Goal: Task Accomplishment & Management: Complete application form

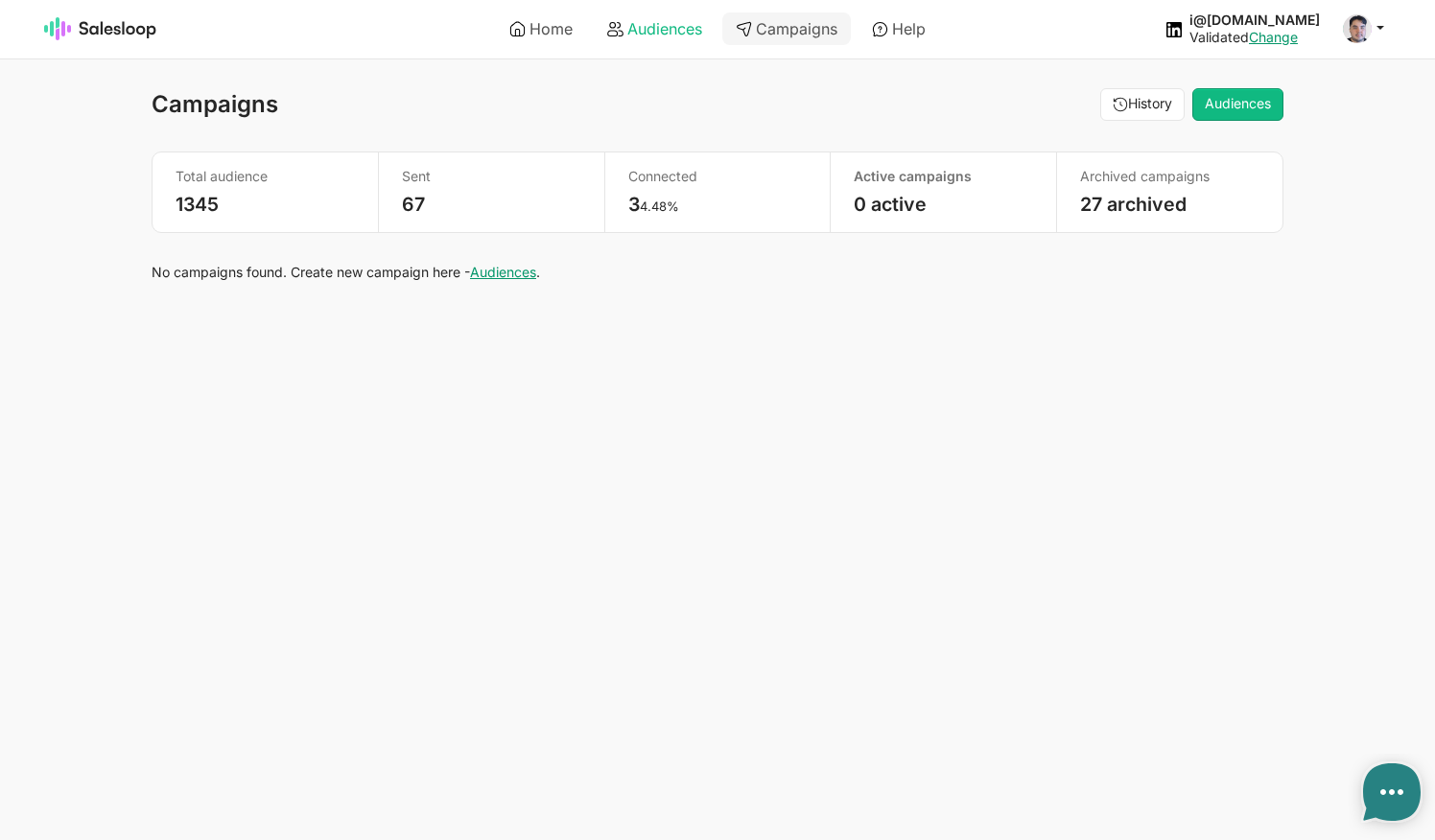
type textarea "x"
click at [549, 27] on link "Home" at bounding box center [540, 29] width 90 height 33
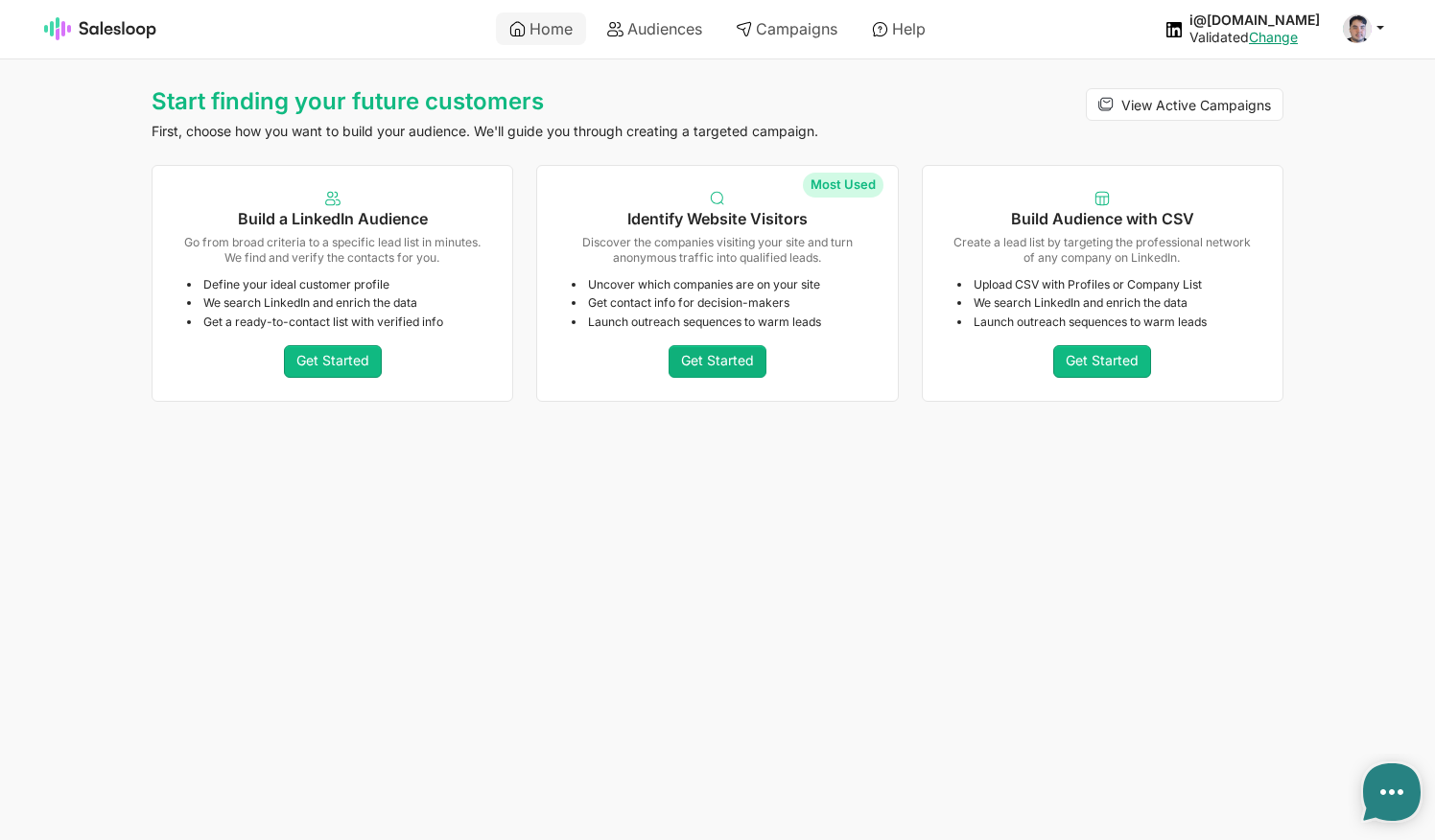
click at [722, 354] on link "Get Started" at bounding box center [717, 361] width 98 height 33
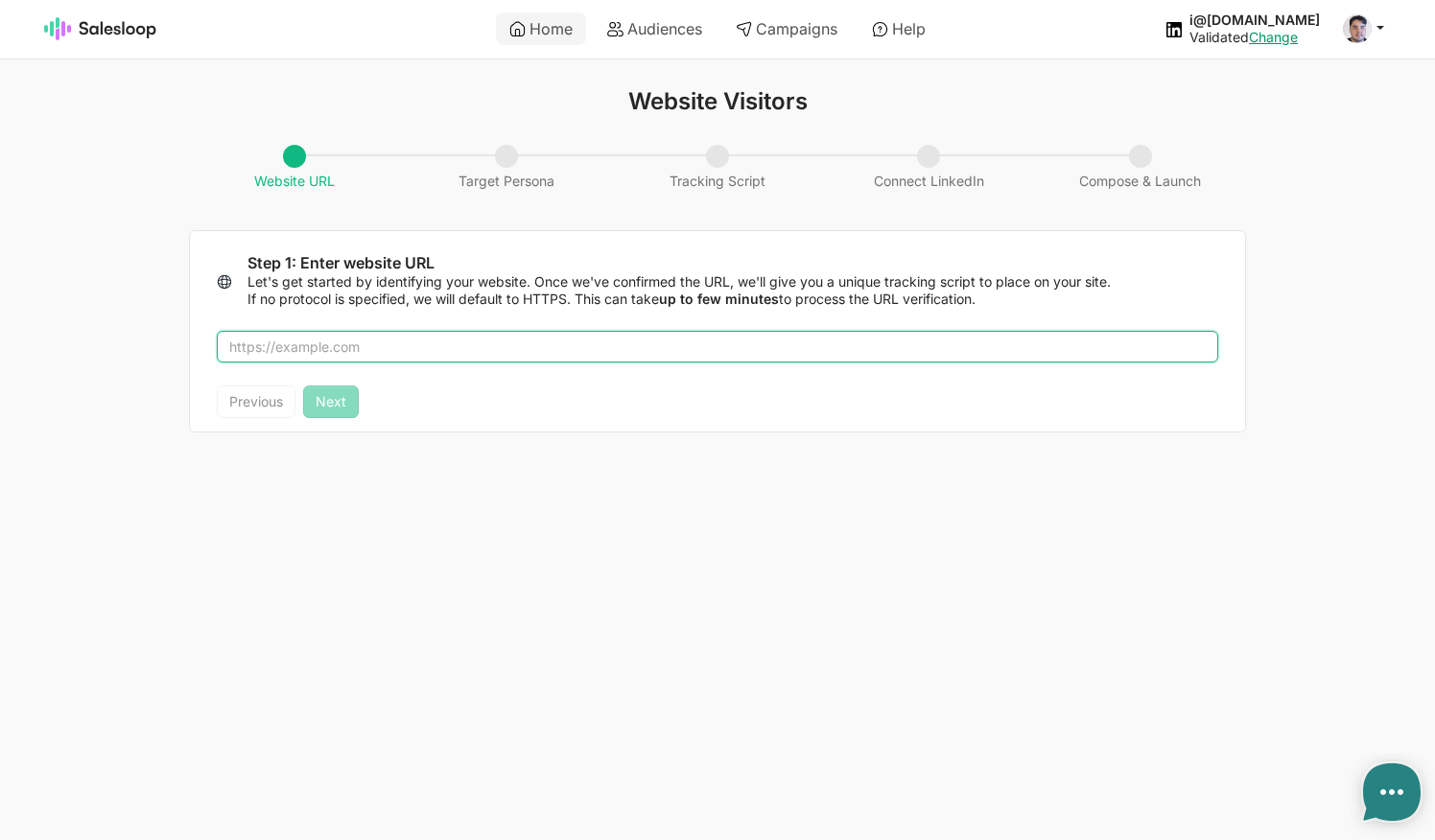
click at [347, 346] on input "text" at bounding box center [717, 346] width 1001 height 33
type textarea "x"
type input "salesloop.io"
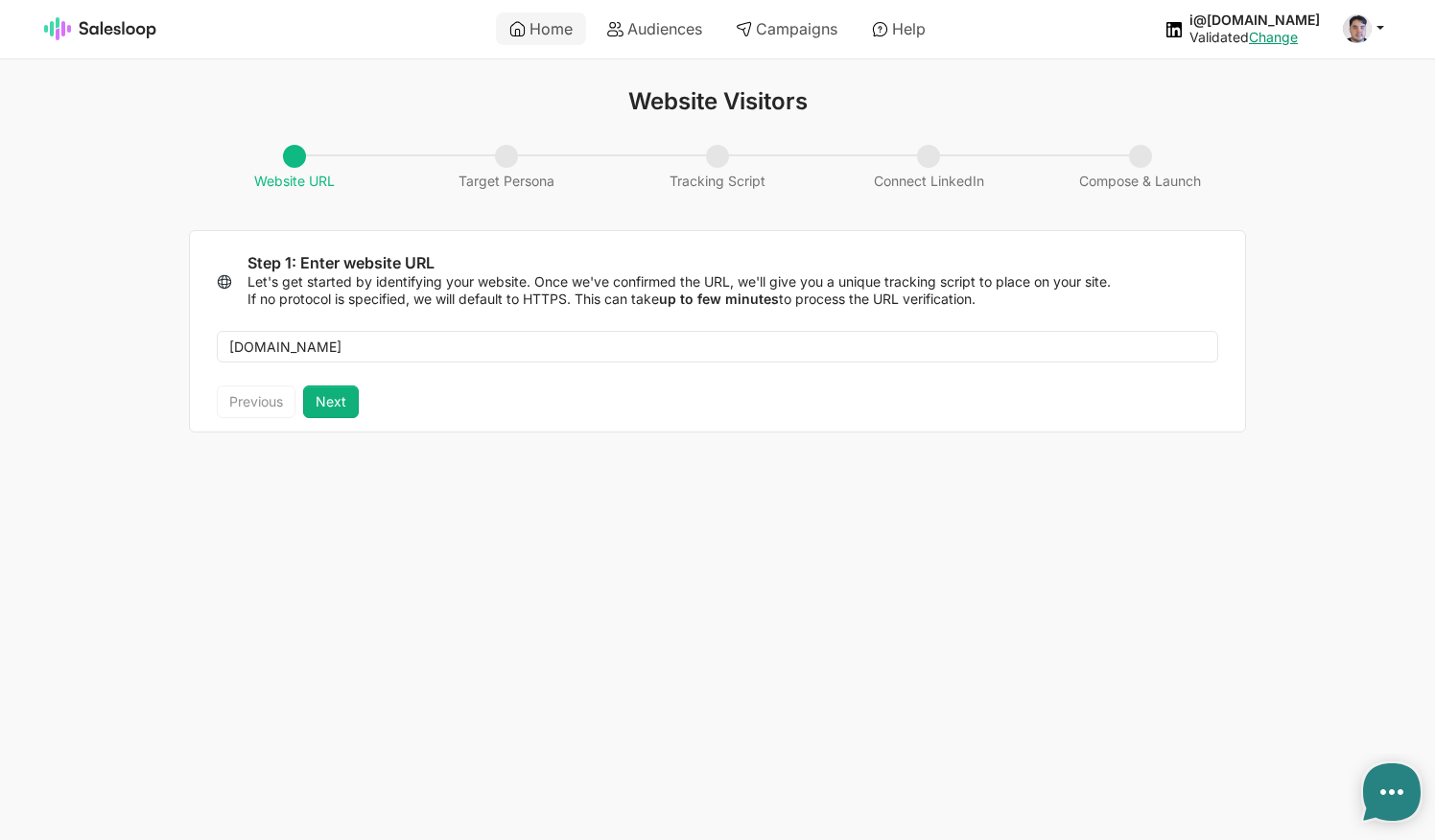
click at [331, 388] on button "Next" at bounding box center [331, 401] width 55 height 33
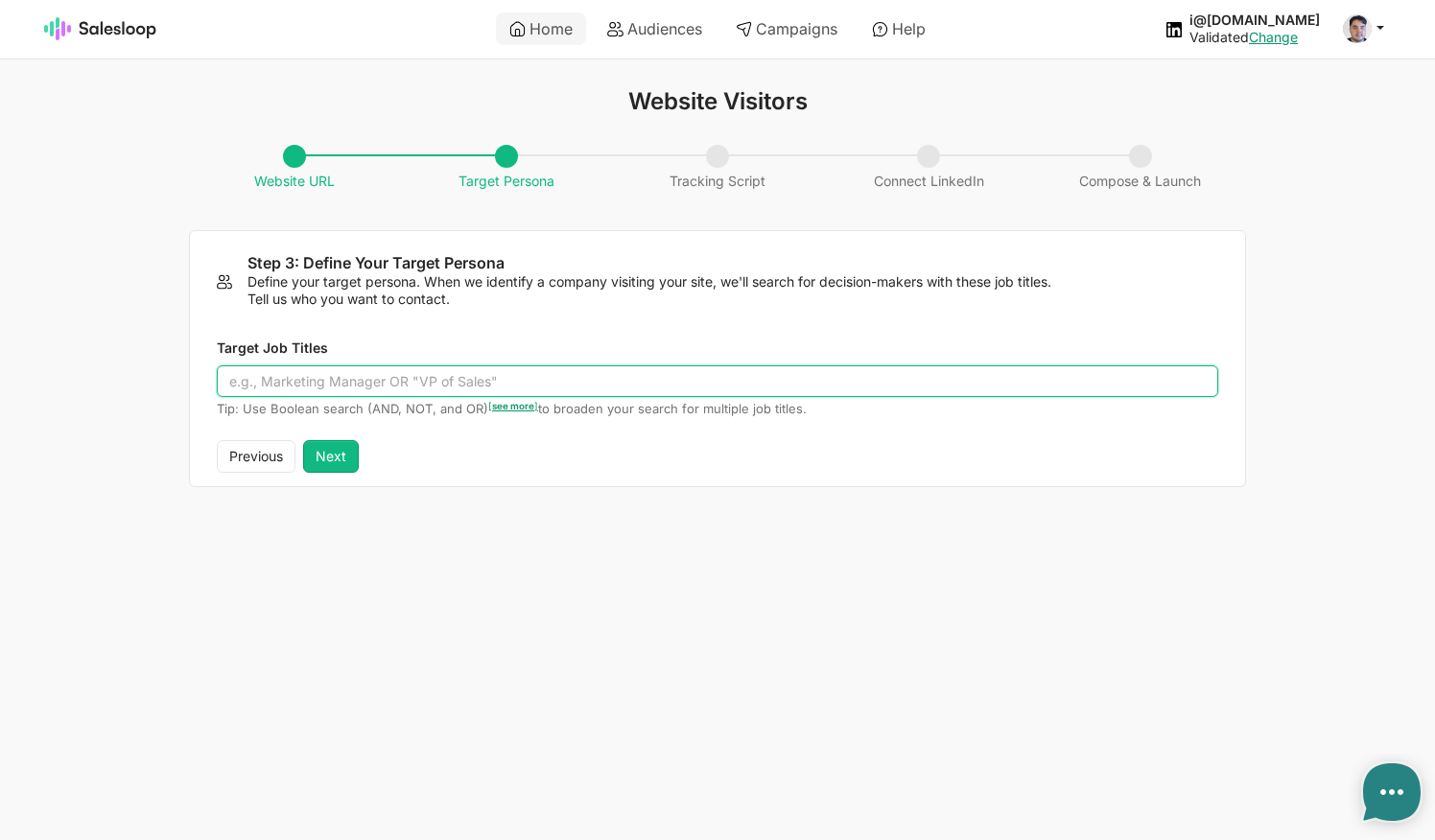
click at [340, 380] on input "Target Job Titles" at bounding box center [717, 381] width 1001 height 33
type input "L"
type input "Marketing Director OR Business Development OR VP"
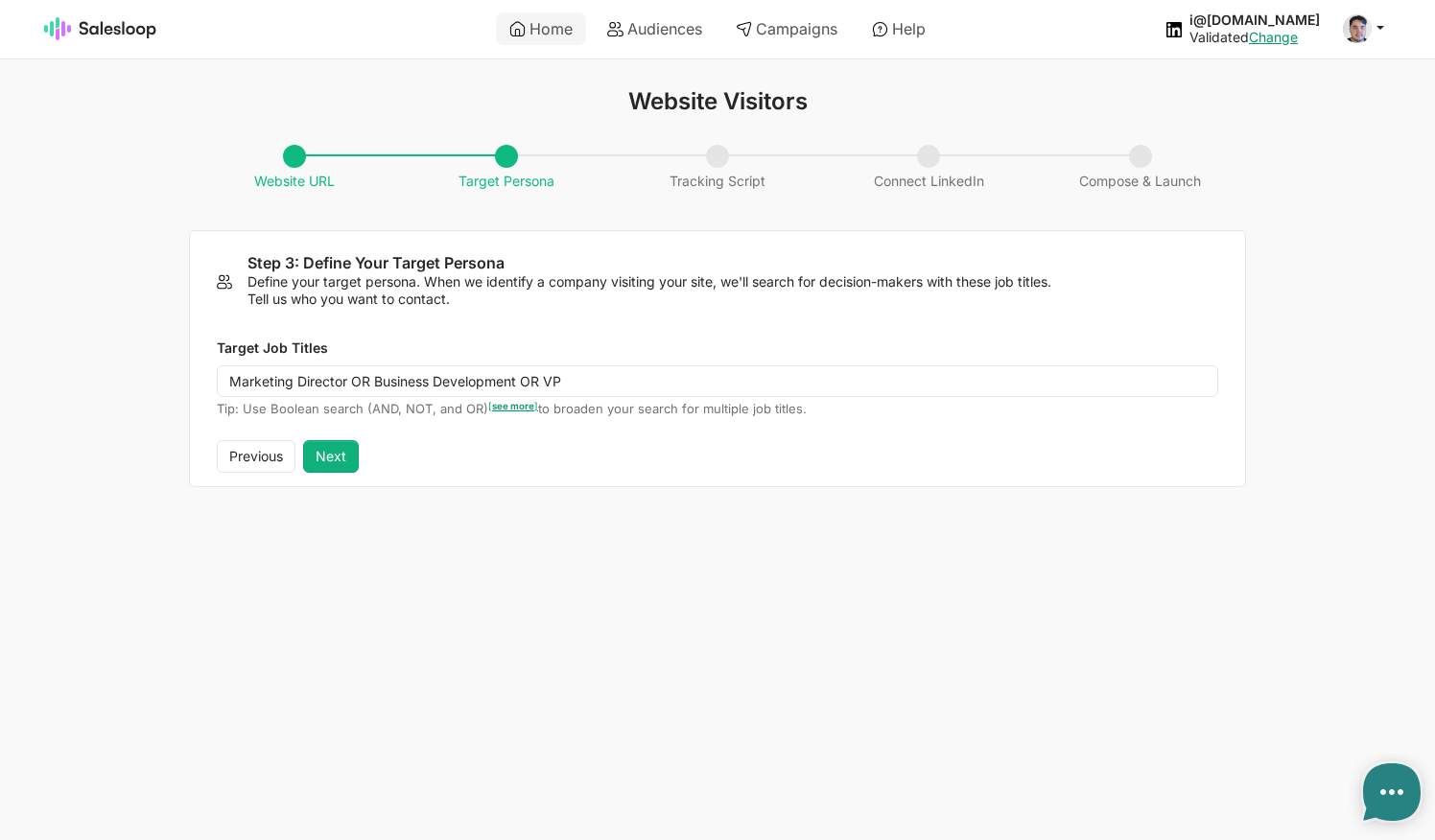
click at [326, 454] on button "Next" at bounding box center [331, 456] width 55 height 33
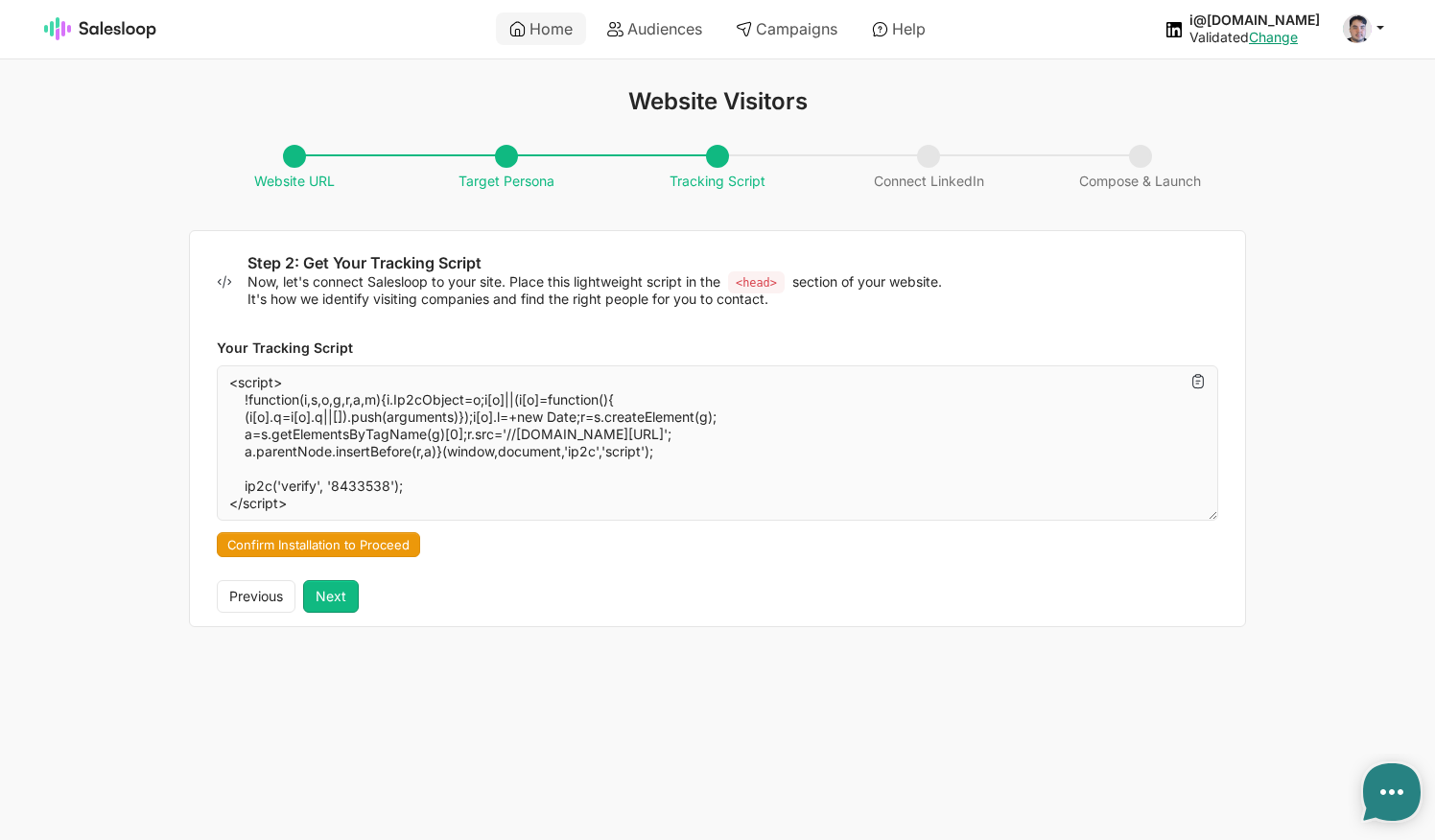
click at [373, 536] on button "Confirm Installation to Proceed" at bounding box center [318, 544] width 203 height 25
click at [354, 595] on button "Next" at bounding box center [331, 595] width 55 height 33
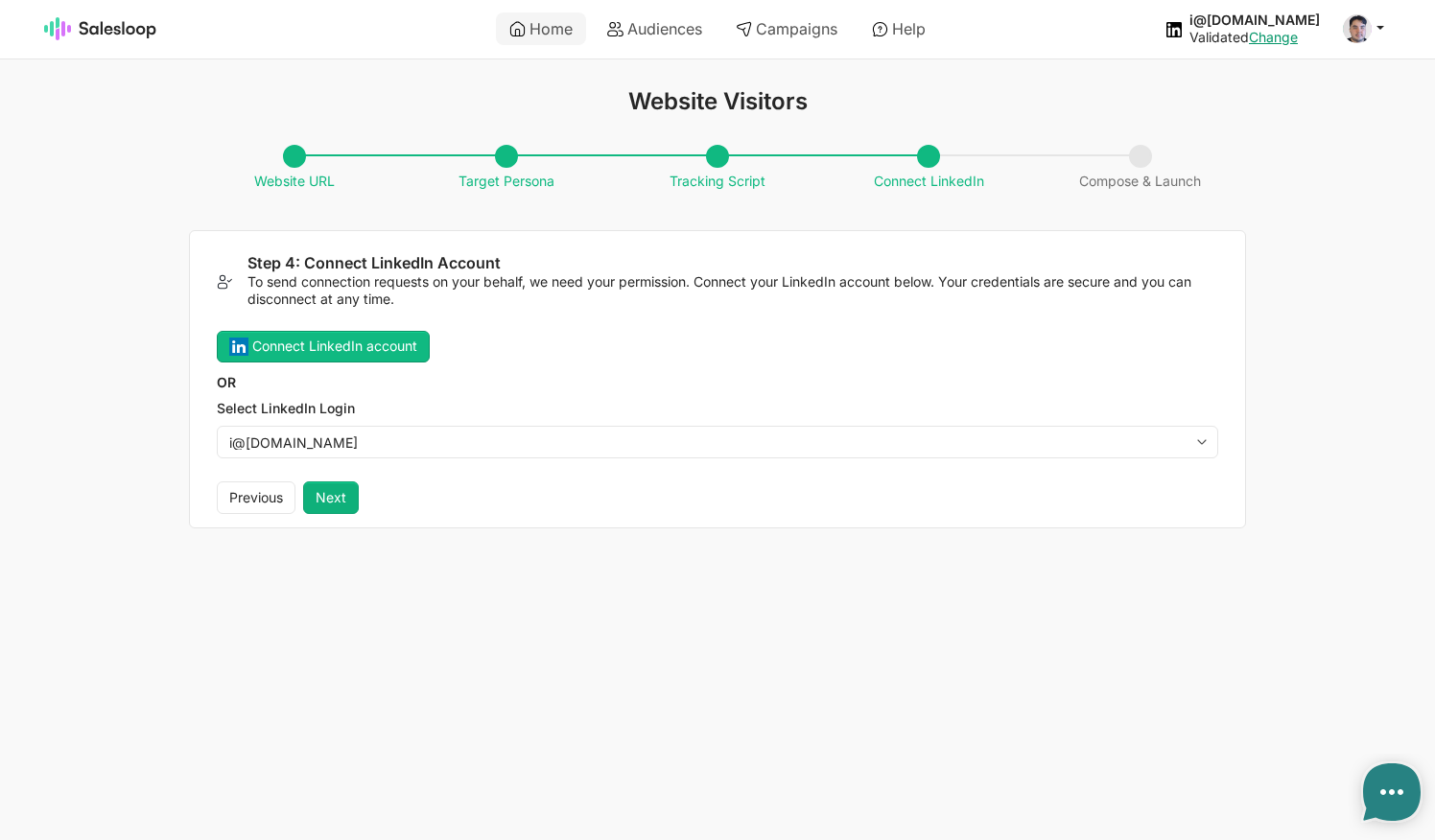
click at [342, 494] on button "Next" at bounding box center [331, 496] width 55 height 33
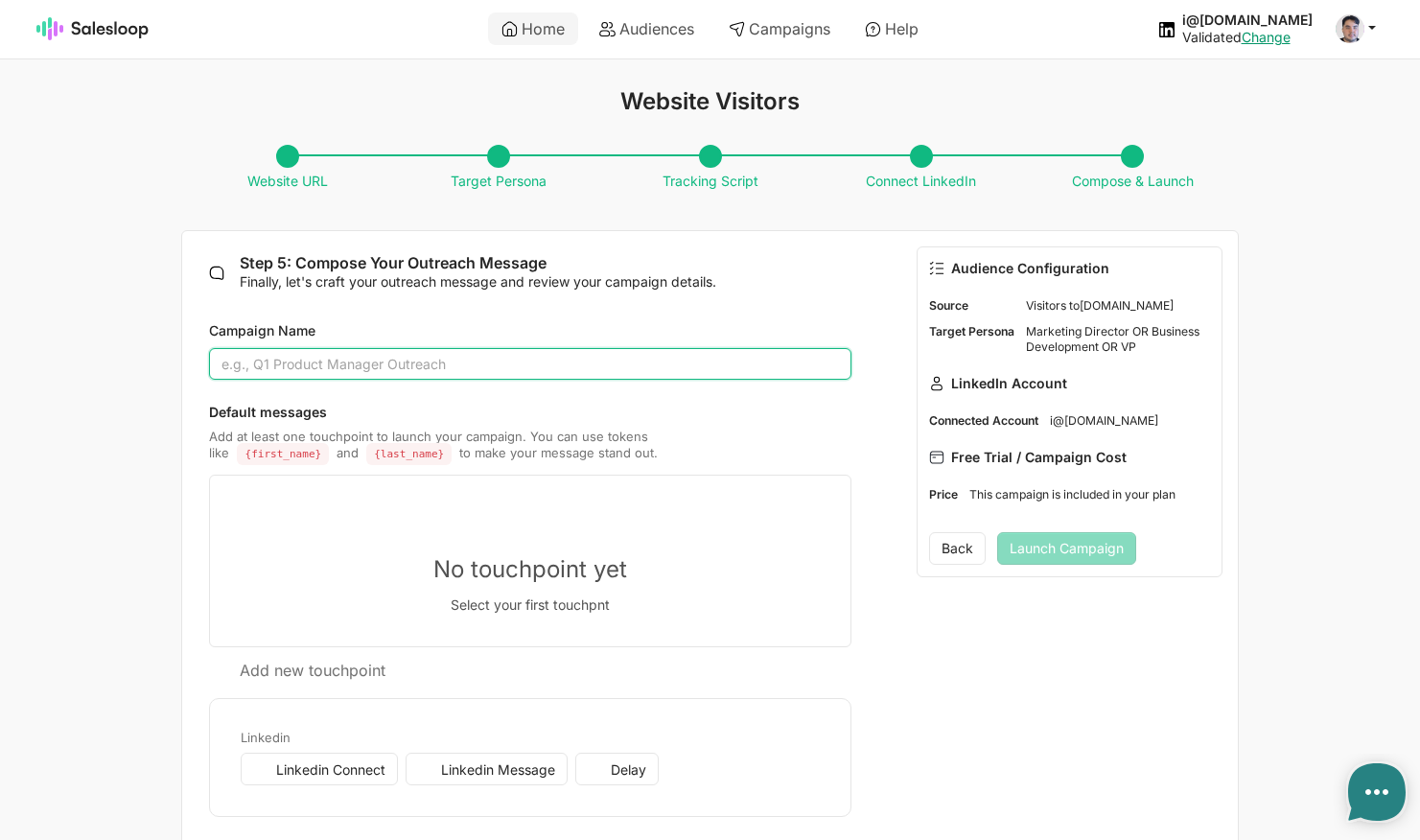
click at [508, 372] on input "Campaign Name" at bounding box center [530, 363] width 642 height 33
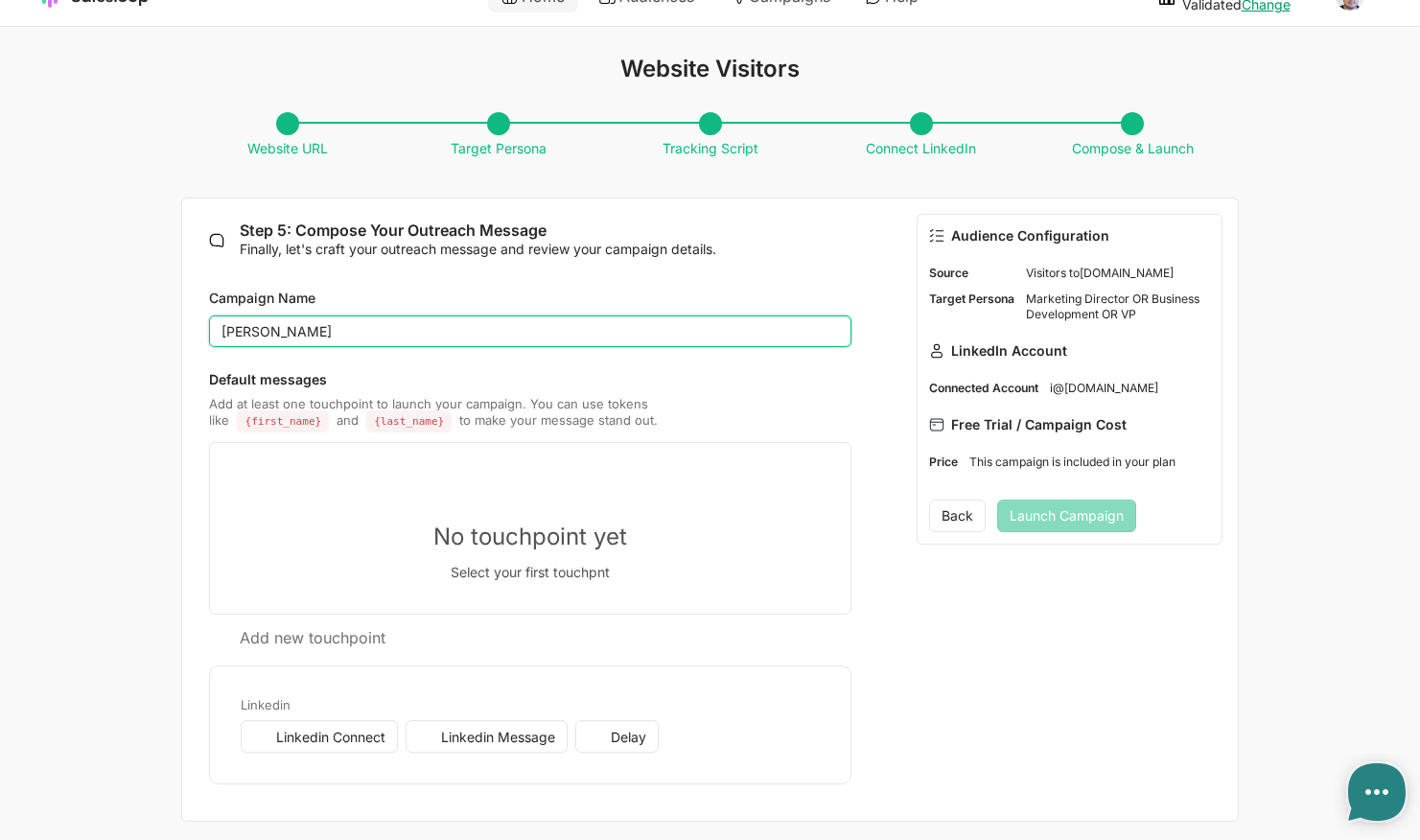
scroll to position [32, 0]
type input "[PERSON_NAME]"
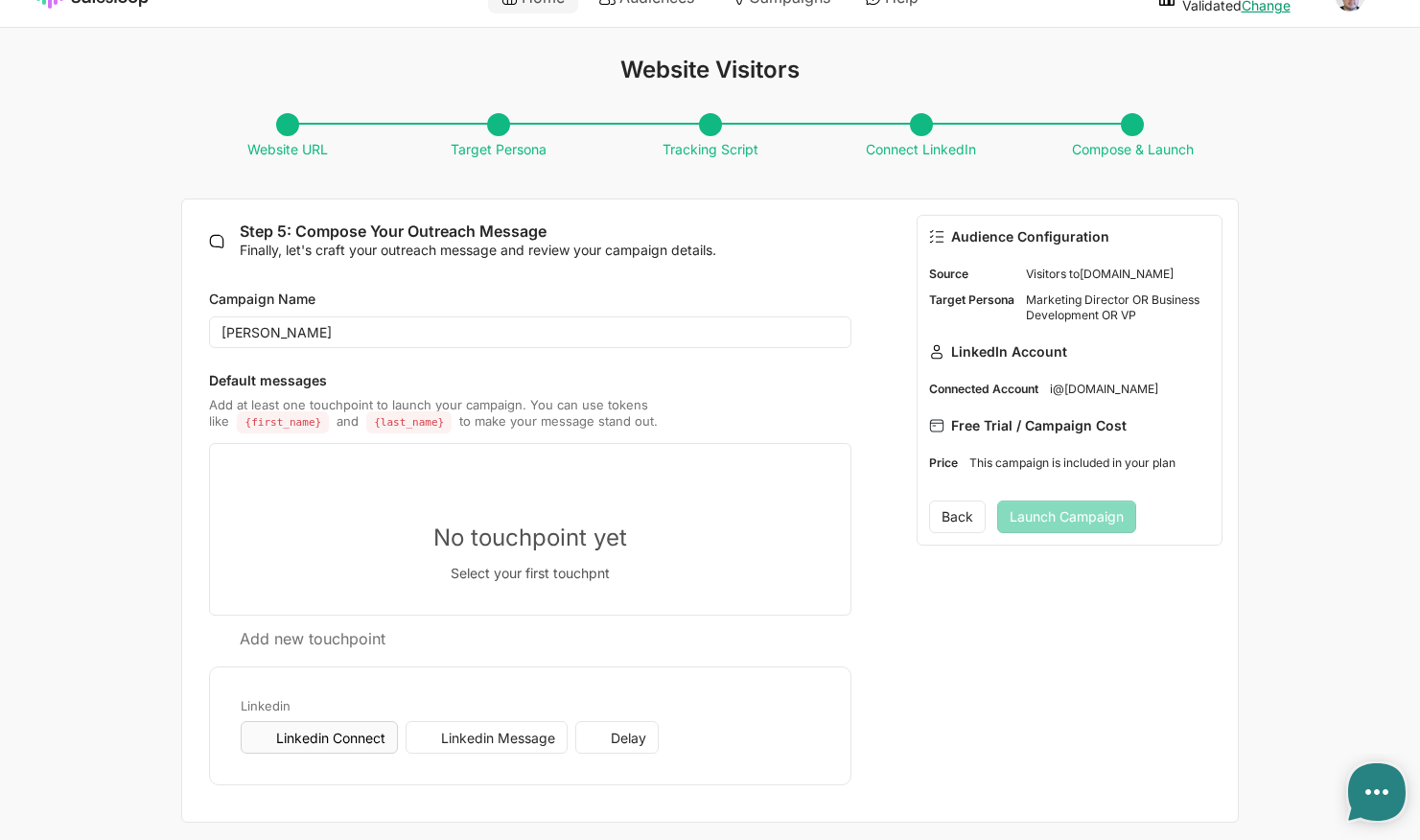
click at [289, 729] on span "Linkedin Connect" at bounding box center [331, 737] width 110 height 17
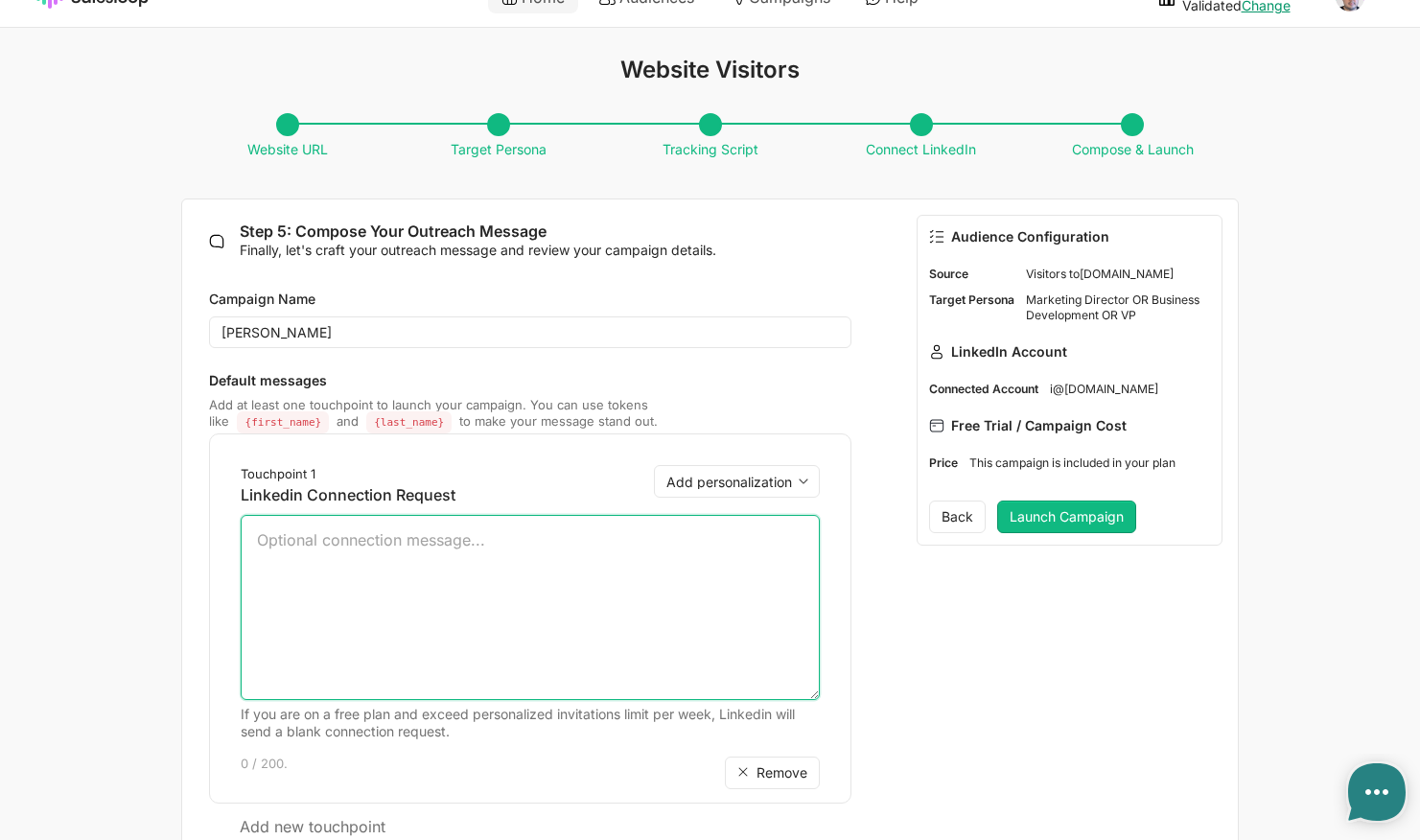
click at [395, 569] on textarea at bounding box center [529, 606] width 578 height 185
type textarea "Hi"
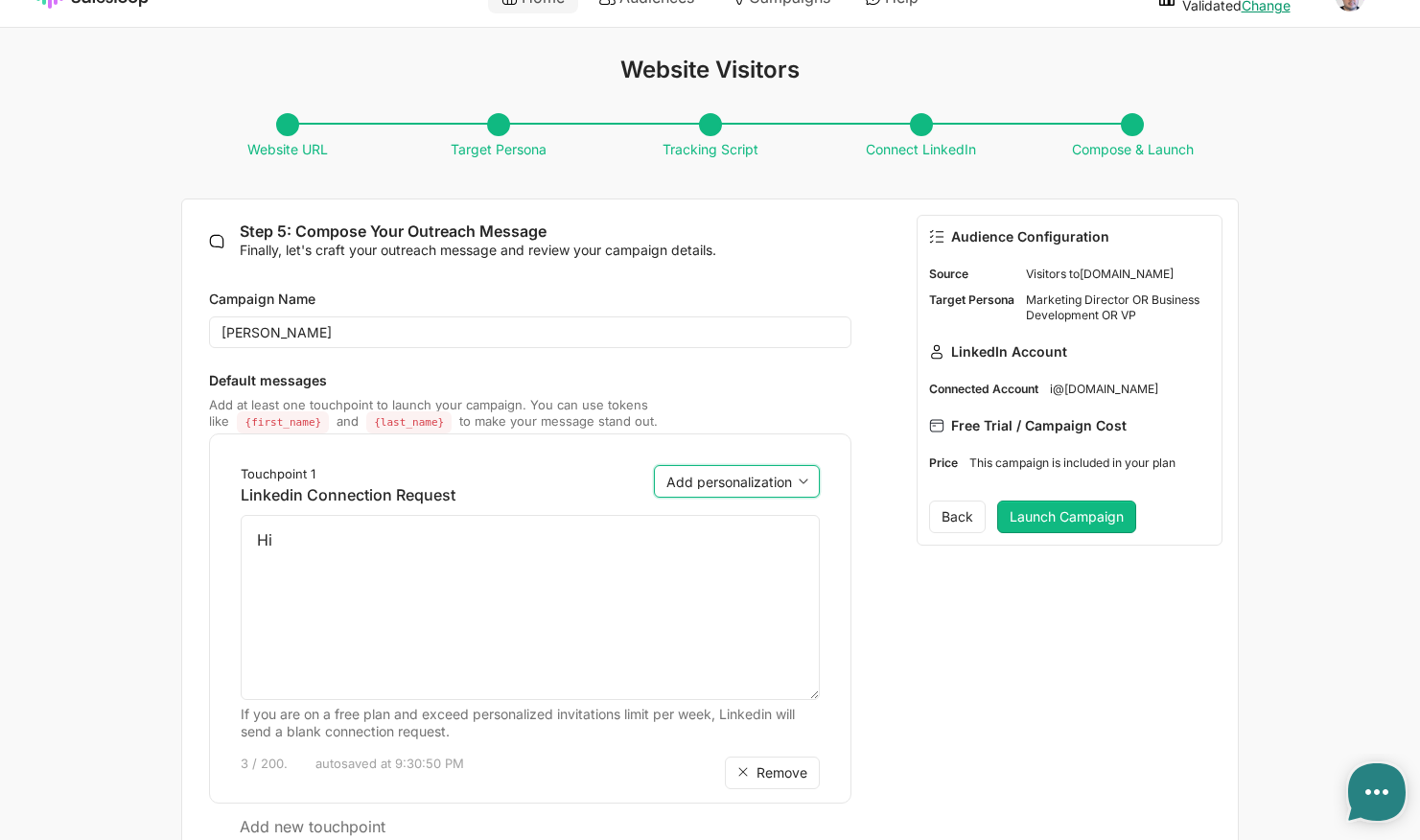
select select "{first_name}"
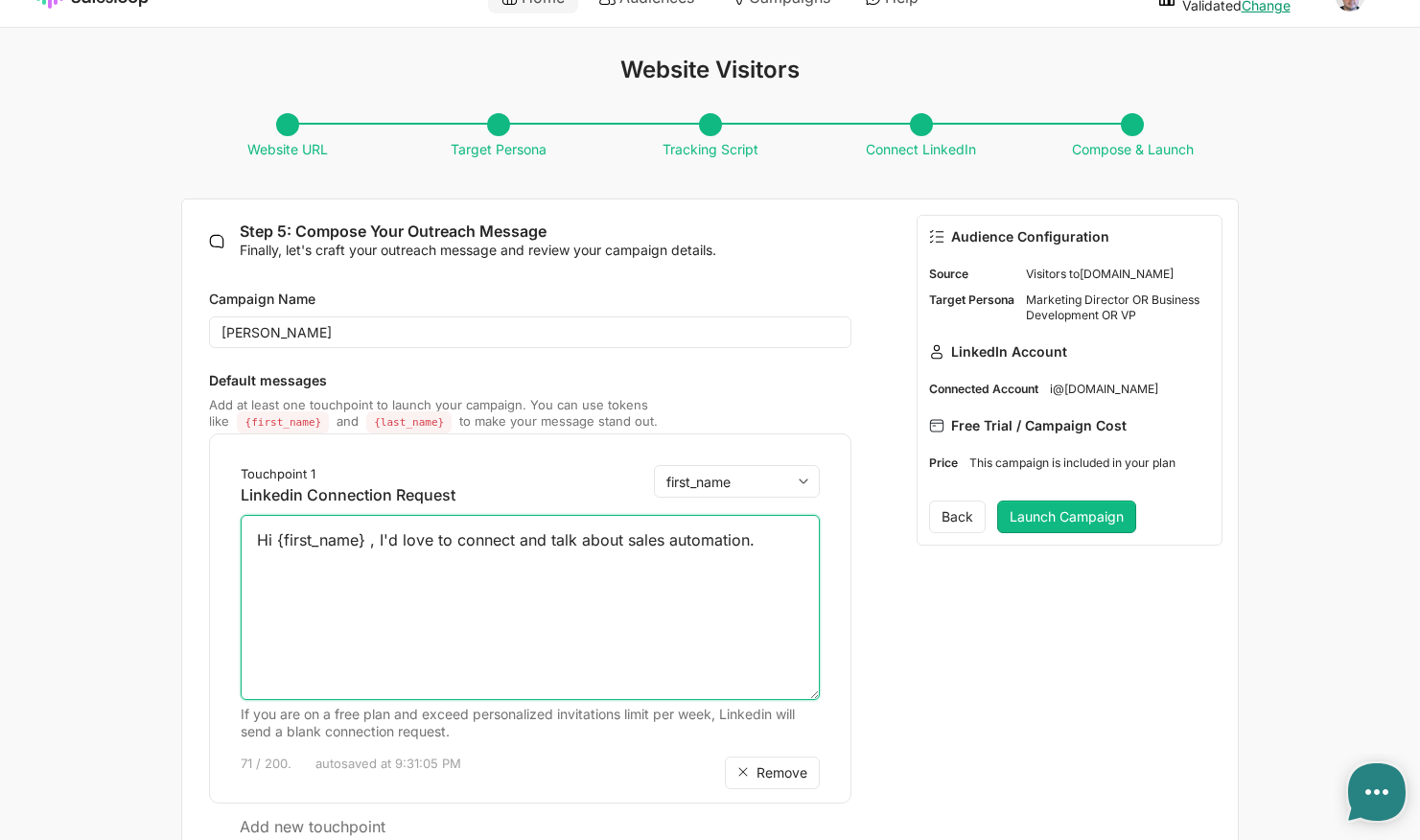
type textarea "Hi {first_name} , I'd love to connect and talk about sales automation."
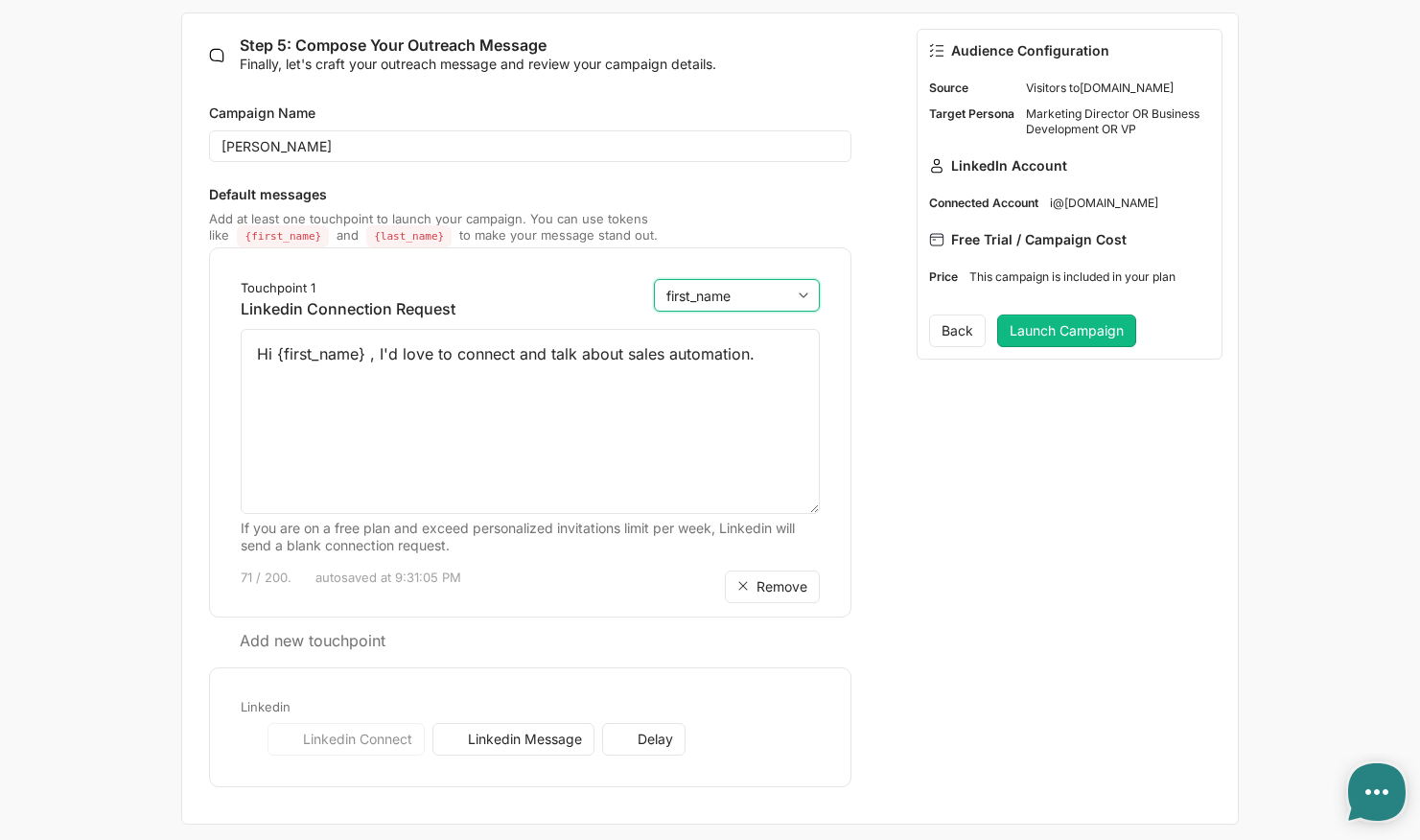
scroll to position [216, 0]
click at [220, 632] on icon at bounding box center [218, 641] width 19 height 19
click at [552, 735] on span "Linkedin Message" at bounding box center [525, 739] width 115 height 17
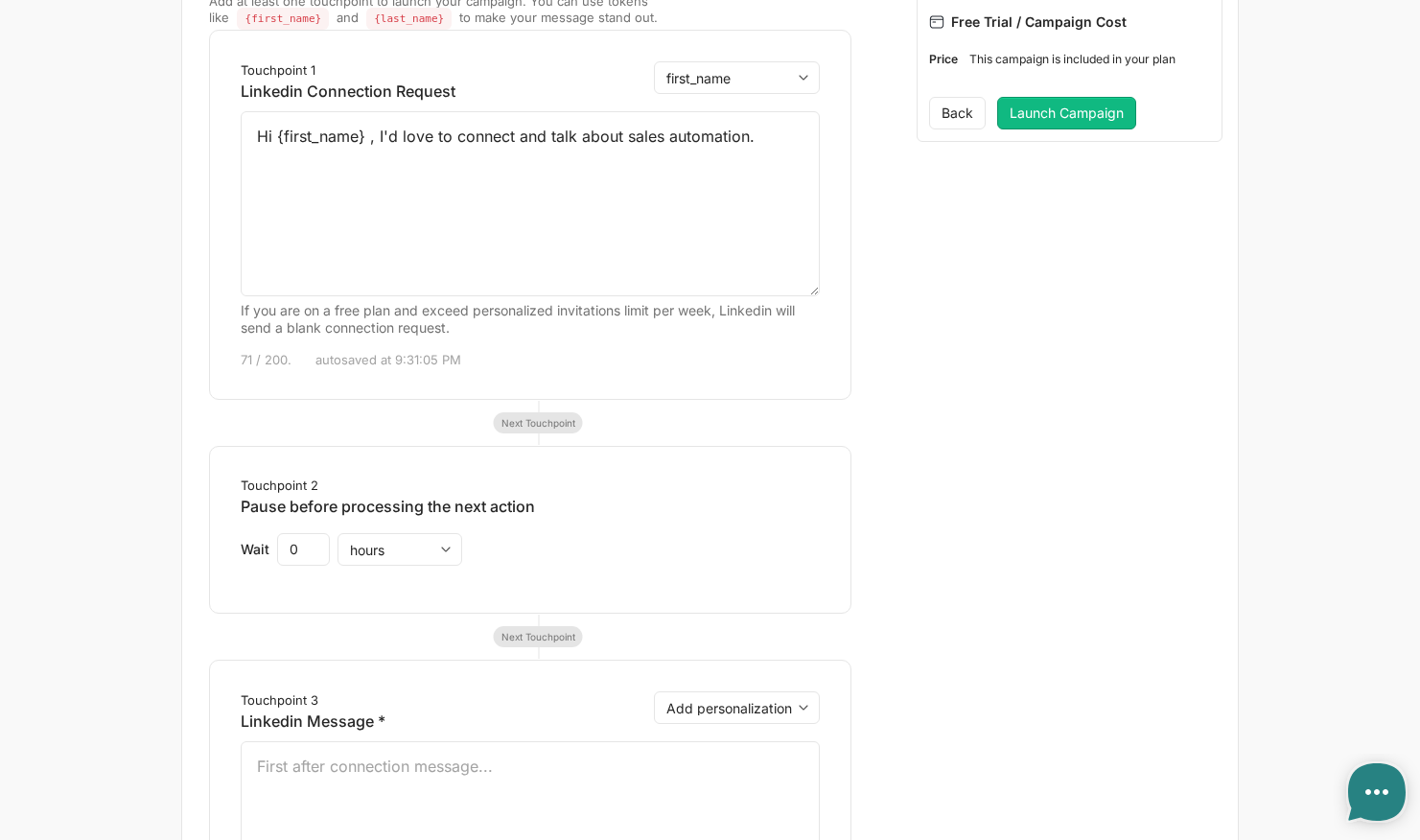
scroll to position [539, 0]
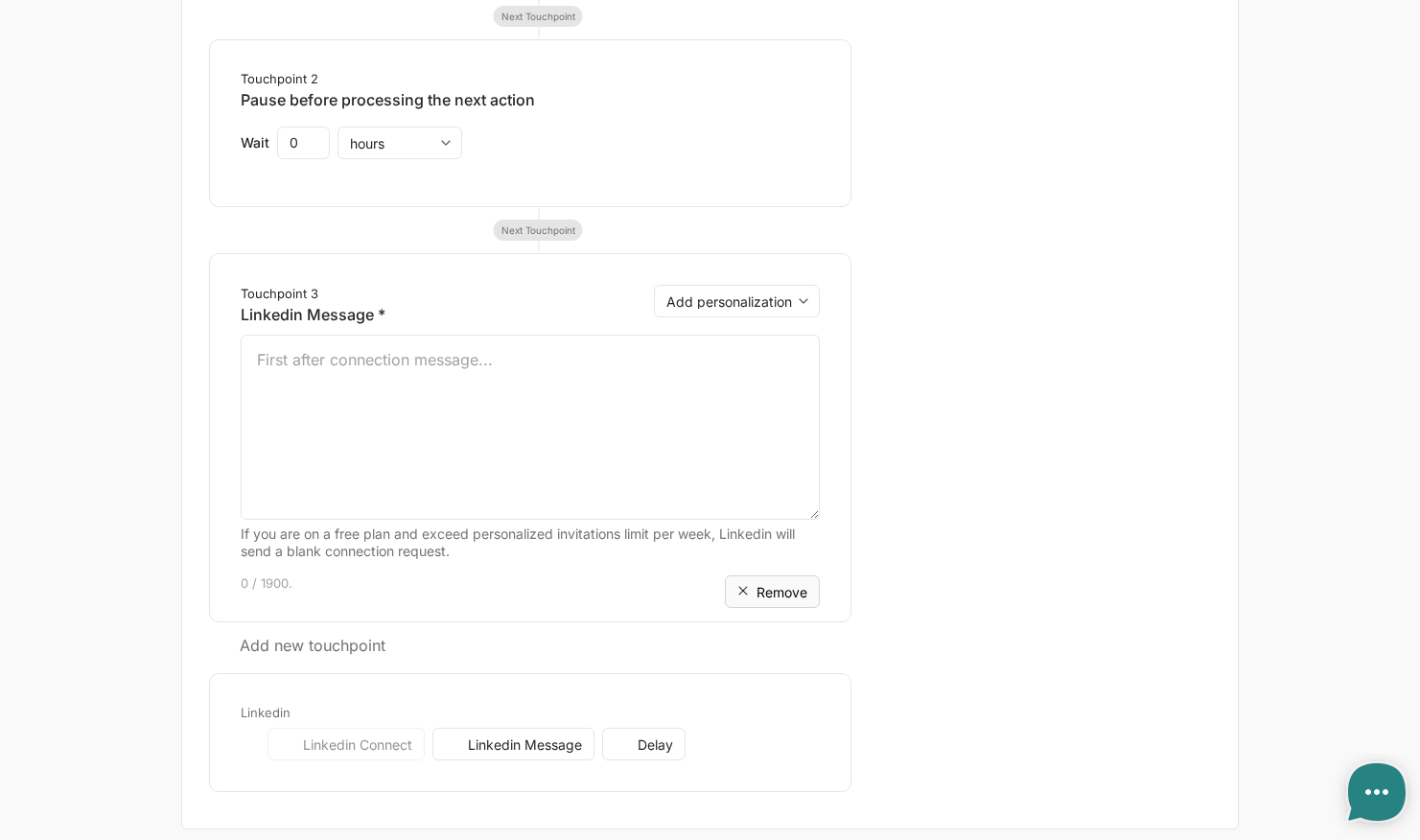
click at [763, 583] on span "Remove" at bounding box center [781, 591] width 50 height 17
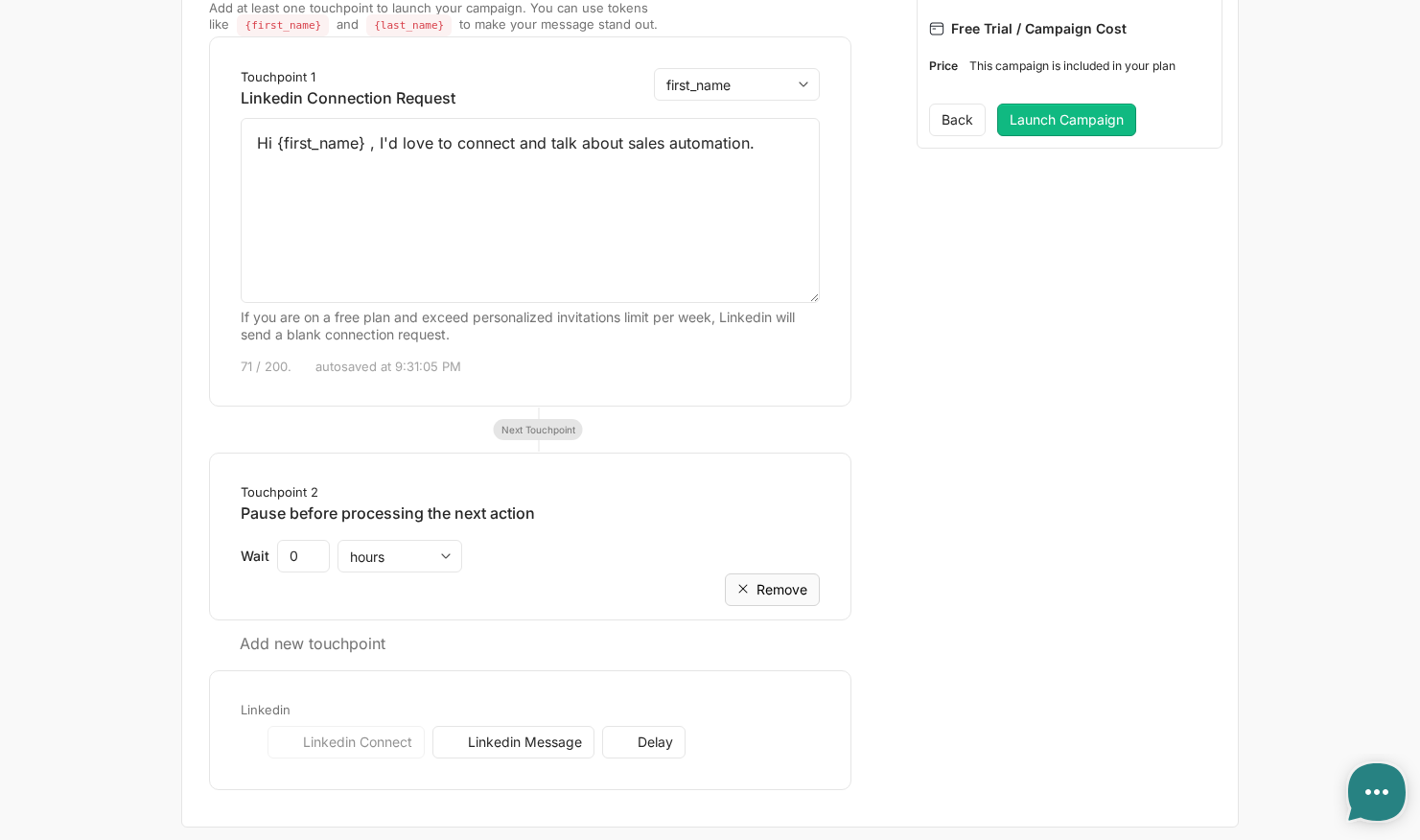
click at [765, 580] on span "Remove" at bounding box center [781, 588] width 50 height 17
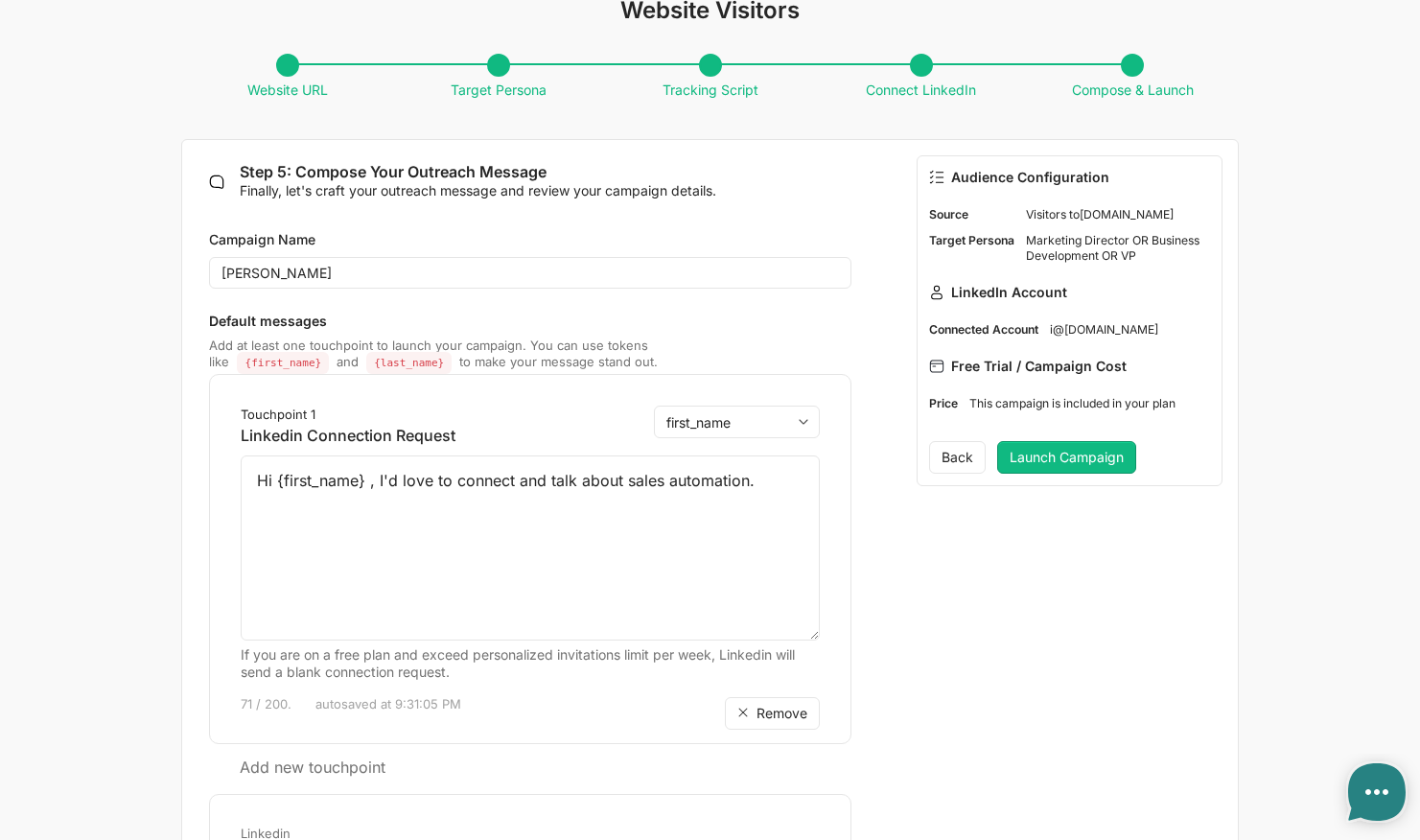
scroll to position [89, 0]
click at [1072, 450] on button "Launch Campaign" at bounding box center [1066, 459] width 139 height 33
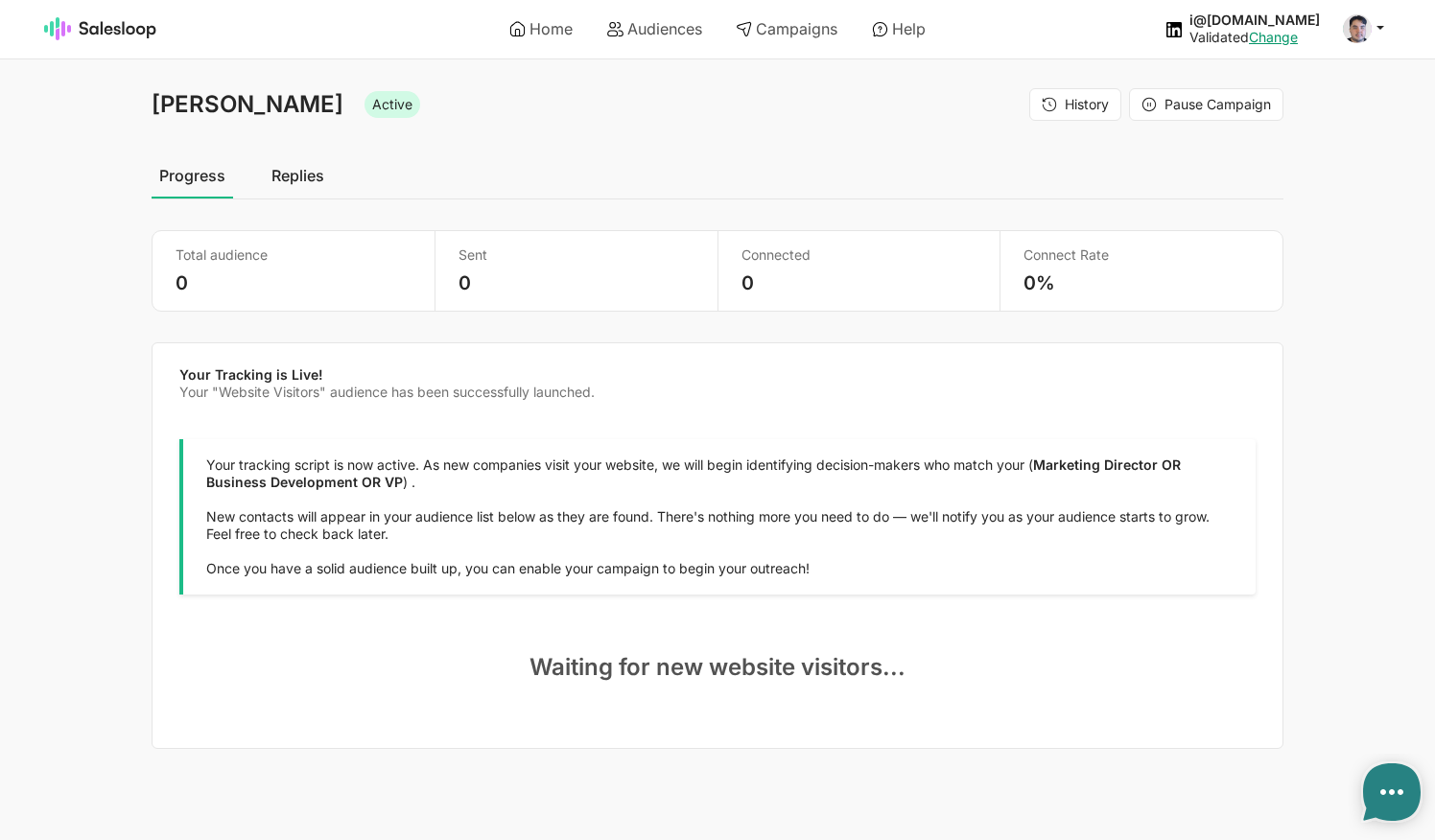
type textarea "x"
click at [655, 30] on link "Audiences" at bounding box center [654, 29] width 121 height 33
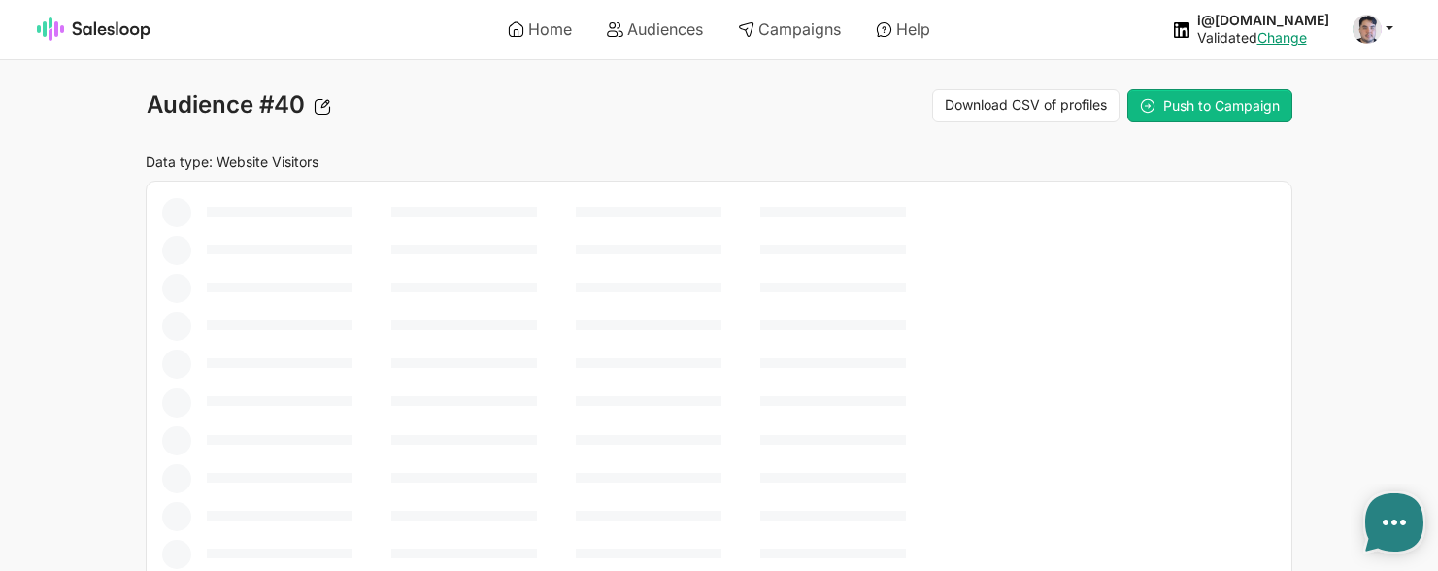
type textarea "x"
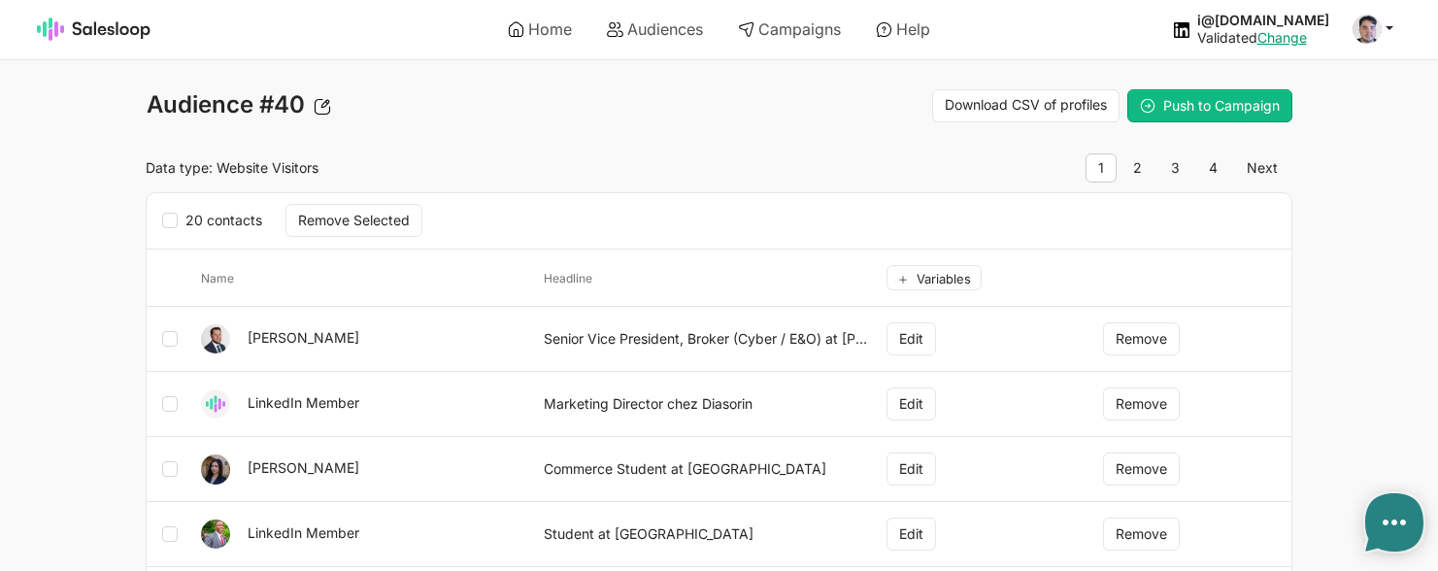
type textarea "x"
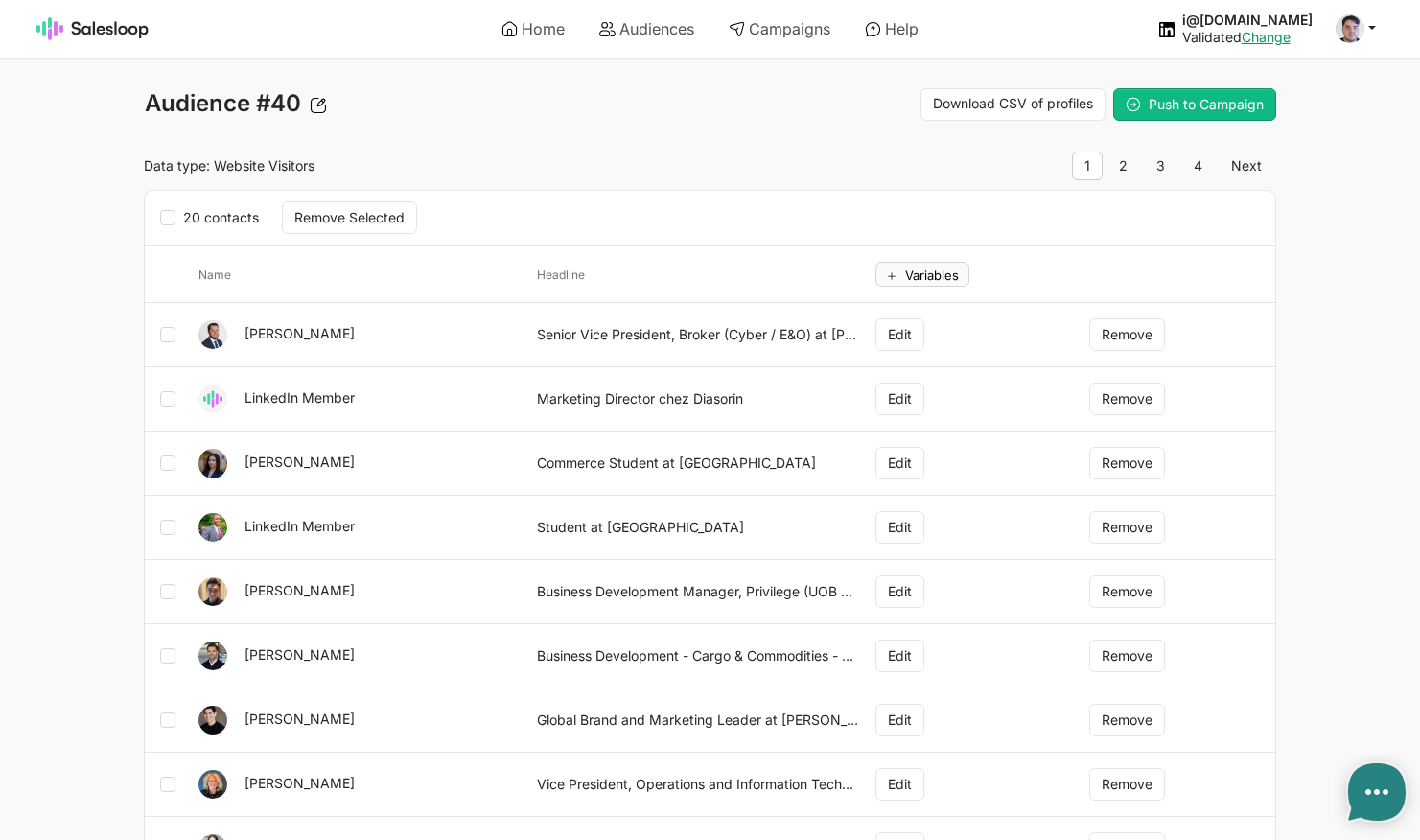
click at [945, 274] on span "Variables" at bounding box center [932, 275] width 53 height 16
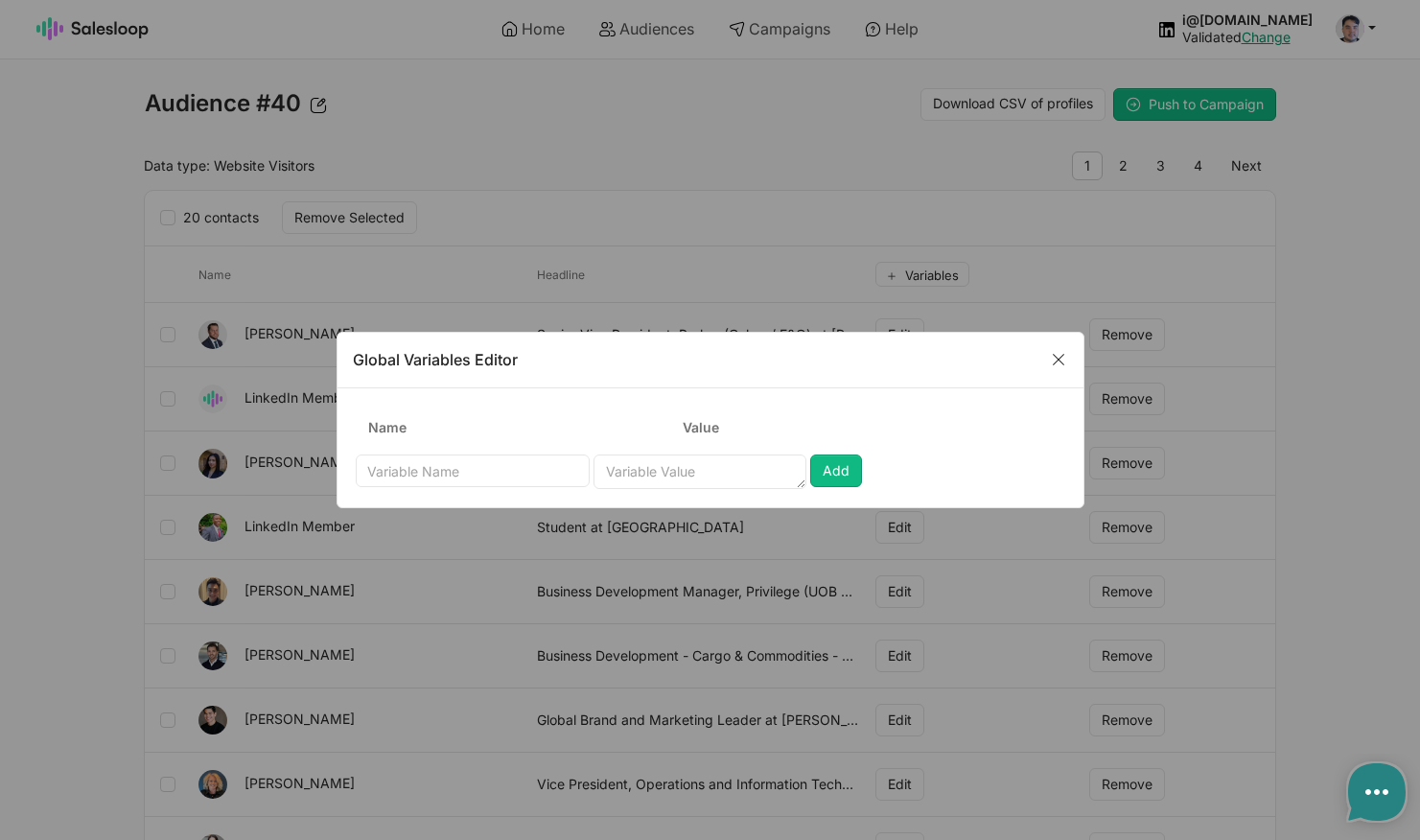
click at [1069, 358] on div "Close" at bounding box center [1059, 358] width 39 height 29
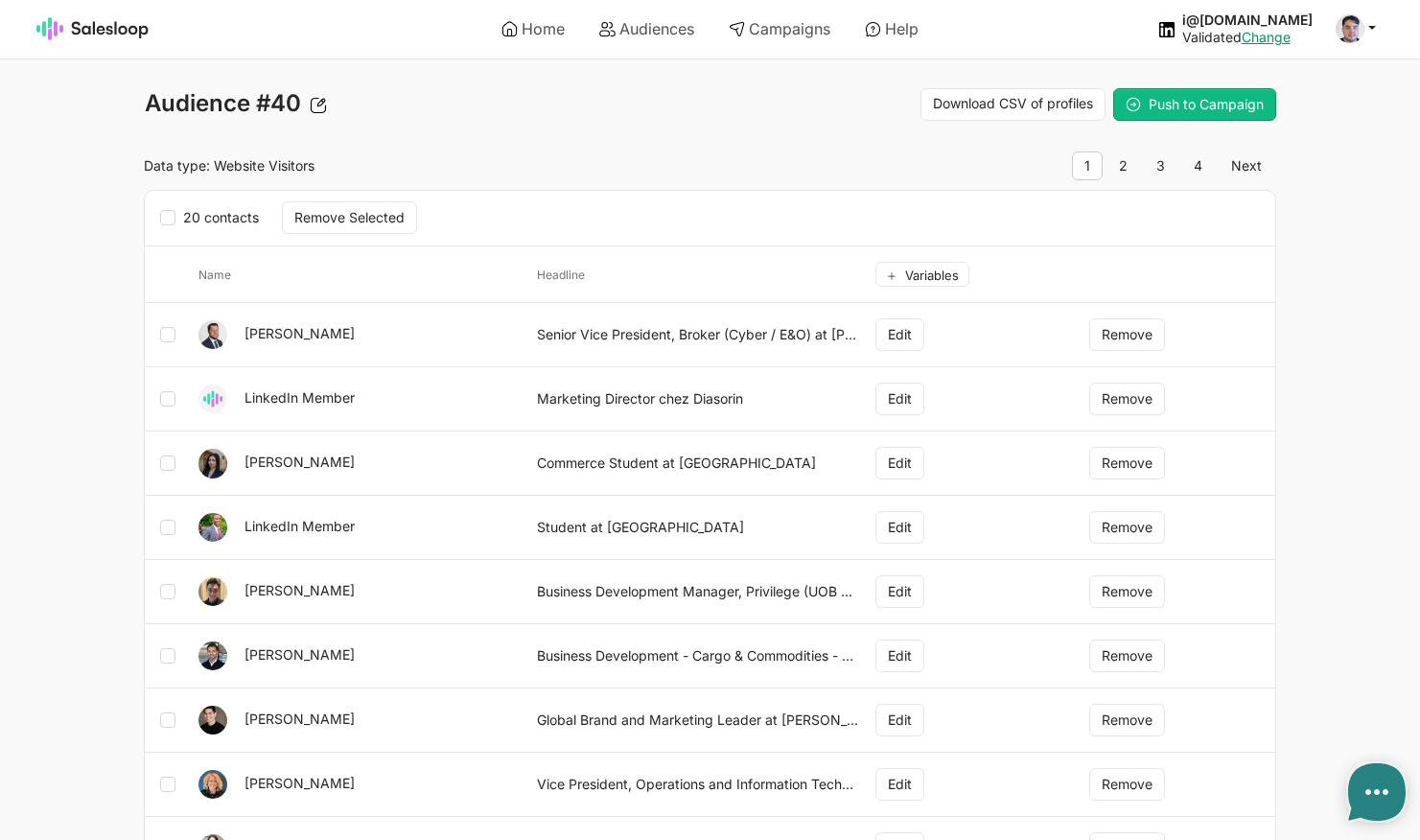
click at [165, 342] on icon at bounding box center [168, 335] width 16 height 16
click at [182, 326] on input "checkbox" at bounding box center [182, 325] width 1 height 1
checkbox input "true"
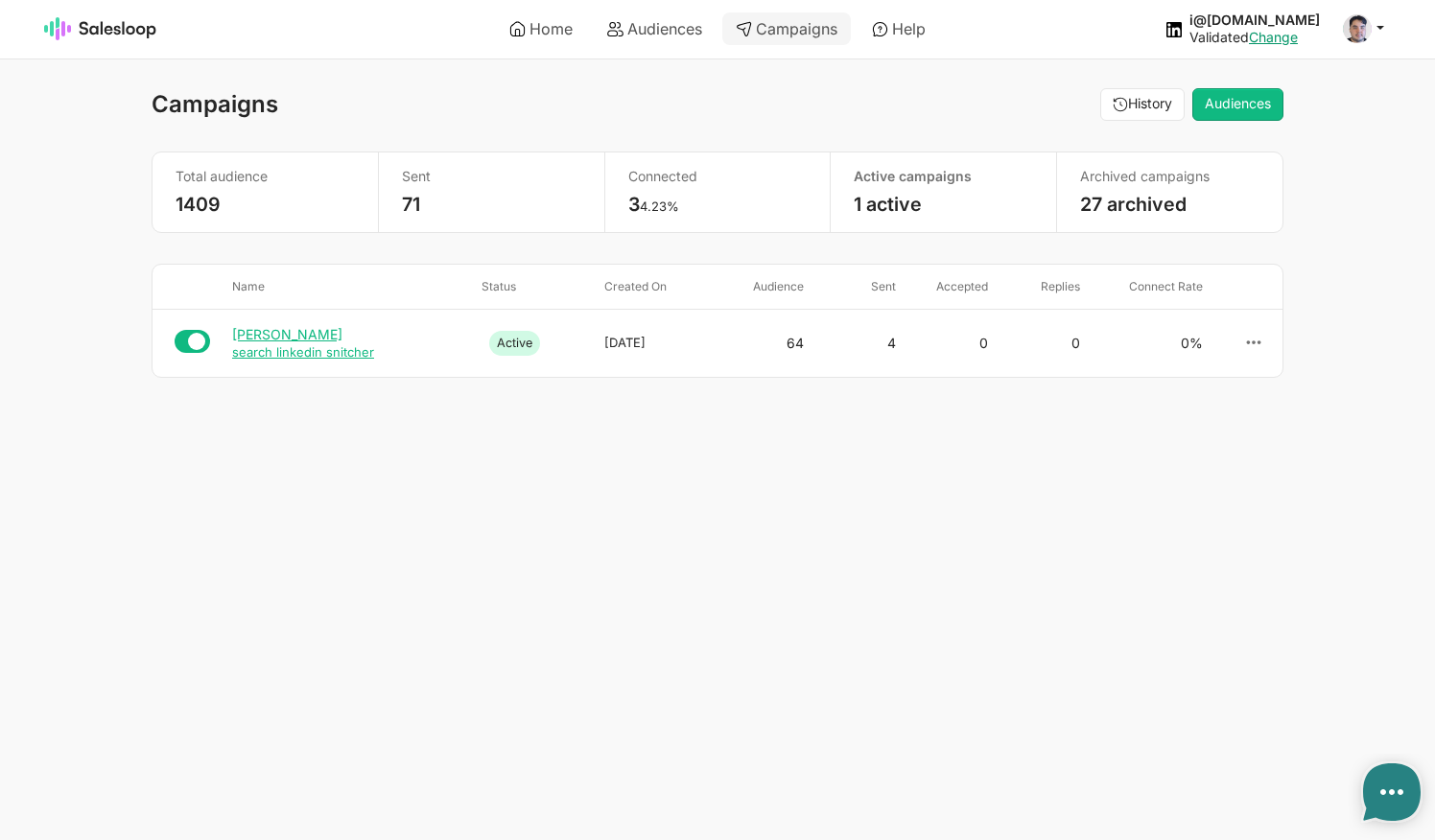
type textarea "x"
click at [293, 338] on div "Josh Outreach" at bounding box center [349, 334] width 234 height 17
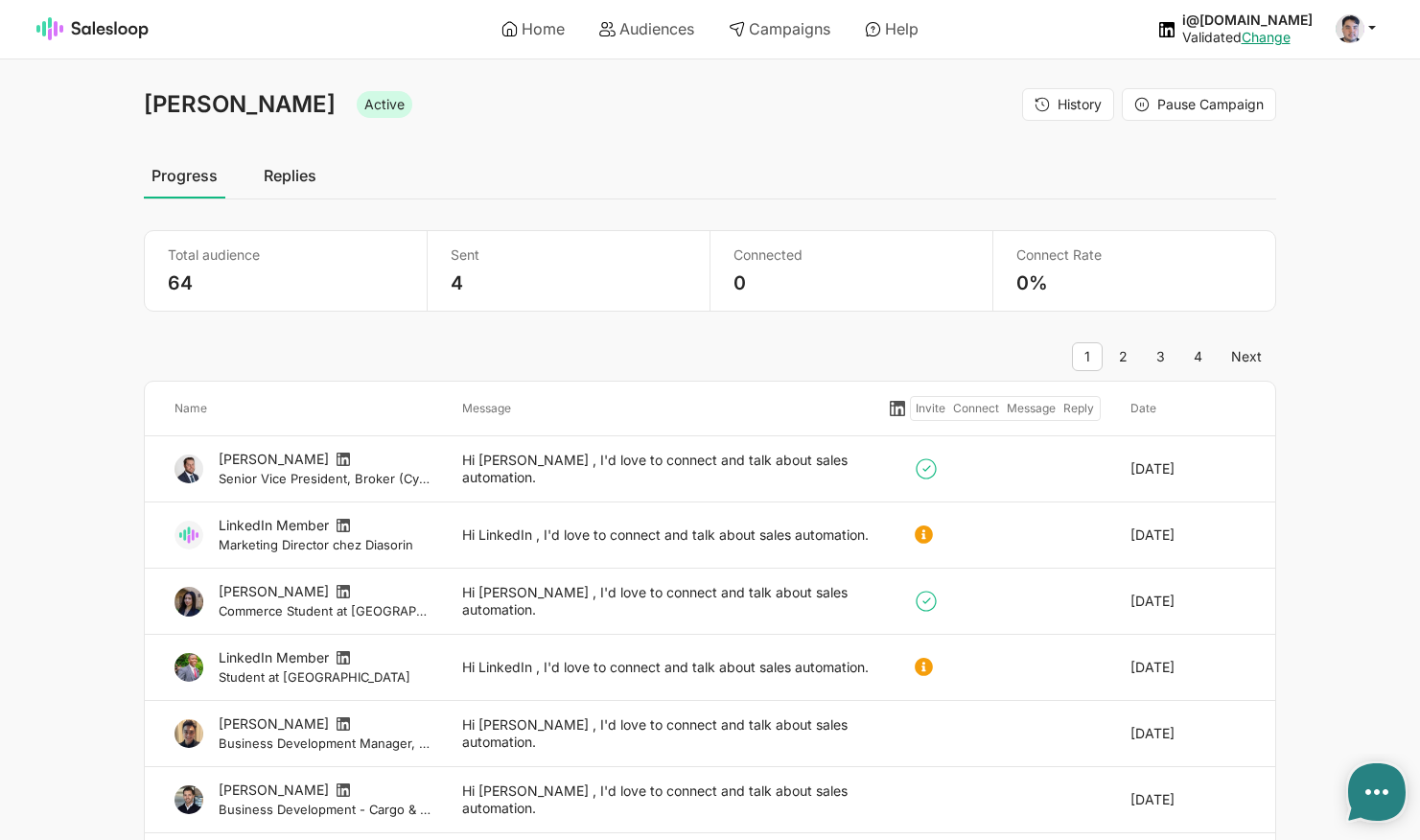
type textarea "x"
click at [1043, 401] on div "Message" at bounding box center [1031, 408] width 56 height 19
click at [285, 179] on link "Replies" at bounding box center [289, 175] width 68 height 48
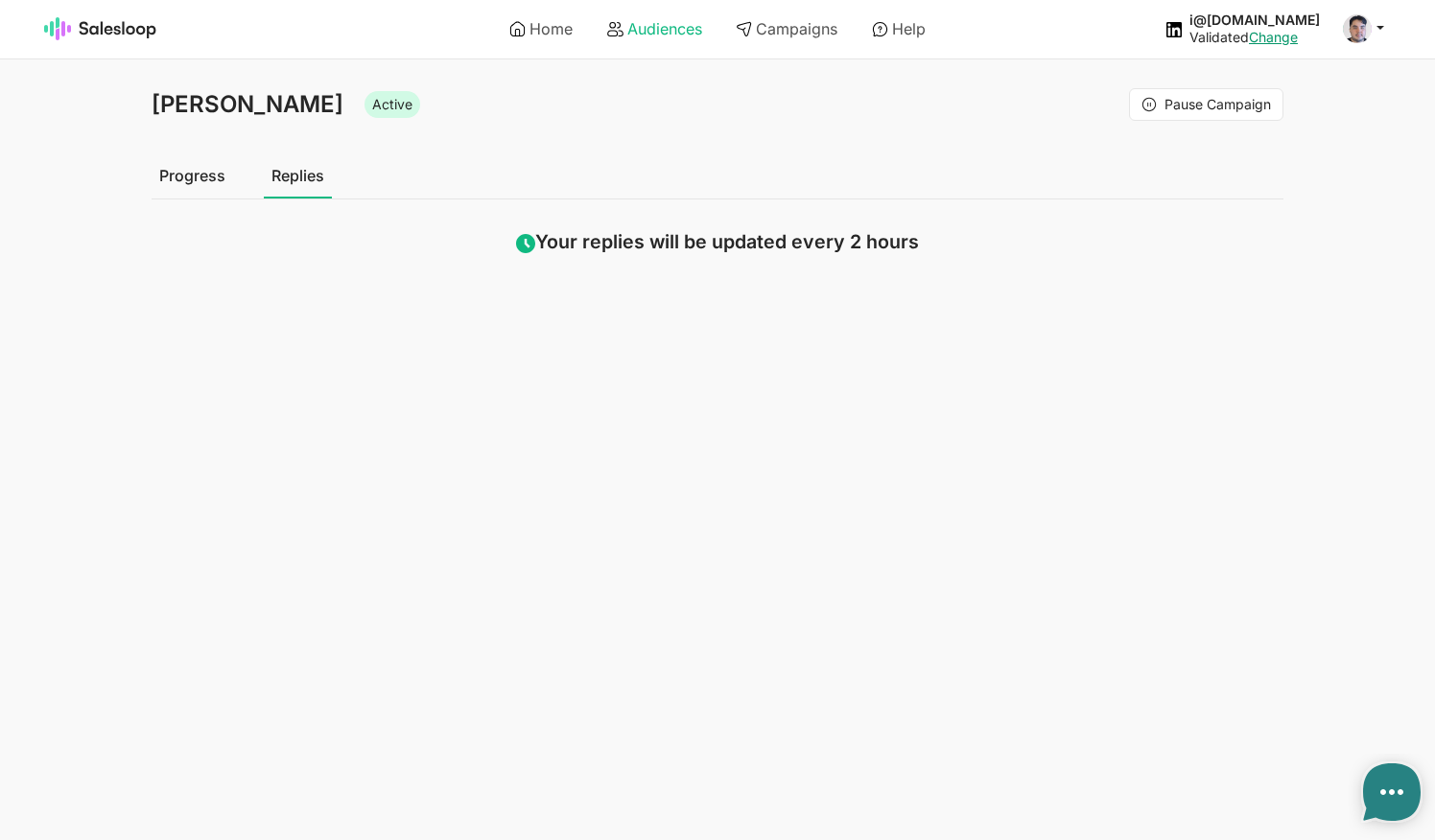
click at [648, 38] on link "Audiences" at bounding box center [654, 29] width 121 height 33
type textarea "x"
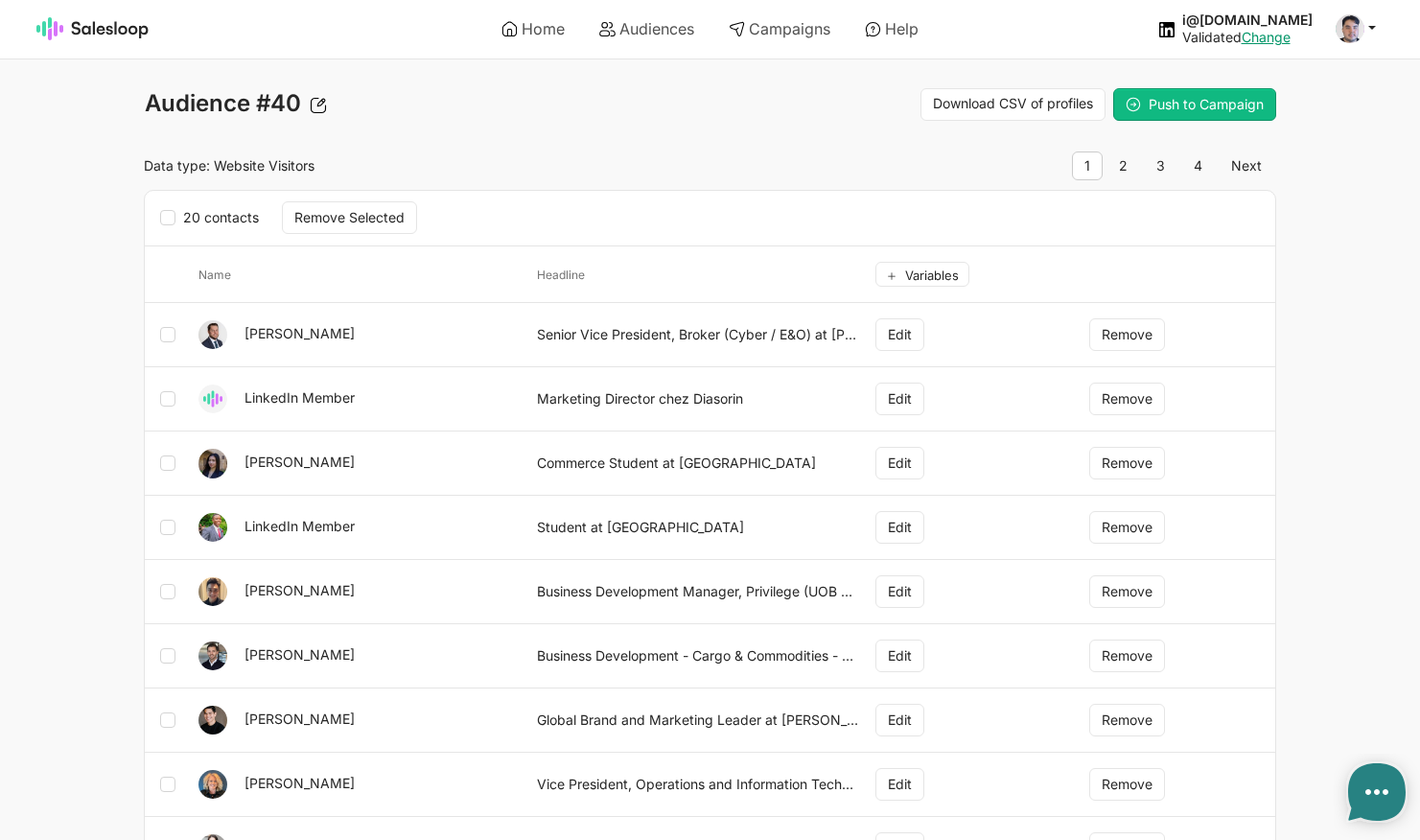
type textarea "x"
click at [167, 329] on icon at bounding box center [168, 335] width 16 height 16
click at [182, 326] on input "checkbox" at bounding box center [182, 325] width 1 height 1
checkbox input "true"
click at [164, 409] on label at bounding box center [171, 398] width 23 height 25
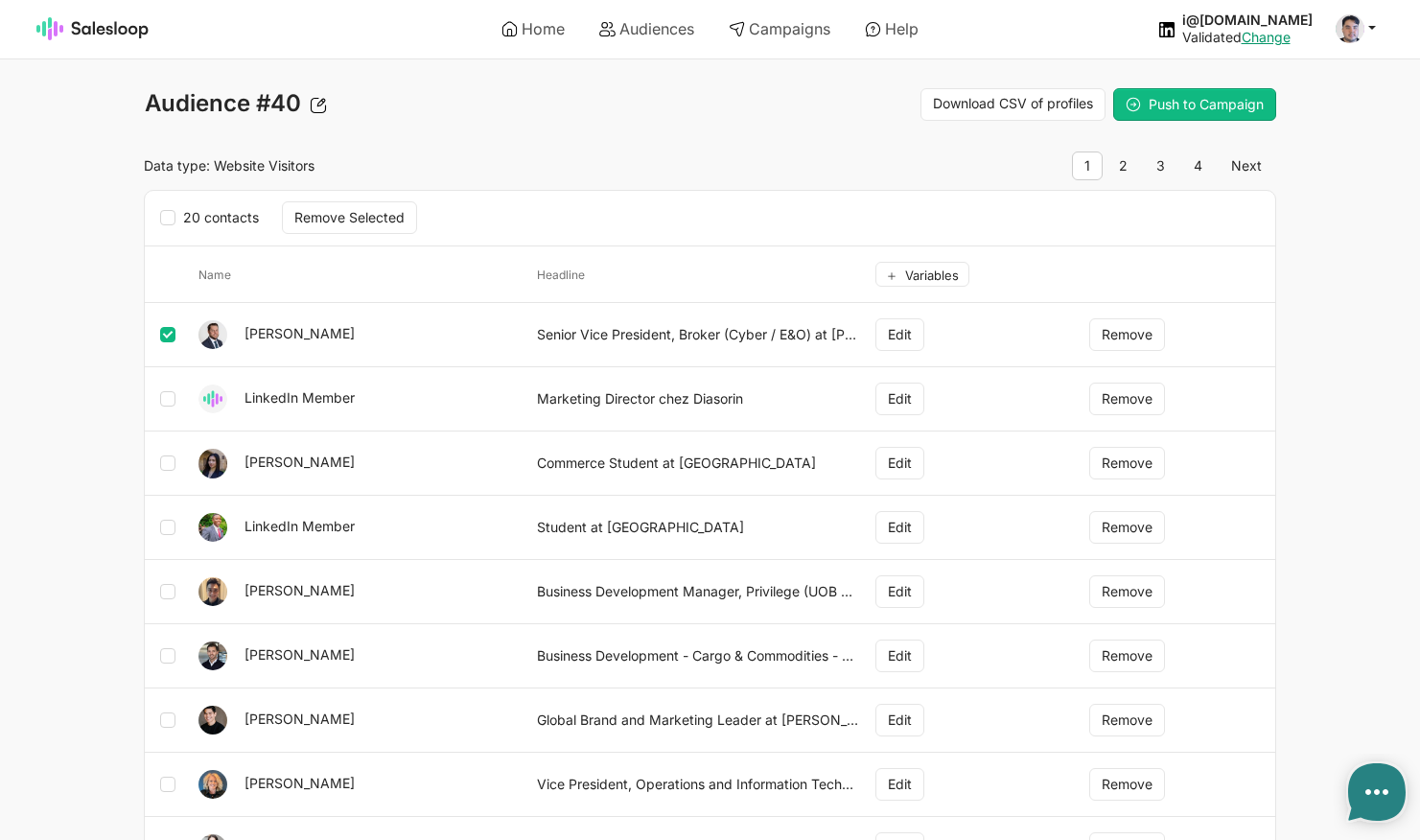
click at [182, 390] on input "checkbox" at bounding box center [182, 389] width 1 height 1
checkbox input "true"
click at [168, 463] on icon at bounding box center [168, 463] width 16 height 16
click at [182, 454] on input "checkbox" at bounding box center [182, 453] width 1 height 1
checkbox input "true"
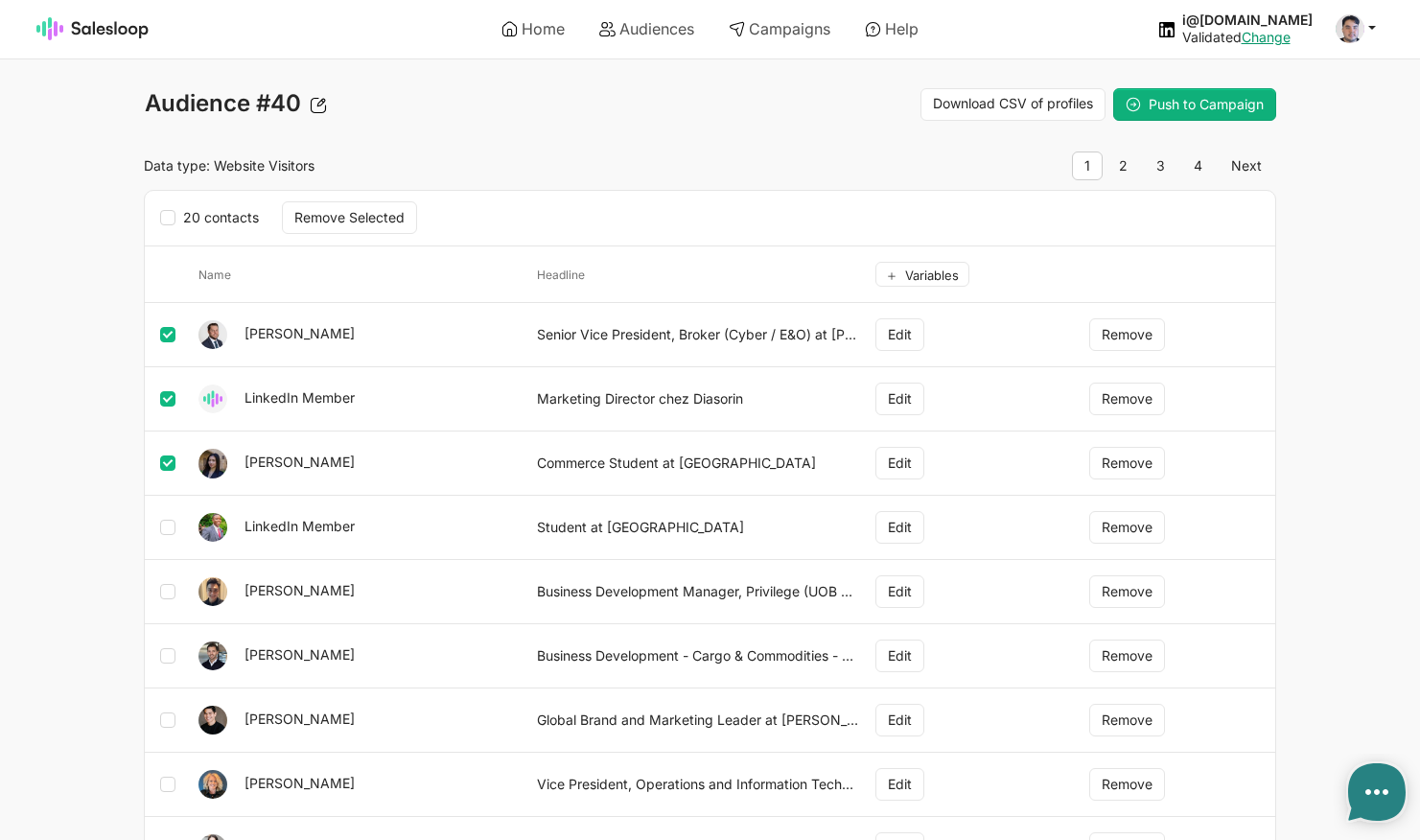
click at [1182, 108] on span "Push to Campaign" at bounding box center [1206, 104] width 116 height 17
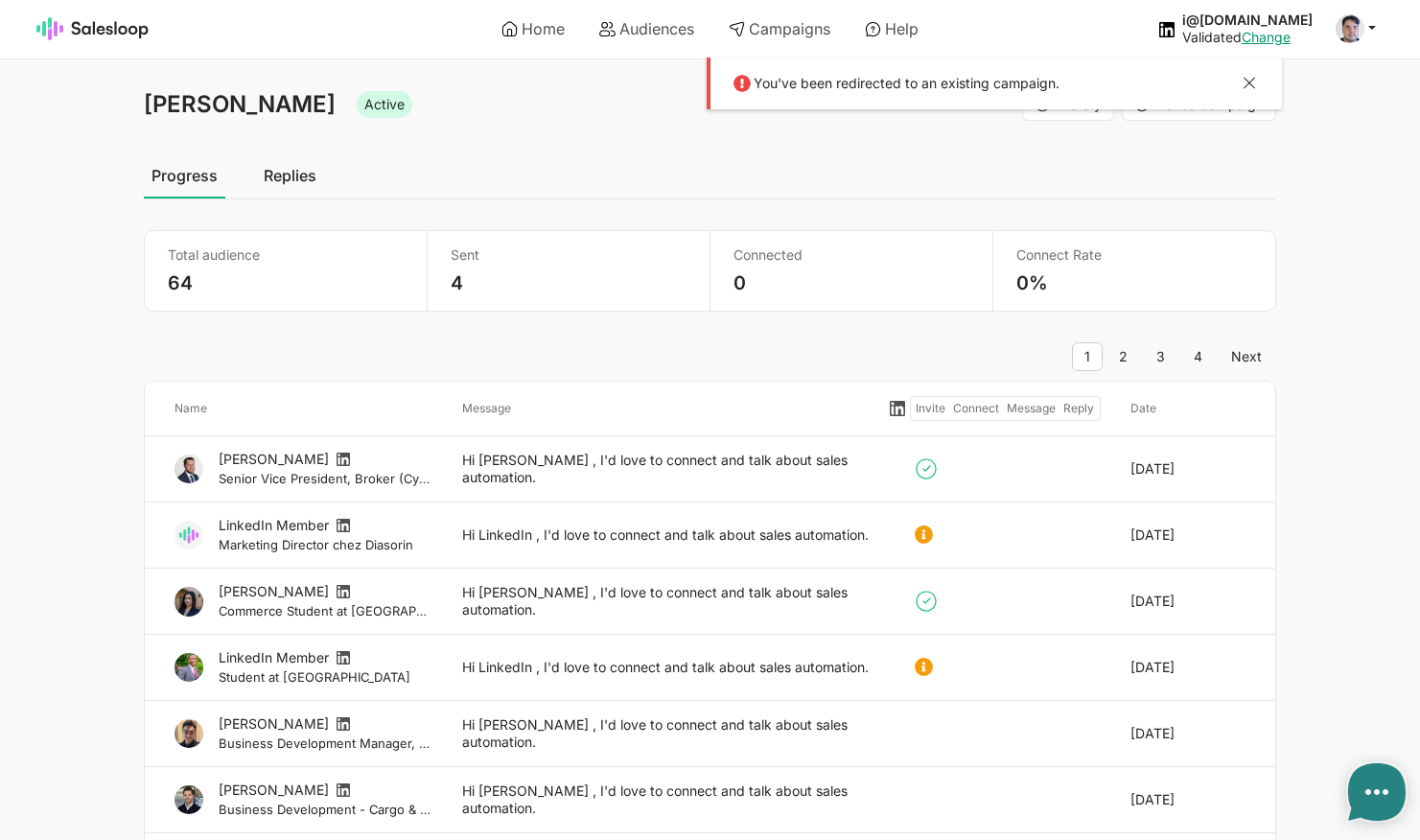
type textarea "x"
click at [1254, 79] on button at bounding box center [1248, 85] width 23 height 25
click at [805, 36] on link "Campaigns" at bounding box center [779, 29] width 128 height 33
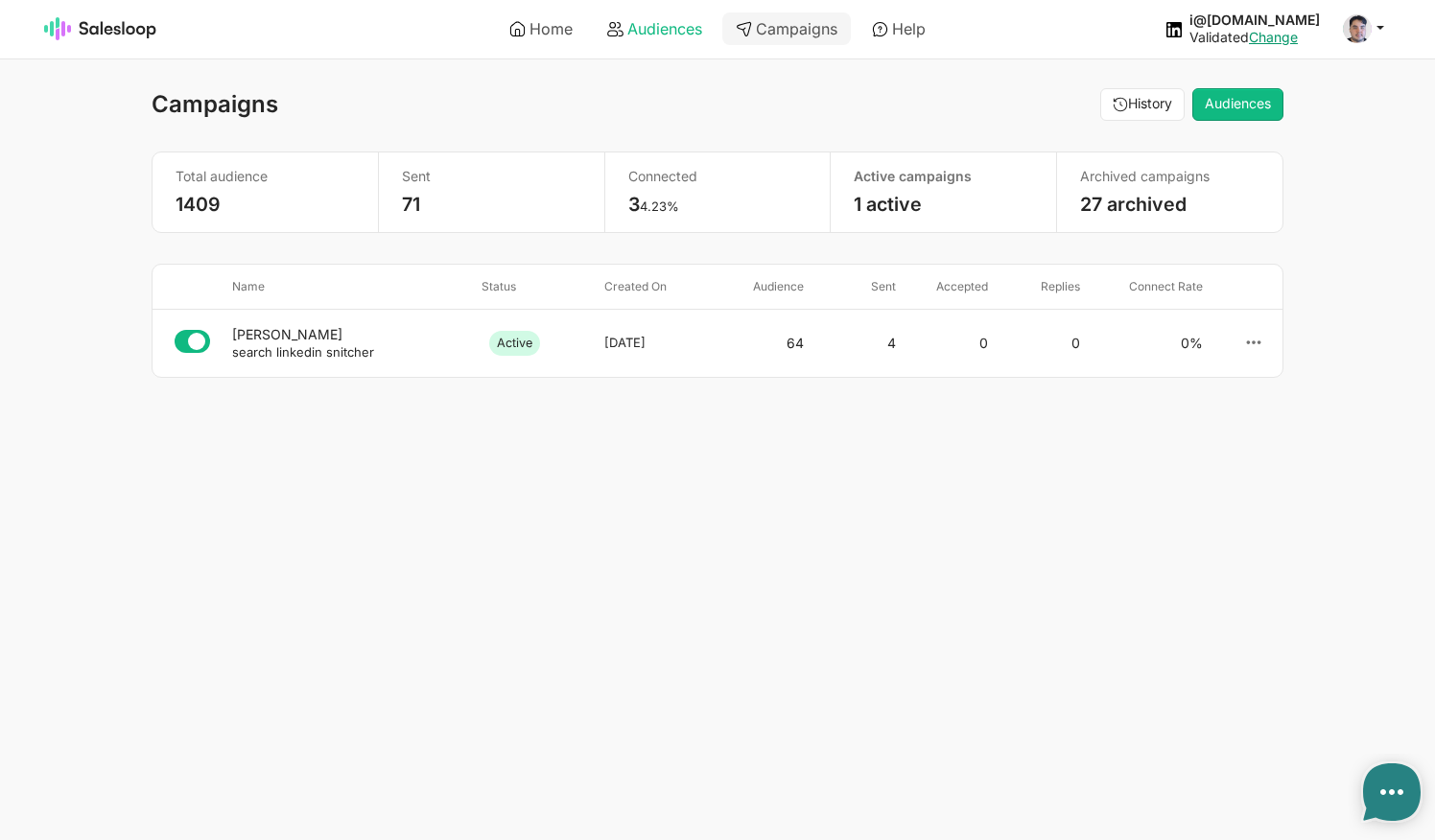
type textarea "x"
click at [672, 25] on link "Audiences" at bounding box center [654, 29] width 121 height 33
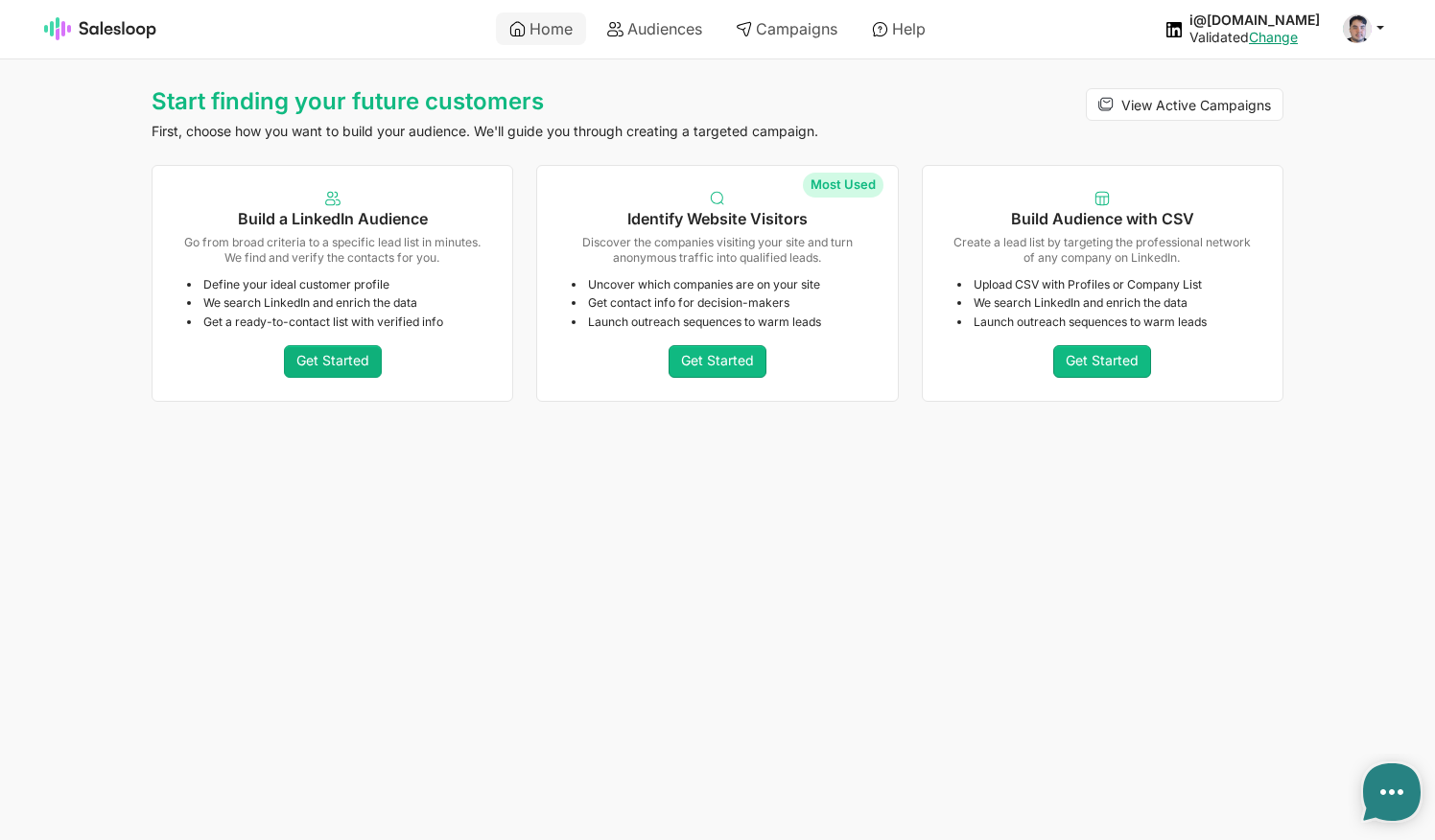
click at [338, 367] on link "Get Started" at bounding box center [332, 361] width 98 height 33
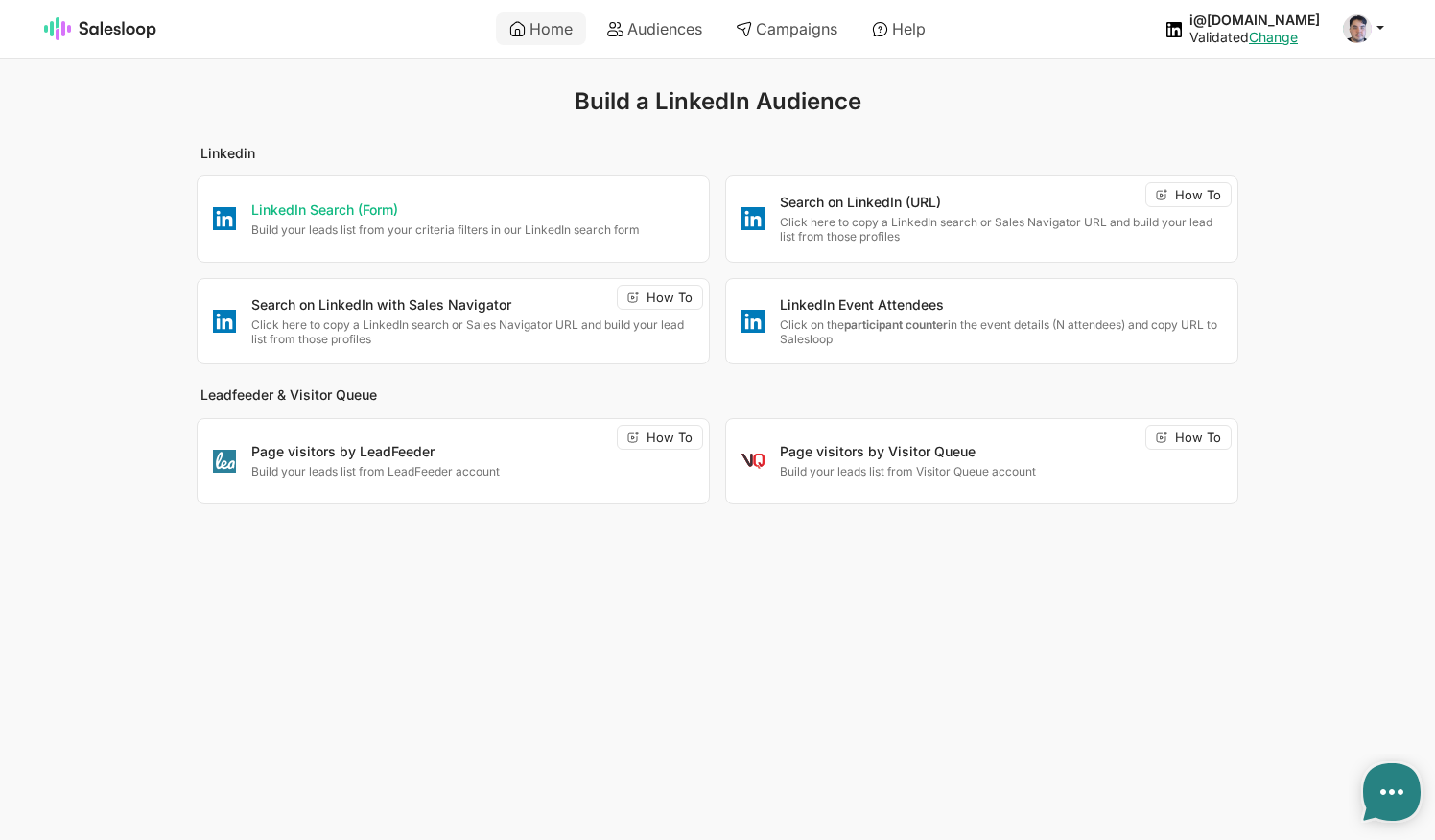
click at [487, 215] on p "LinkedIn Search (Form)" at bounding box center [472, 210] width 442 height 19
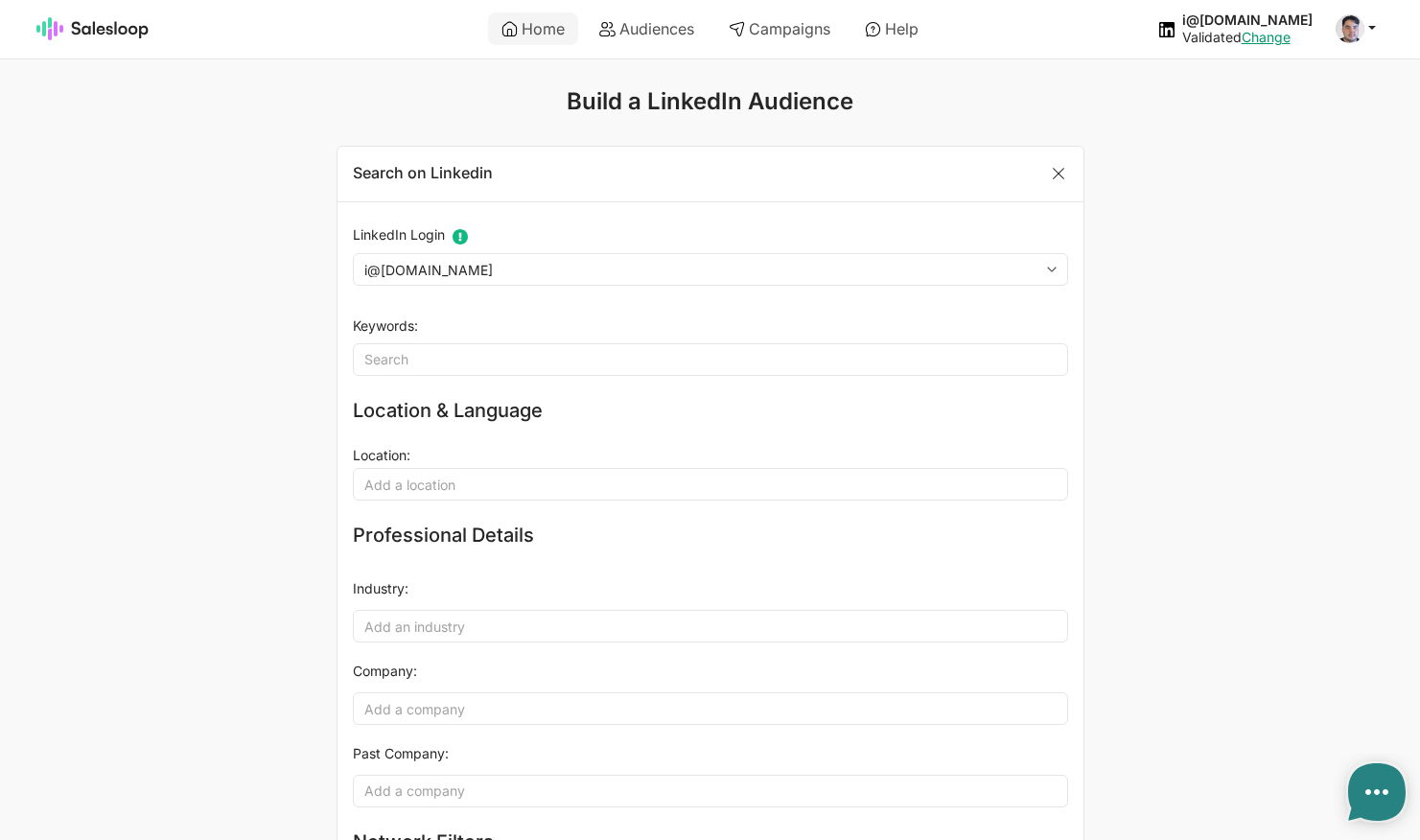
type textarea "x"
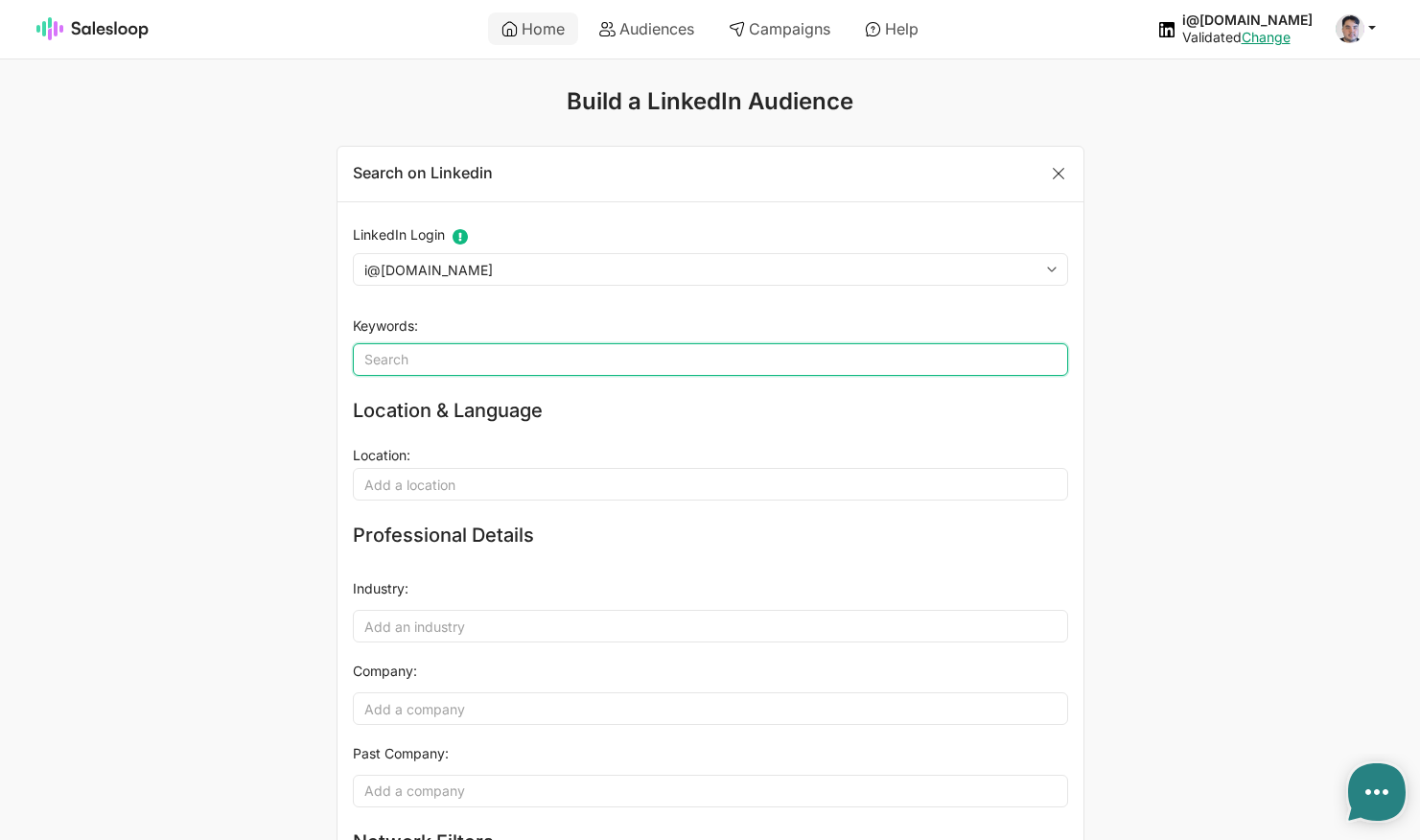
click at [418, 363] on input "Keywords" at bounding box center [710, 359] width 715 height 33
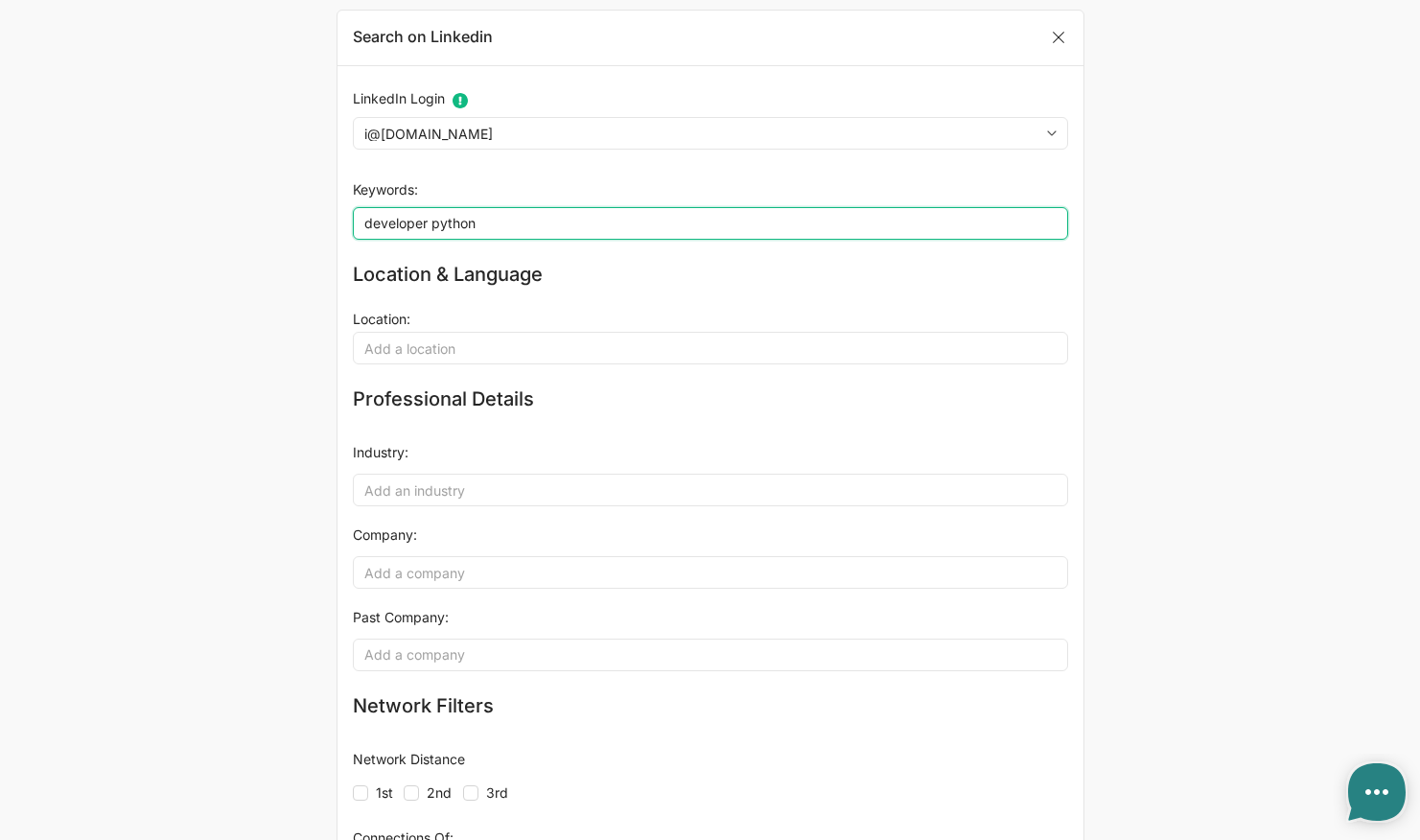
scroll to position [147, 0]
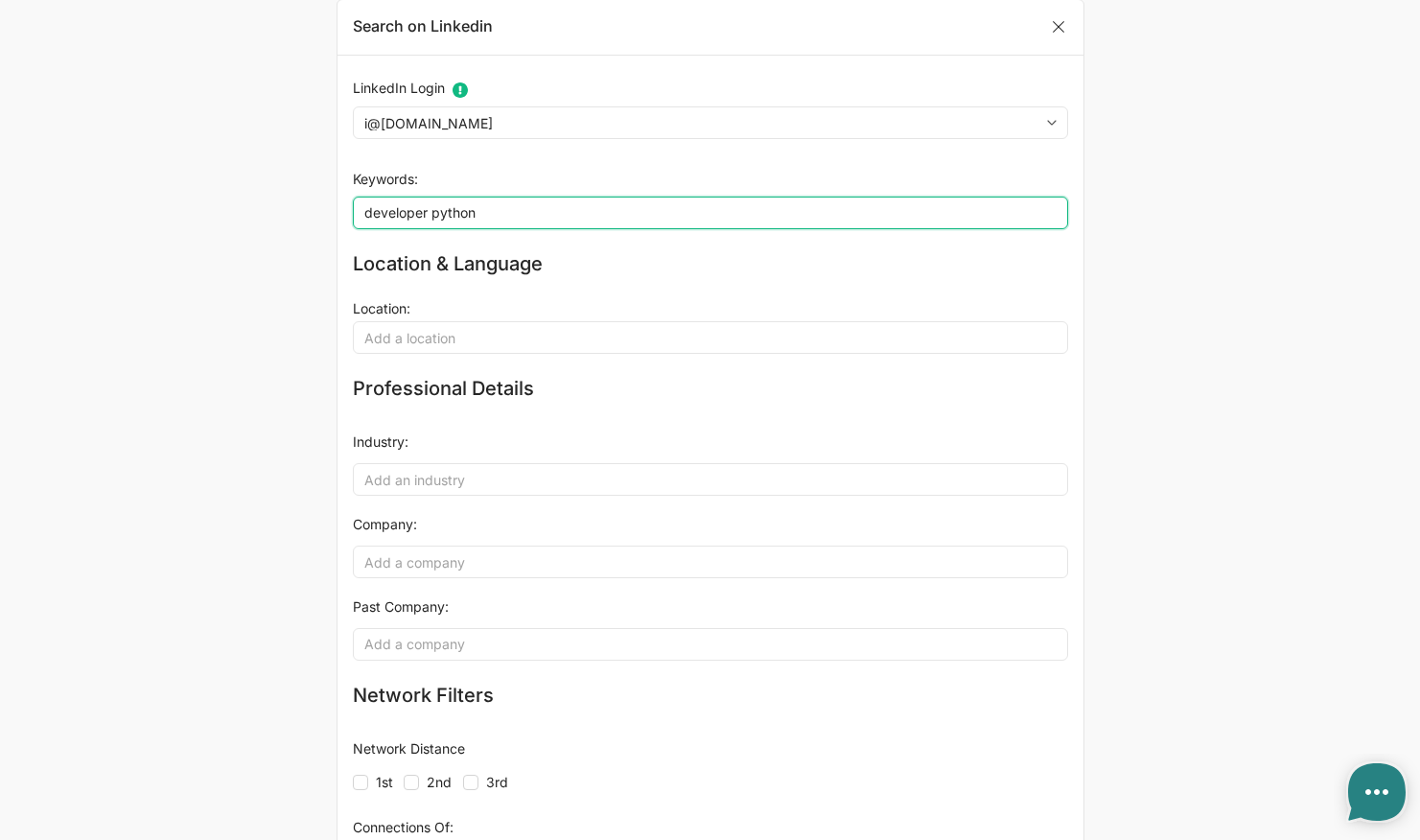
type input "developer python"
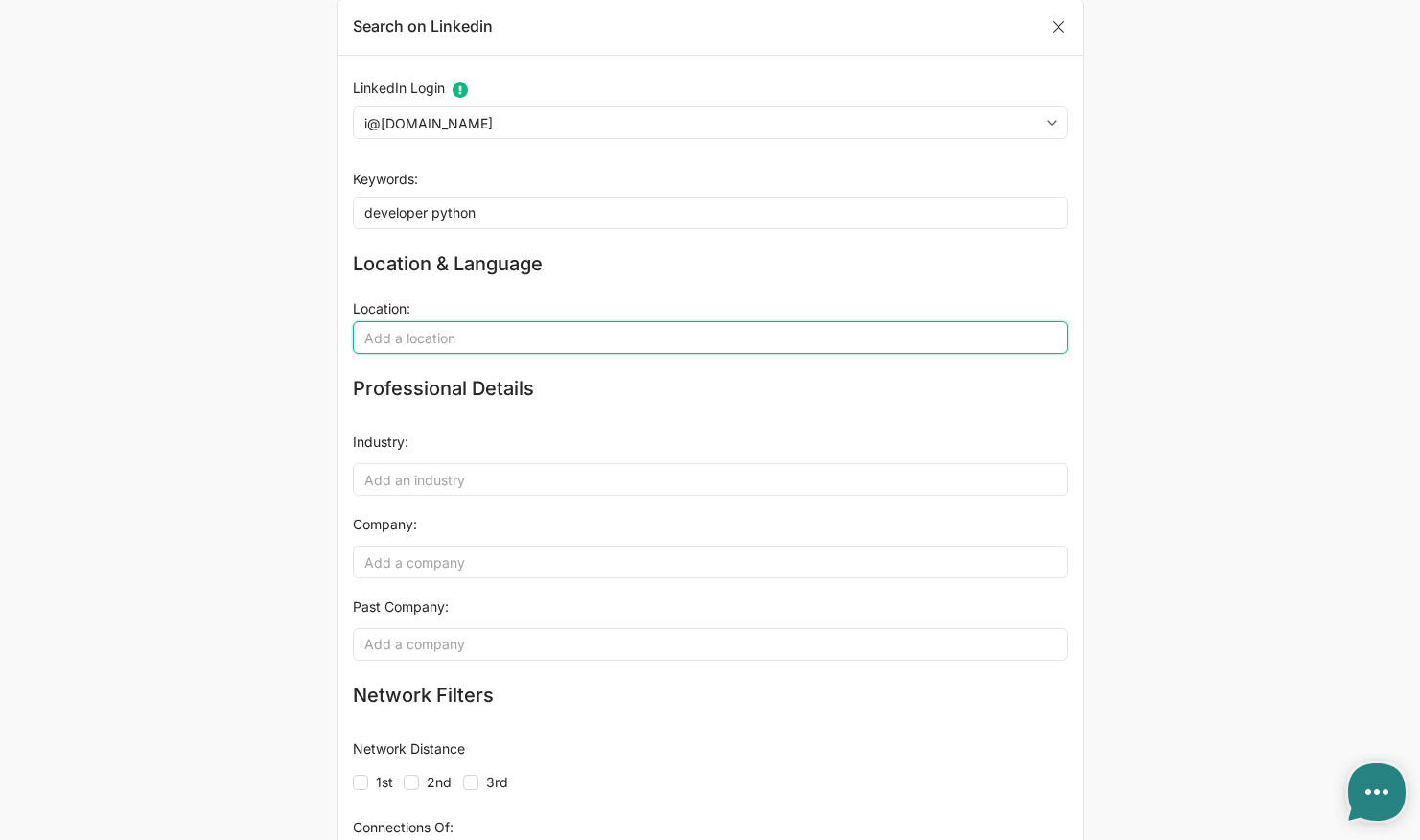
click at [471, 338] on input "Location (JSON Object)" at bounding box center [710, 337] width 715 height 33
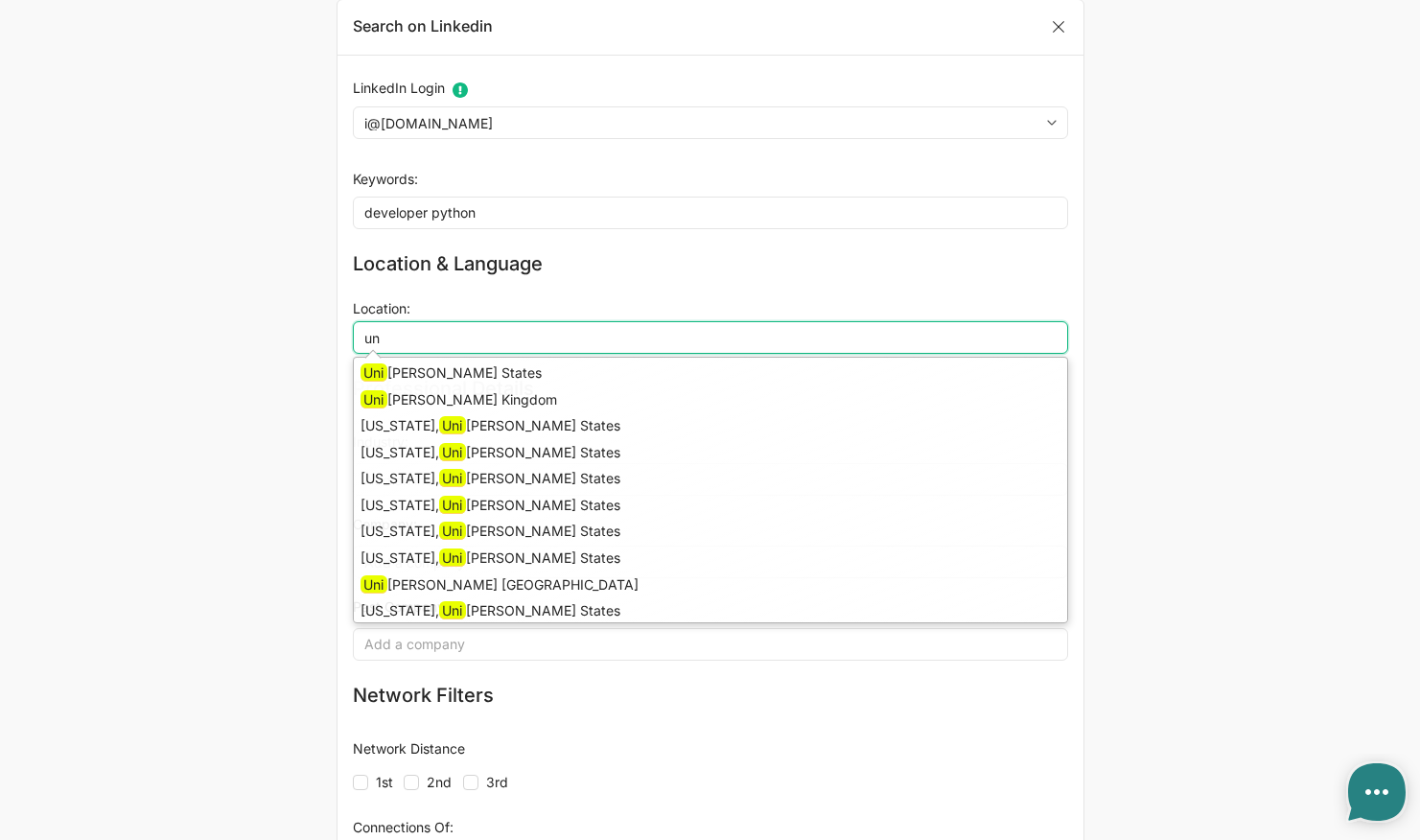
type input "u"
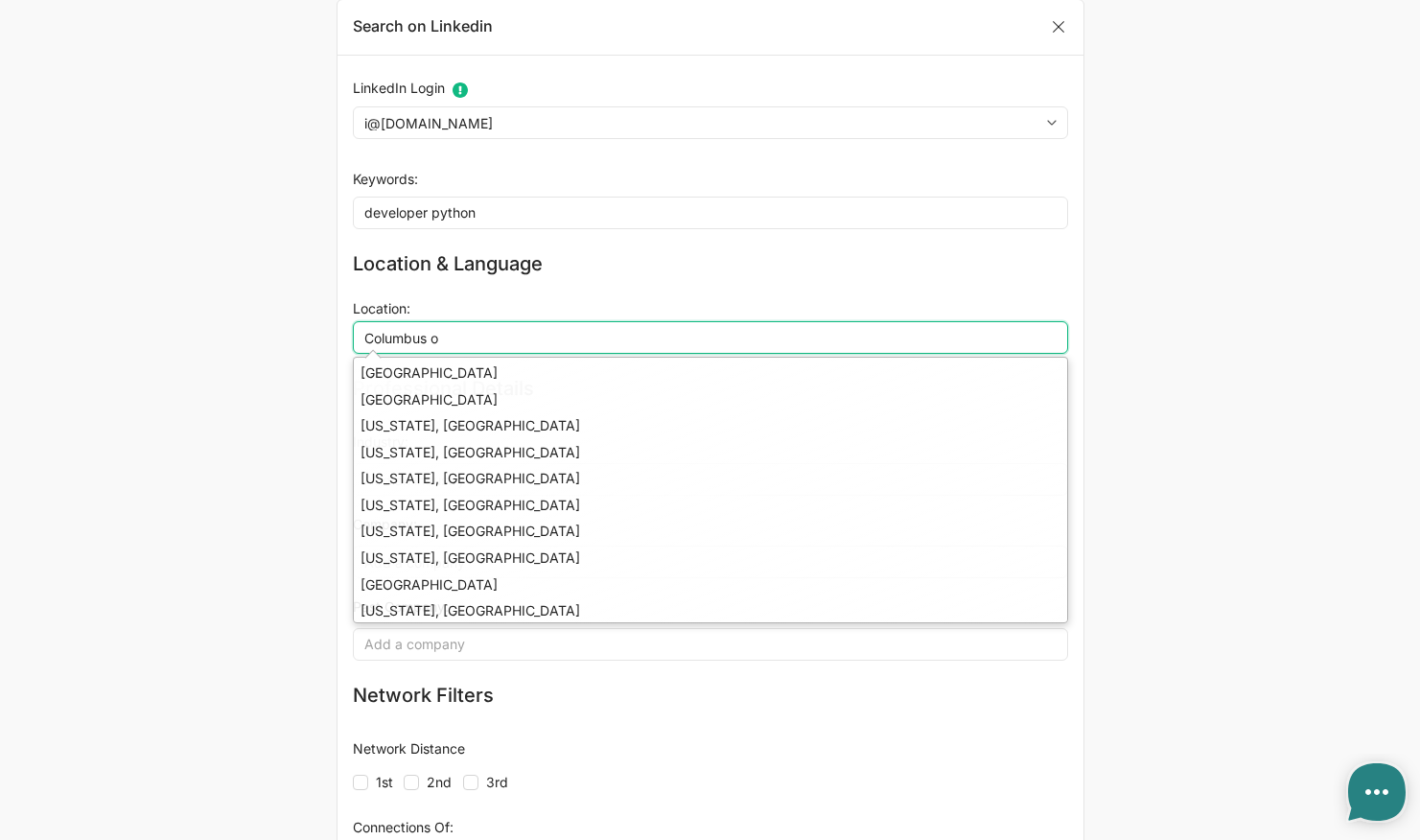
type input "Columbus oh"
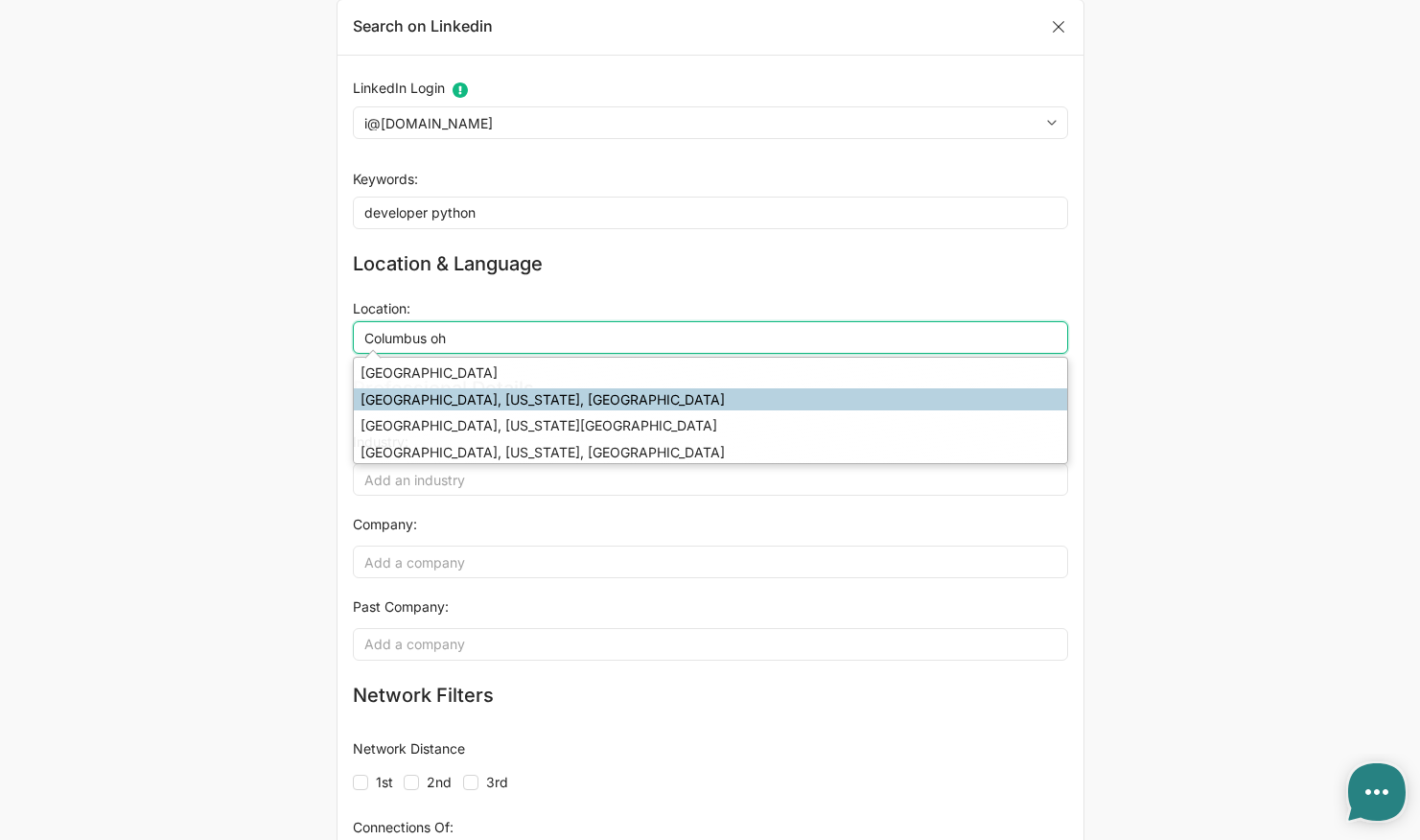
click at [478, 388] on li "Columbus, Ohio, United States" at bounding box center [710, 399] width 713 height 23
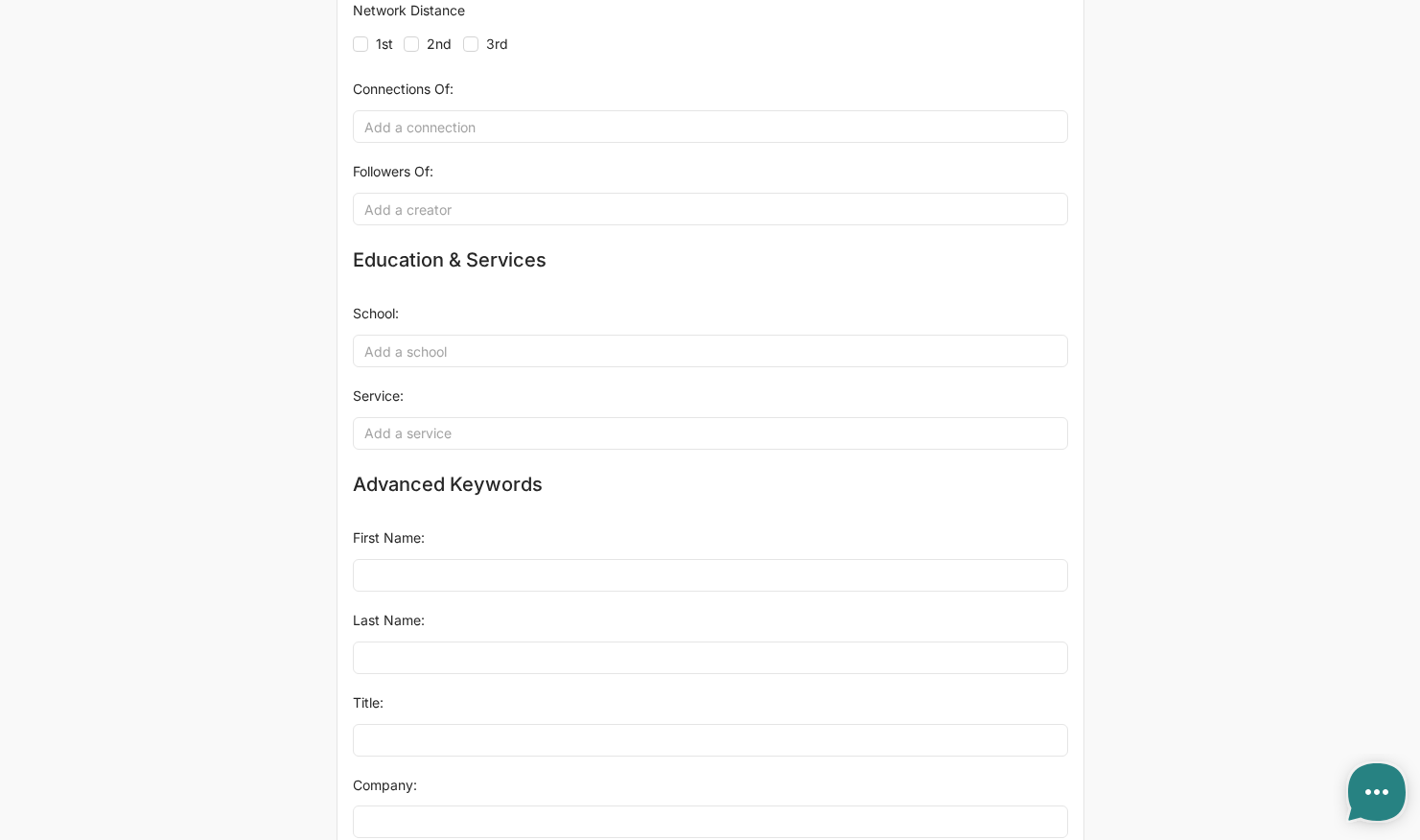
scroll to position [900, 0]
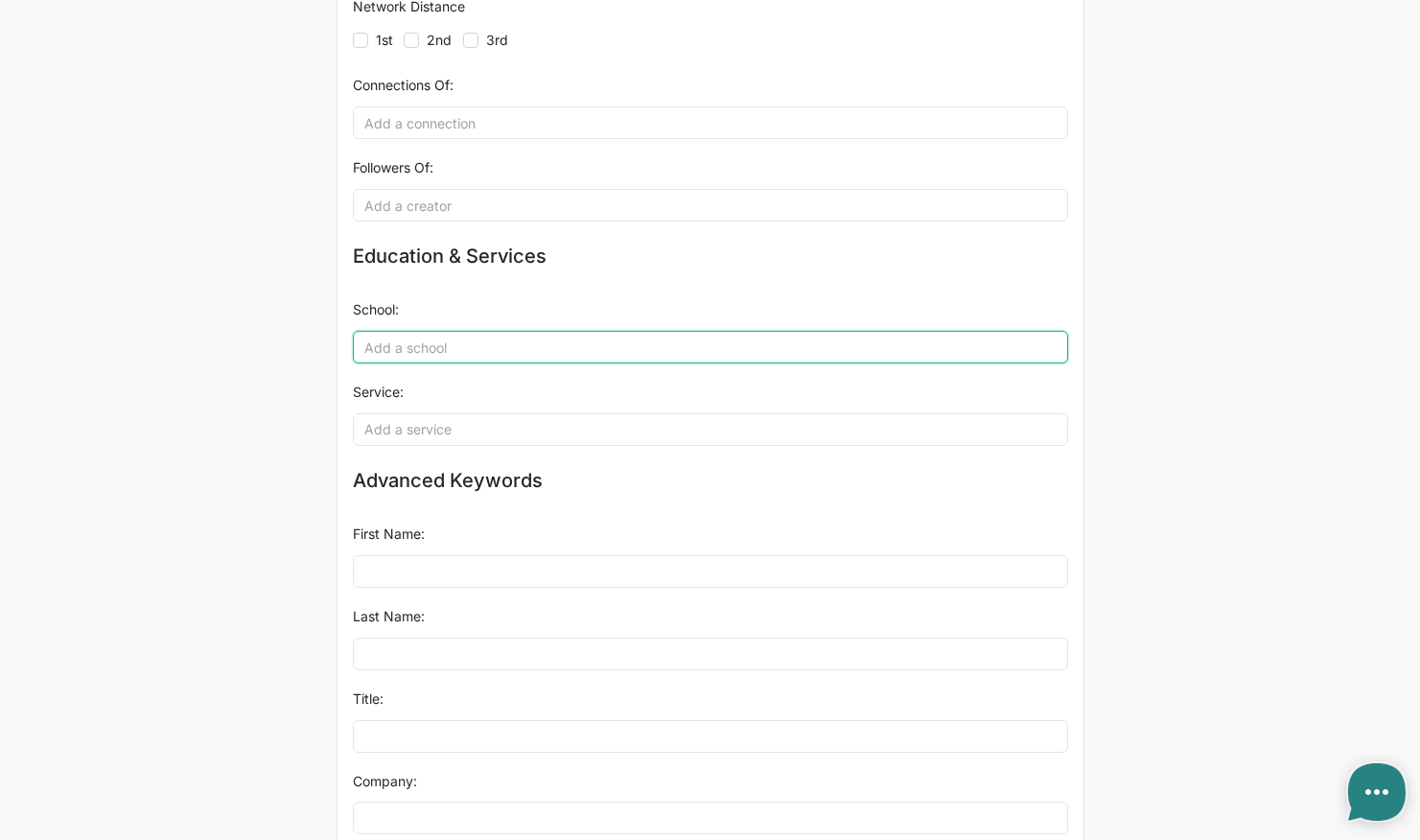
click at [501, 331] on input "School (JSON Object)" at bounding box center [710, 346] width 715 height 33
type input "u"
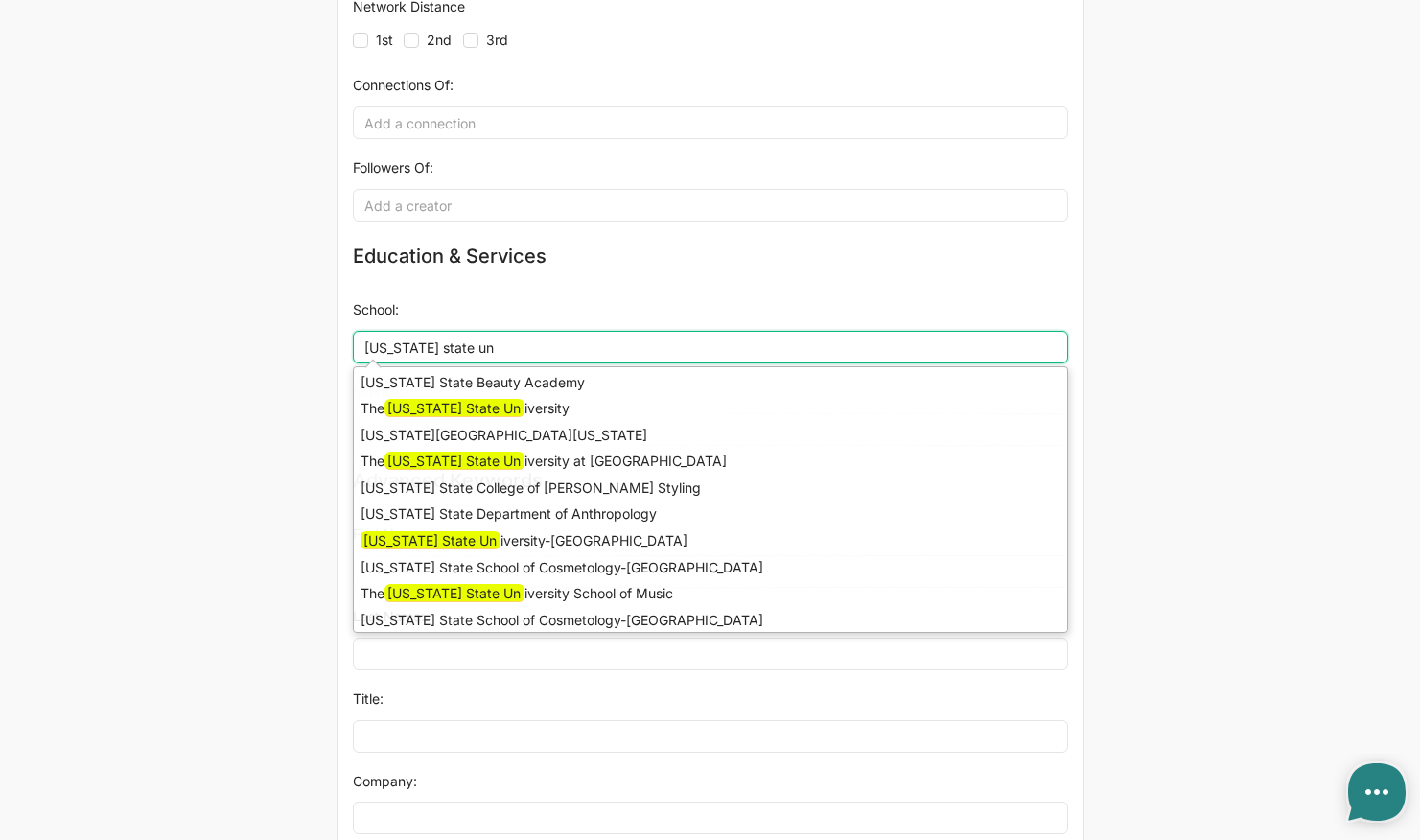
type input "ohio state uni"
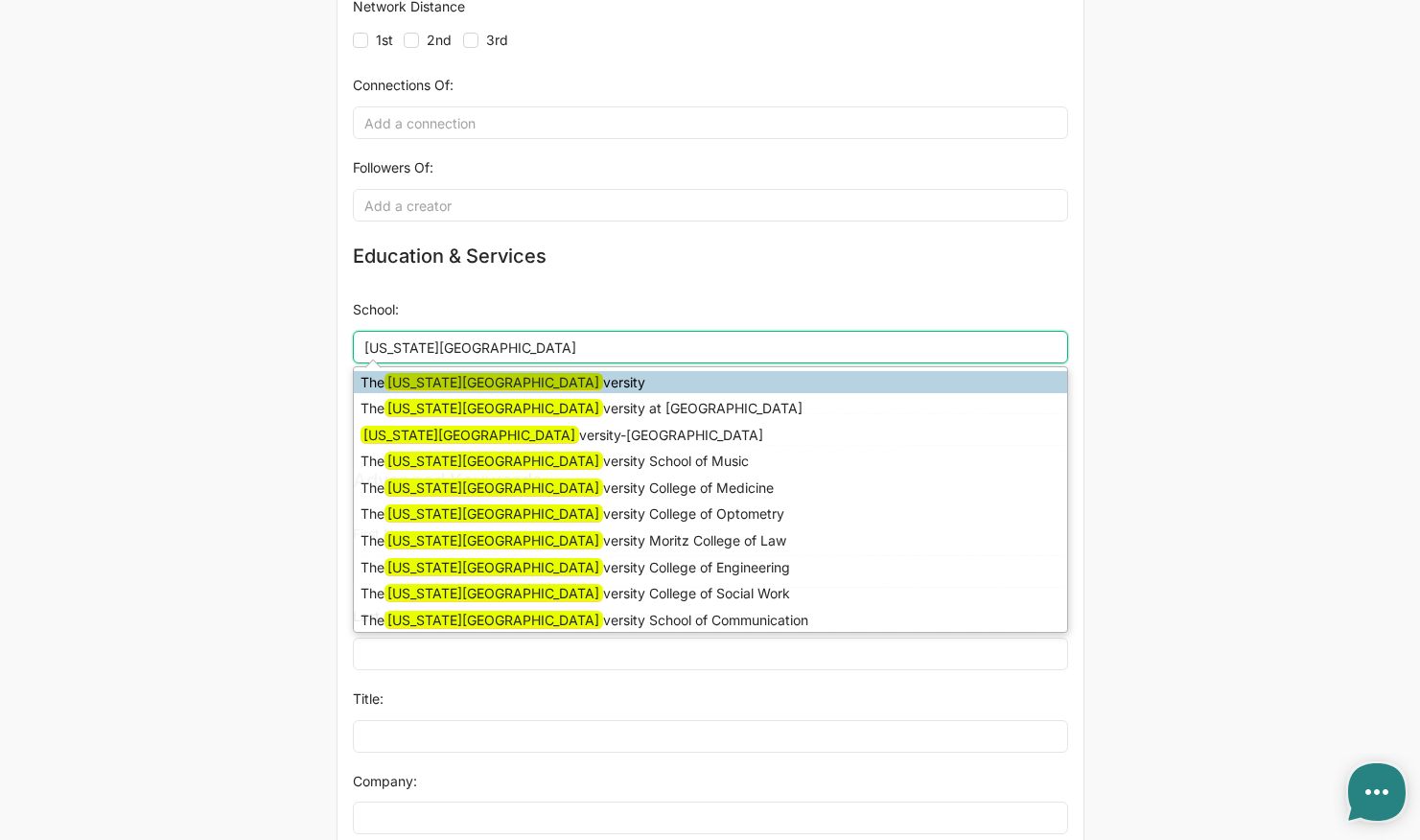
drag, startPoint x: 505, startPoint y: 404, endPoint x: 520, endPoint y: 371, distance: 36.2
click at [520, 371] on ul "The Ohio State Uni versity The Ohio State Uni versity at Lima Ohio State Uni ve…" at bounding box center [710, 499] width 715 height 267
click at [513, 371] on li "The Ohio State Uni versity" at bounding box center [710, 382] width 713 height 23
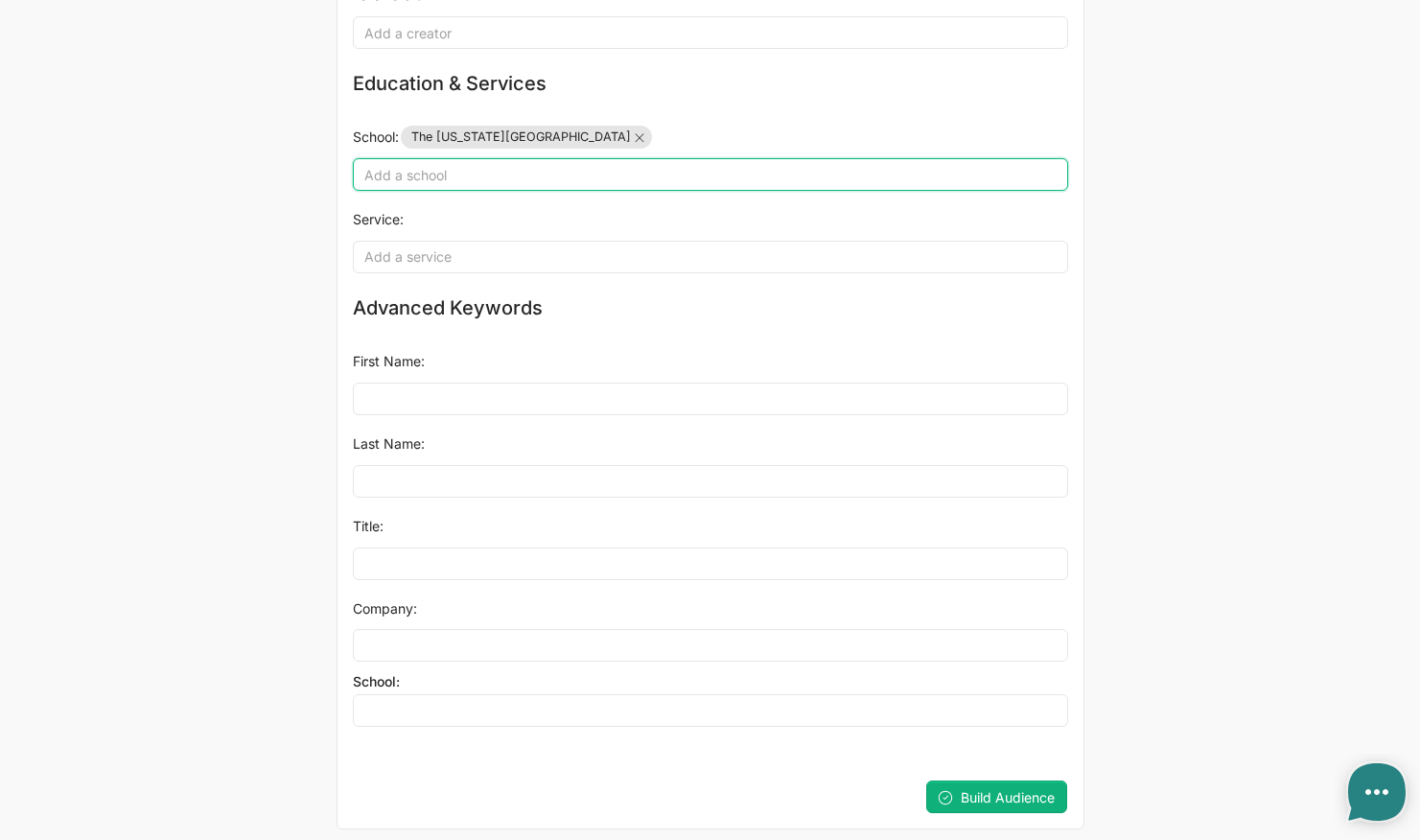
scroll to position [1071, 0]
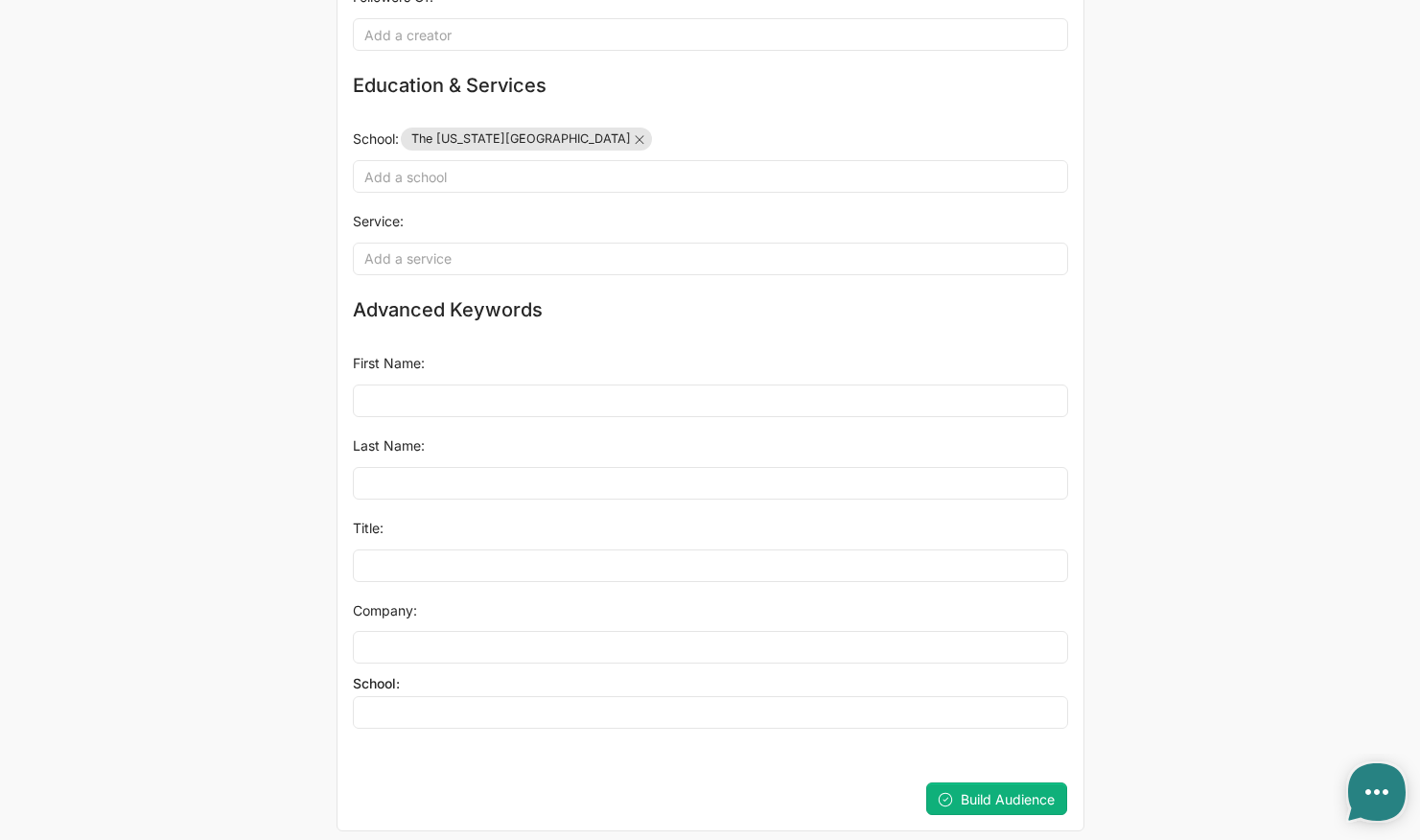
click at [1038, 791] on span "Build Audience" at bounding box center [1007, 799] width 94 height 17
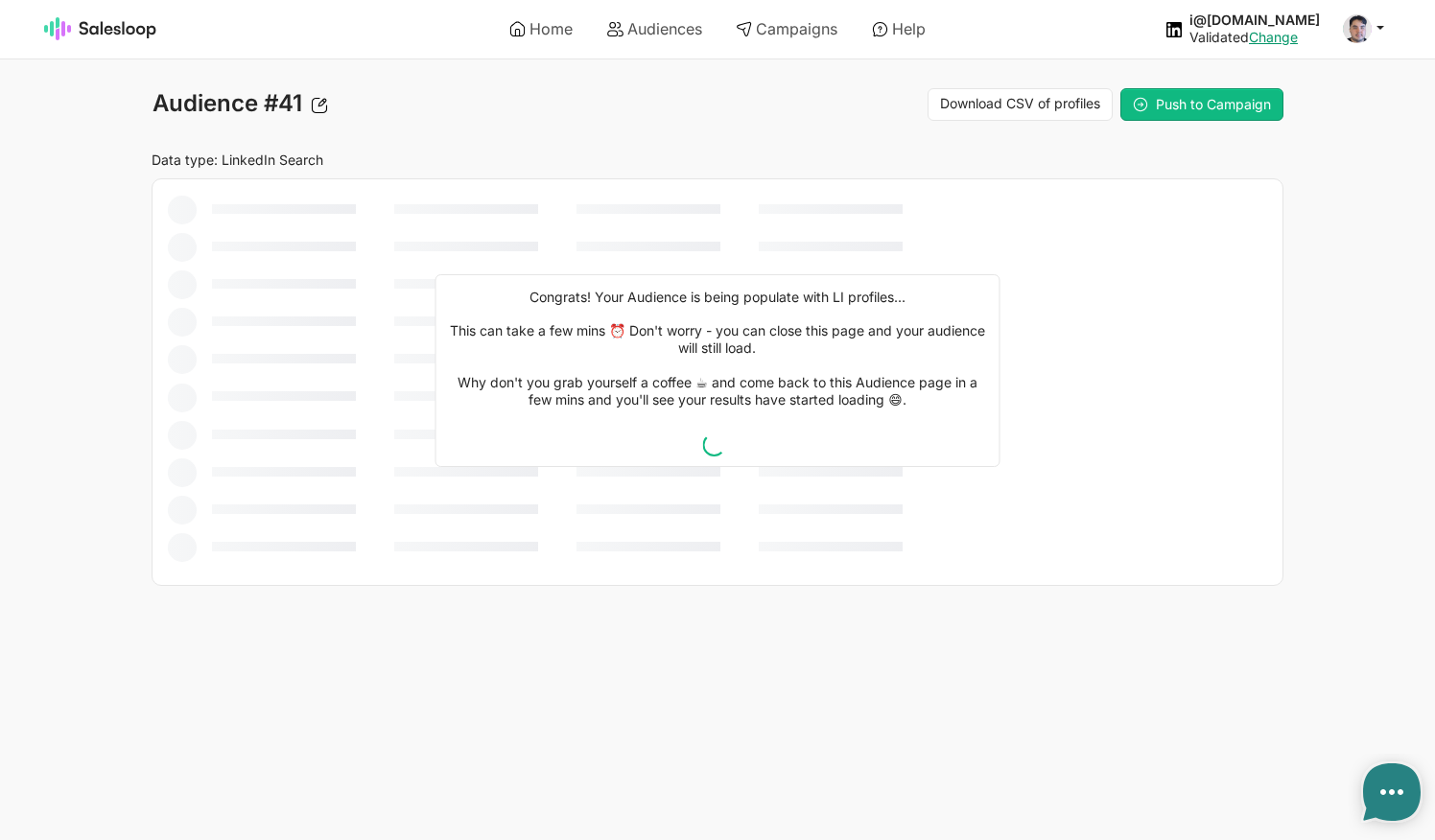
type textarea "x"
click at [660, 34] on link "Audiences" at bounding box center [654, 29] width 121 height 33
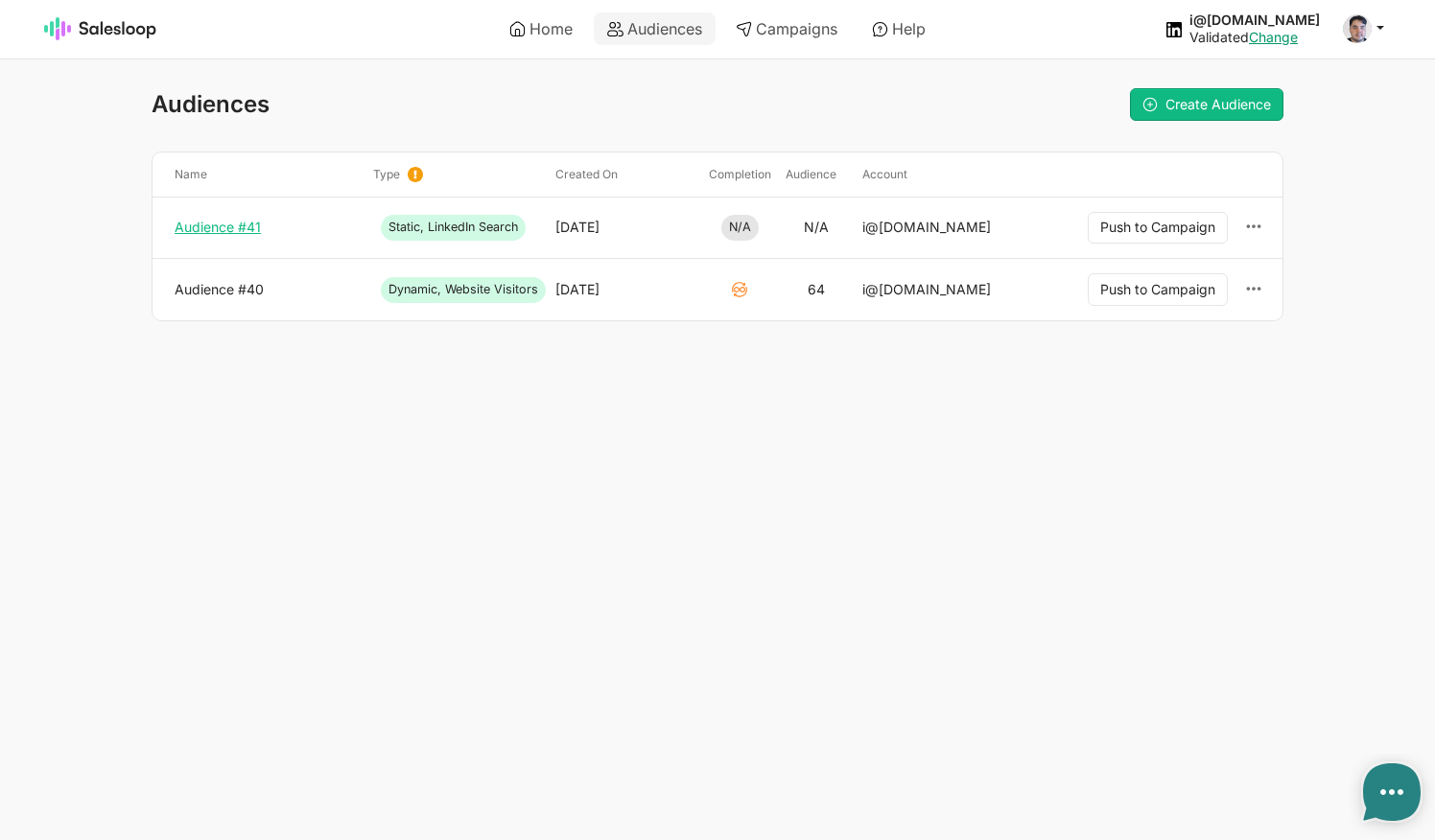
click at [220, 220] on link "Audience #41" at bounding box center [266, 226] width 183 height 17
type textarea "x"
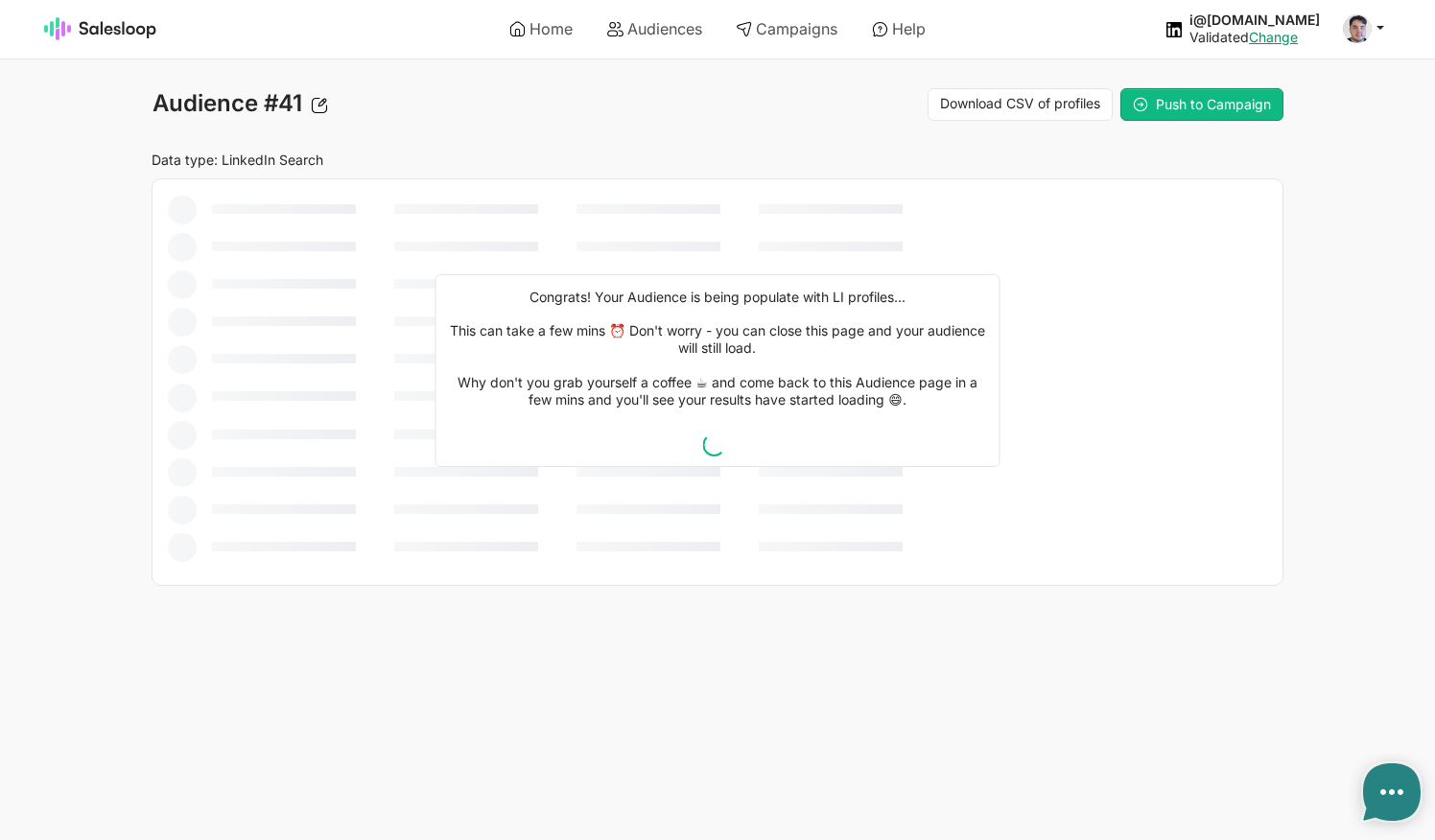
type textarea "x"
click at [649, 23] on link "Audiences" at bounding box center [654, 29] width 121 height 33
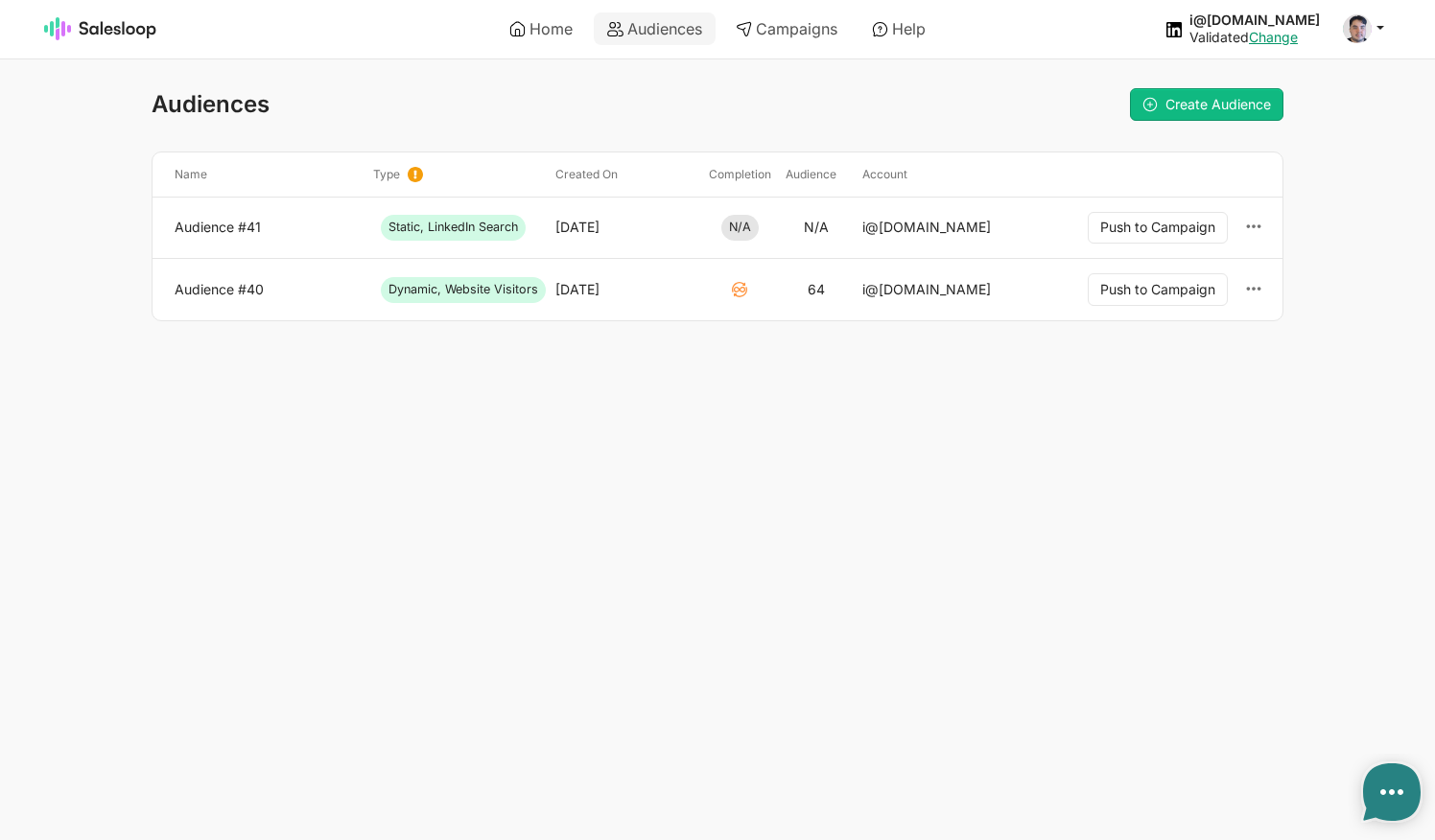
type textarea "x"
click at [237, 228] on link "Audience #41" at bounding box center [266, 226] width 183 height 17
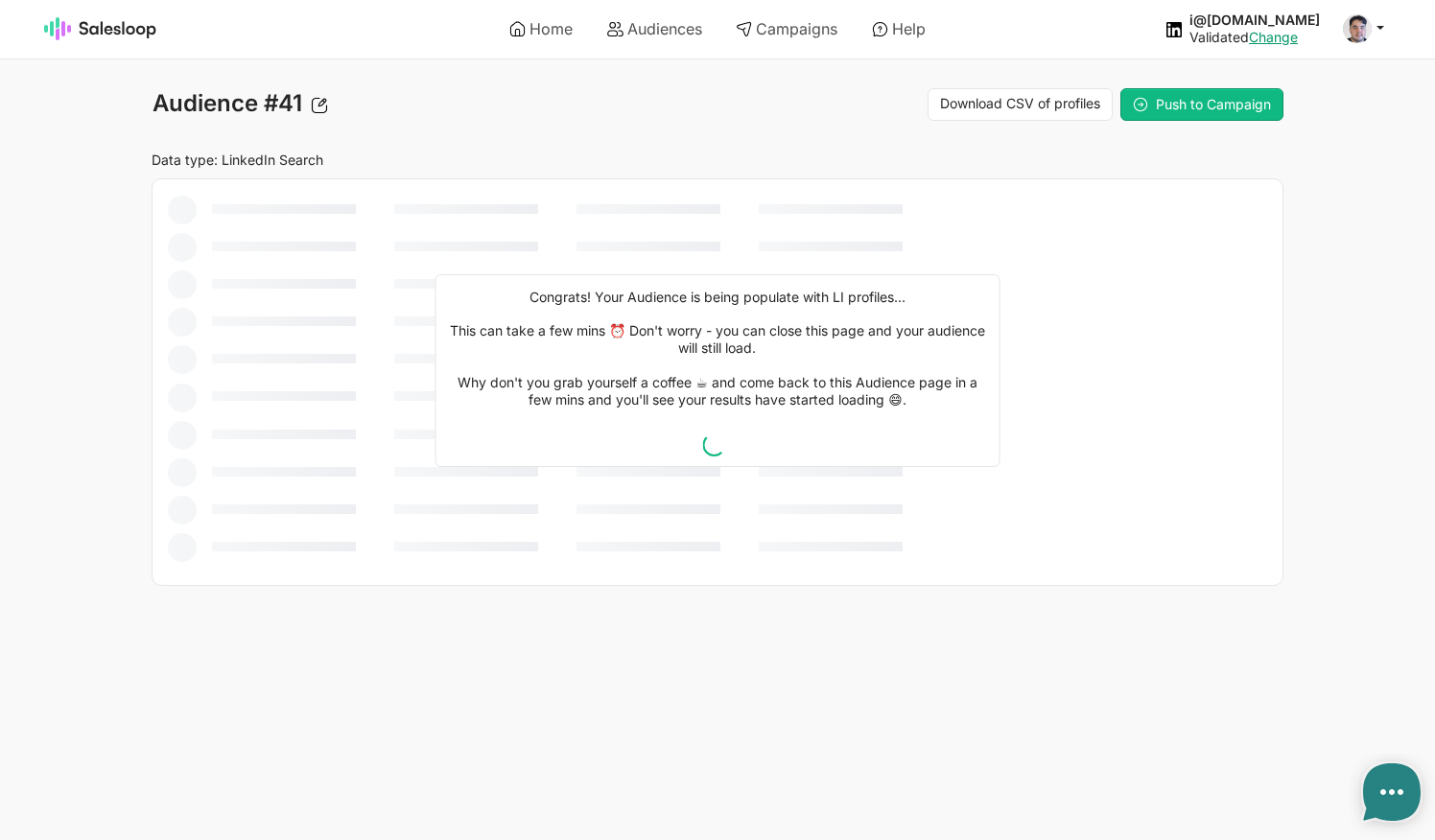
type textarea "x"
click at [806, 28] on link "Campaigns" at bounding box center [786, 29] width 128 height 33
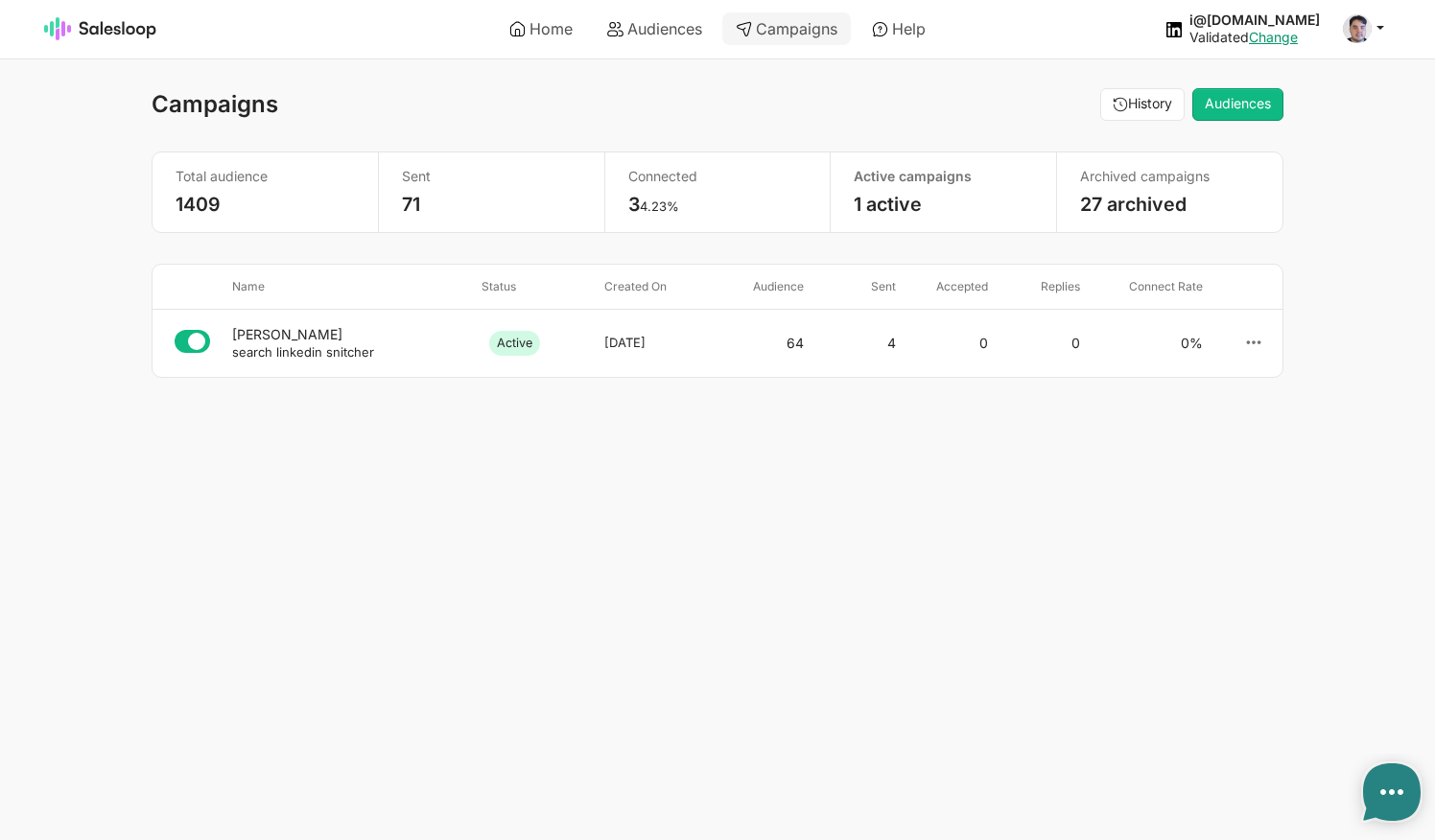
type textarea "x"
click at [665, 38] on link "Audiences" at bounding box center [654, 29] width 121 height 33
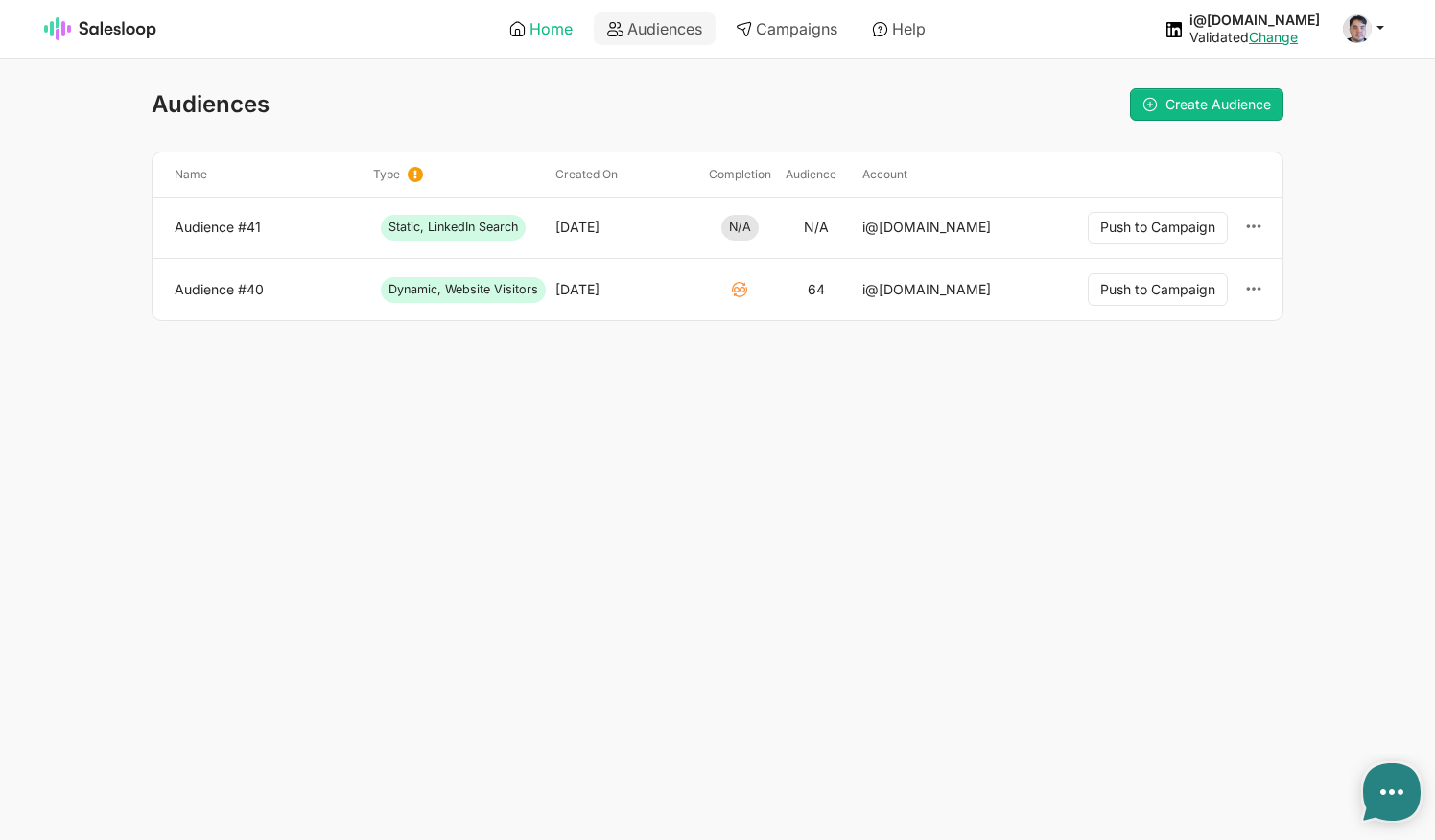
type textarea "x"
click at [531, 42] on link "Home" at bounding box center [540, 29] width 90 height 33
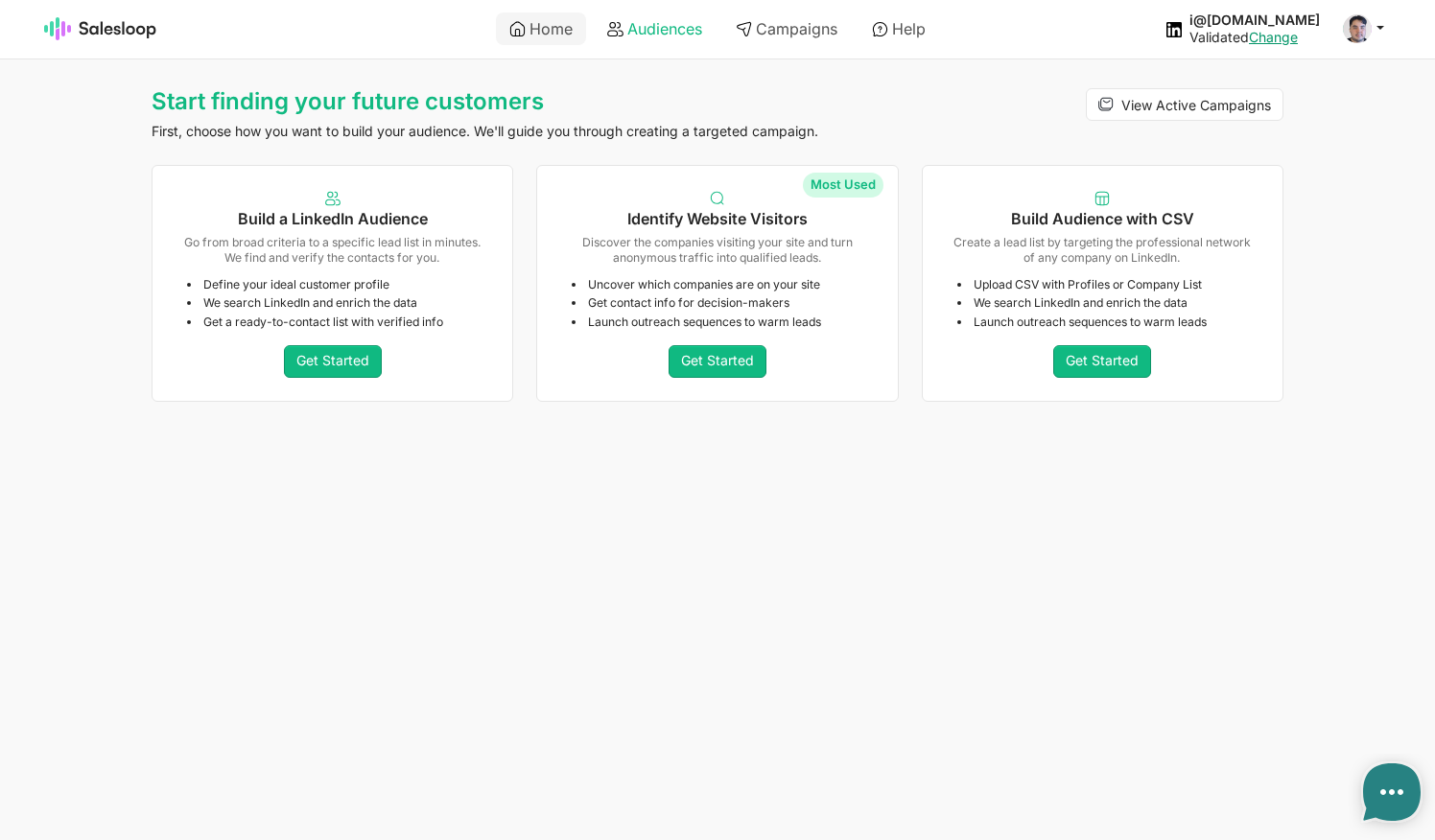
click at [695, 34] on link "Audiences" at bounding box center [654, 29] width 121 height 33
type textarea "x"
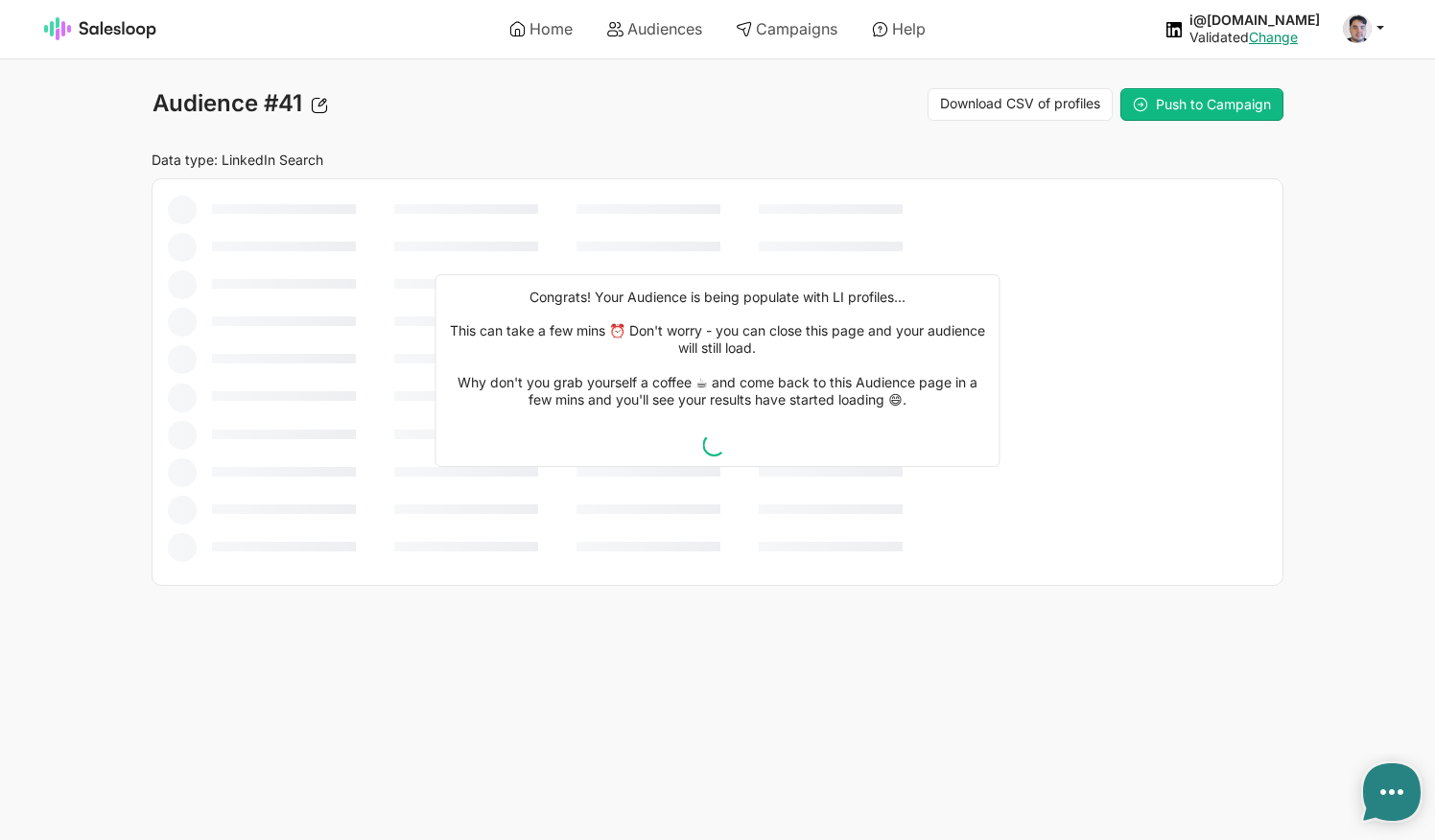
type textarea "x"
click at [635, 38] on link "Audiences" at bounding box center [654, 29] width 121 height 33
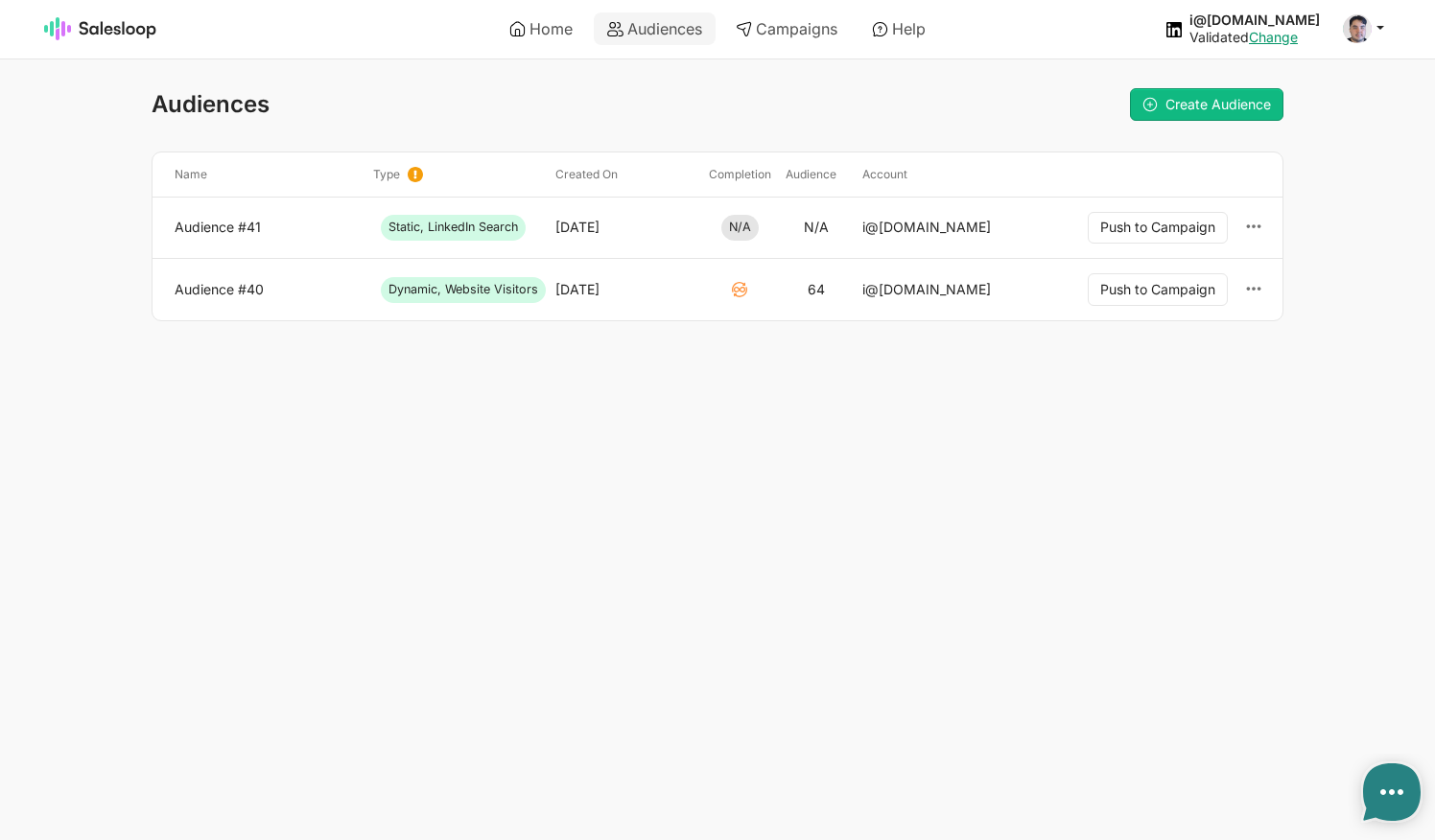
click at [242, 236] on div "Audience #41" at bounding box center [266, 228] width 199 height 33
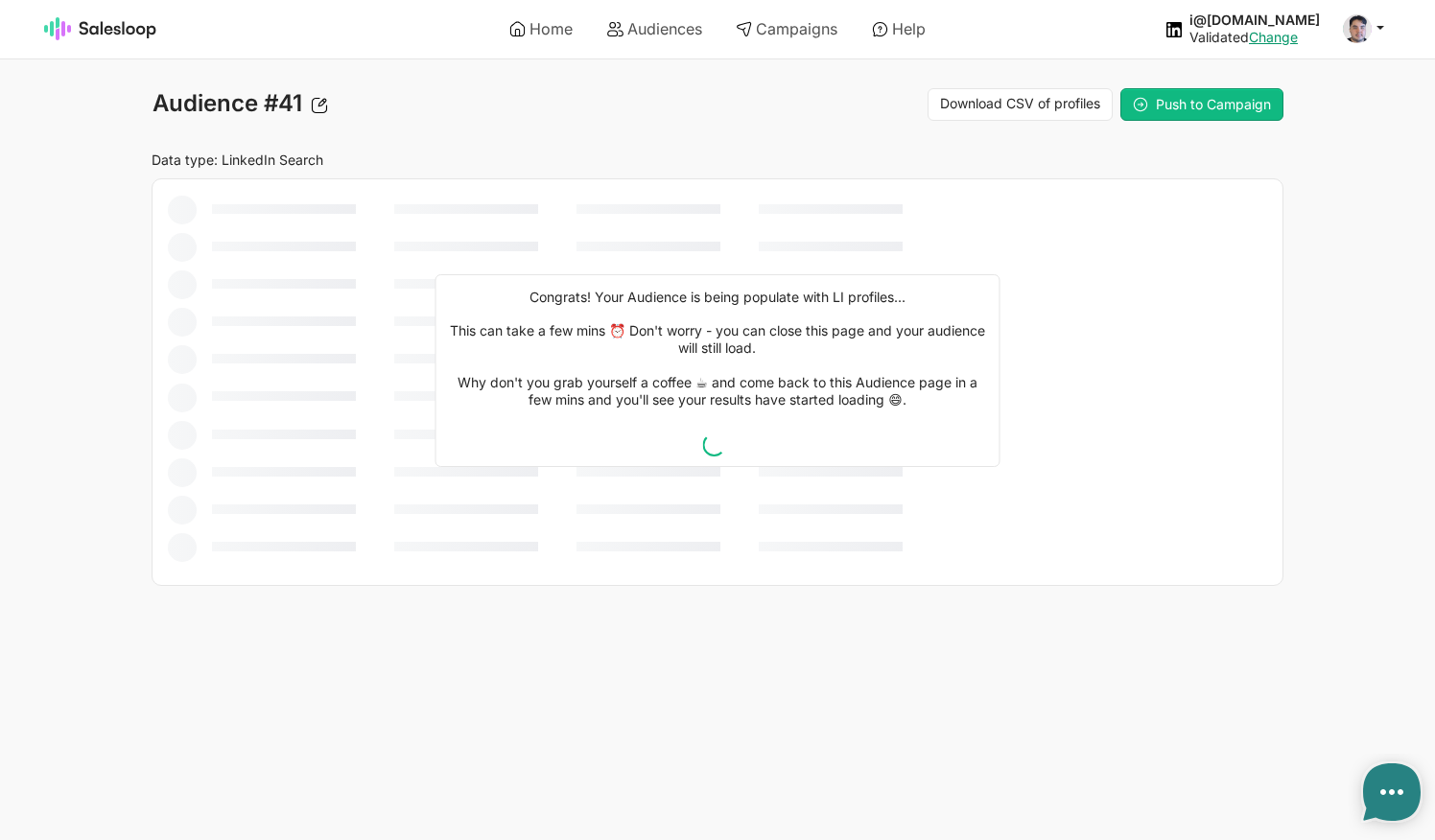
type textarea "x"
click at [678, 21] on link "Audiences" at bounding box center [654, 29] width 121 height 33
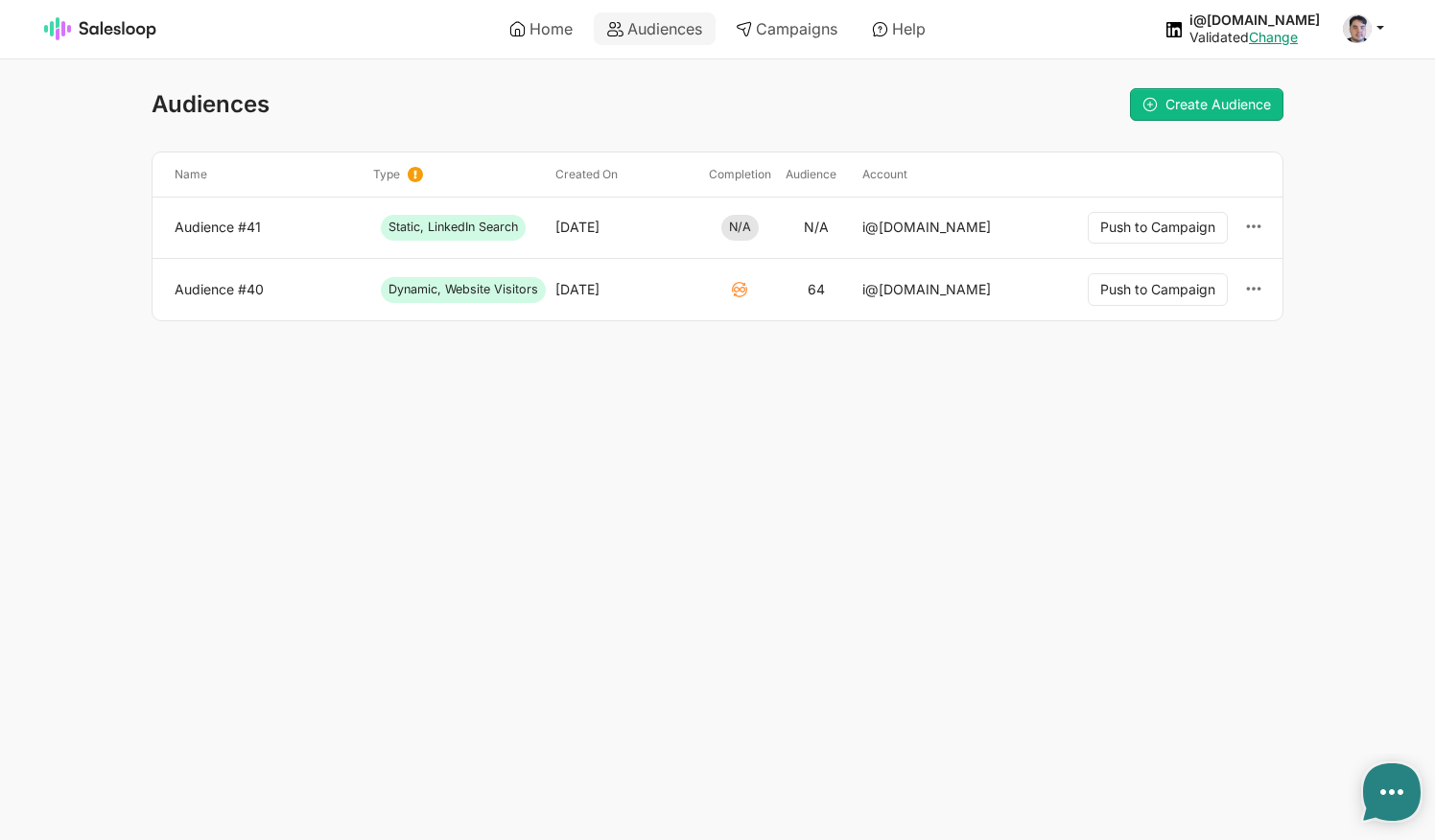
type textarea "x"
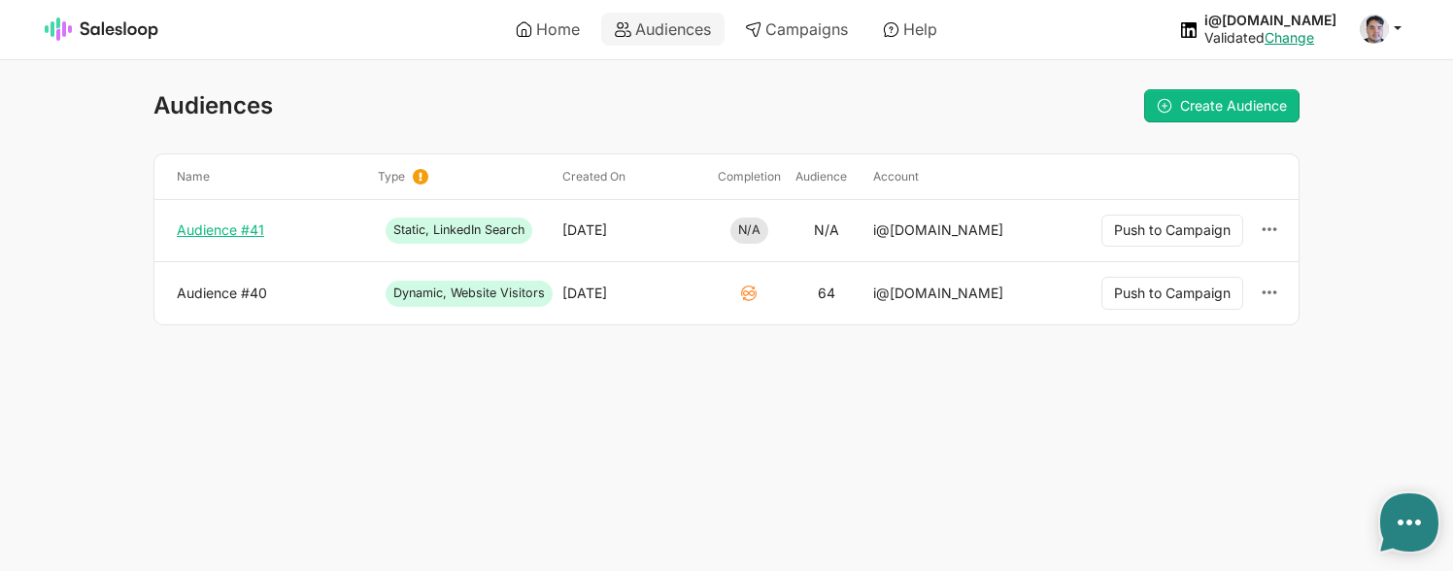
type textarea "x"
click at [226, 226] on link "Audience #41" at bounding box center [269, 229] width 185 height 17
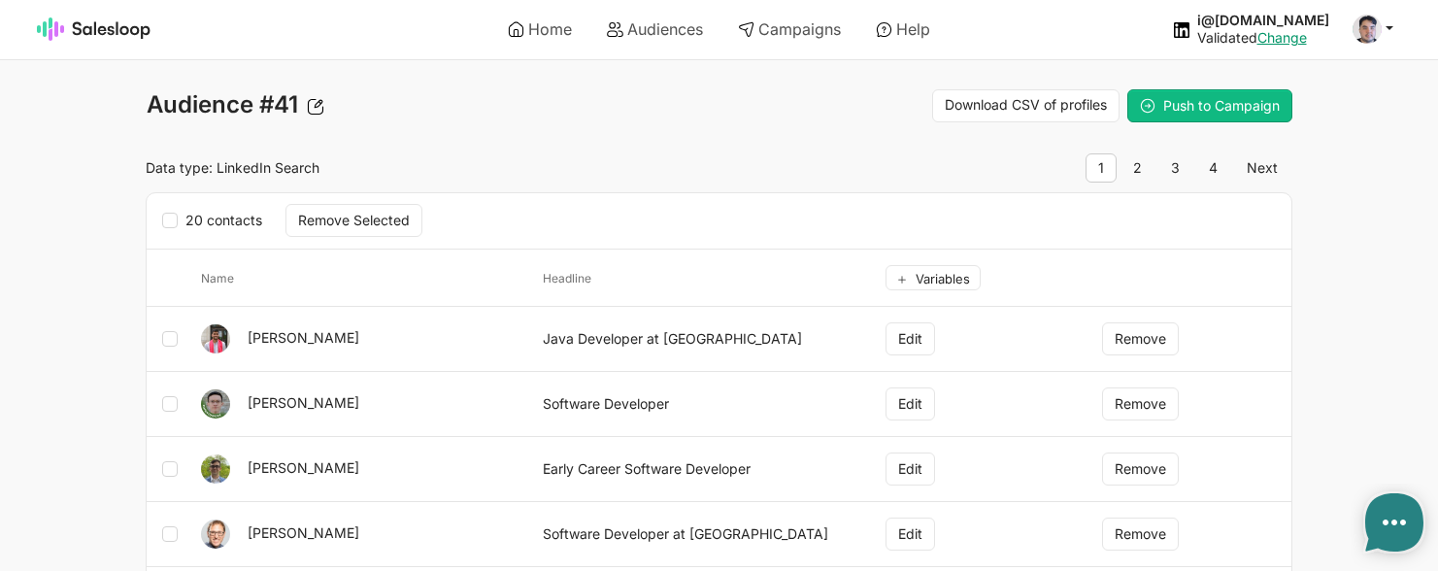
type textarea "x"
click at [169, 340] on icon at bounding box center [170, 339] width 16 height 16
click at [184, 330] on input "checkbox" at bounding box center [184, 329] width 1 height 1
checkbox input "true"
click at [174, 399] on icon at bounding box center [170, 404] width 16 height 16
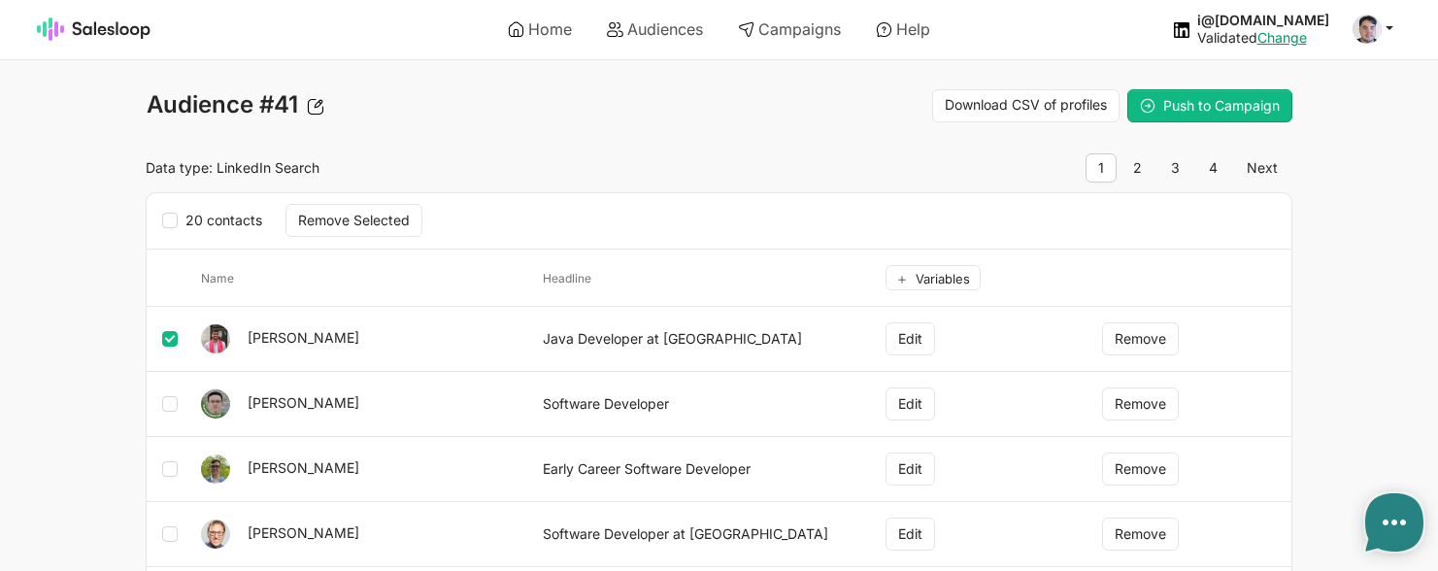
click at [184, 395] on input "checkbox" at bounding box center [184, 394] width 1 height 1
checkbox input "true"
click at [173, 470] on icon at bounding box center [170, 469] width 16 height 16
click at [184, 460] on input "checkbox" at bounding box center [184, 459] width 1 height 1
checkbox input "true"
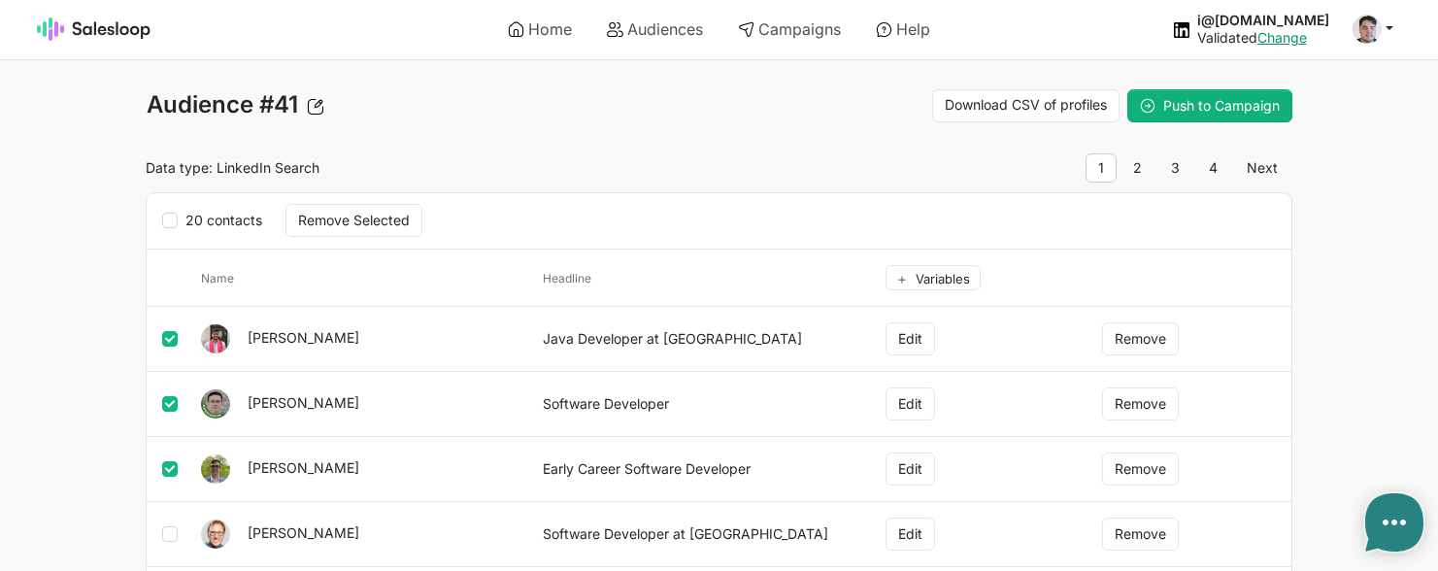
click at [1187, 104] on span "Push to Campaign" at bounding box center [1221, 105] width 117 height 17
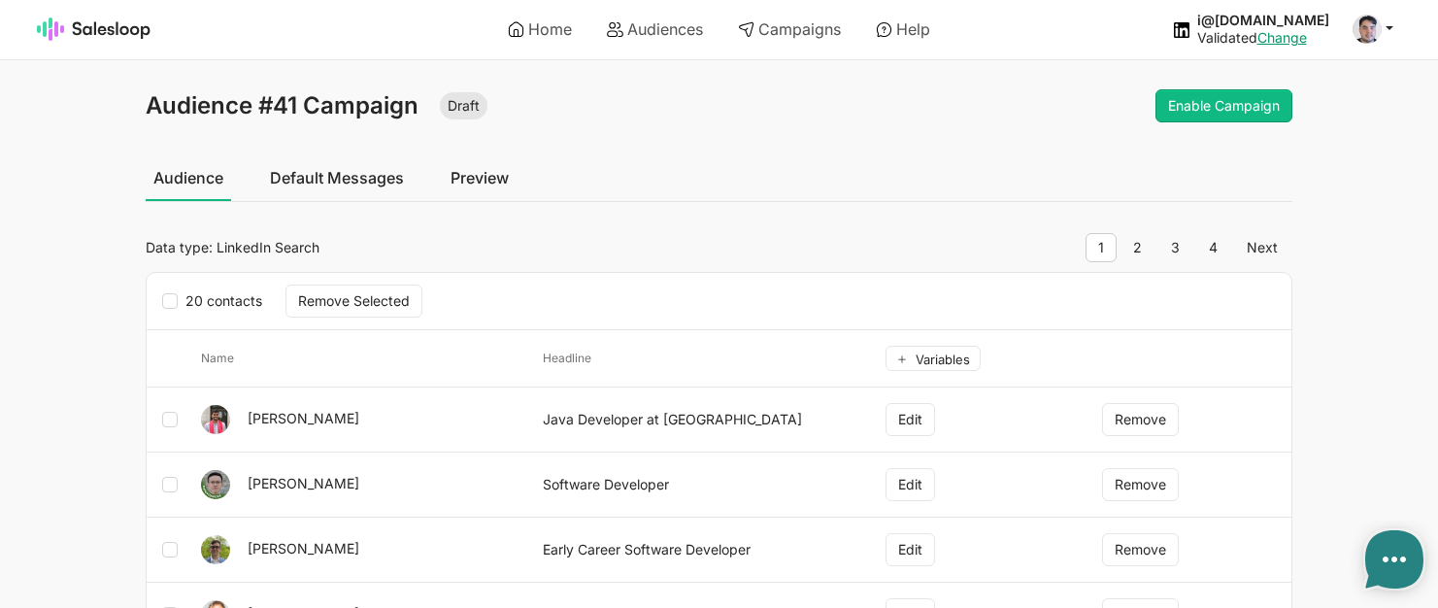
type textarea "x"
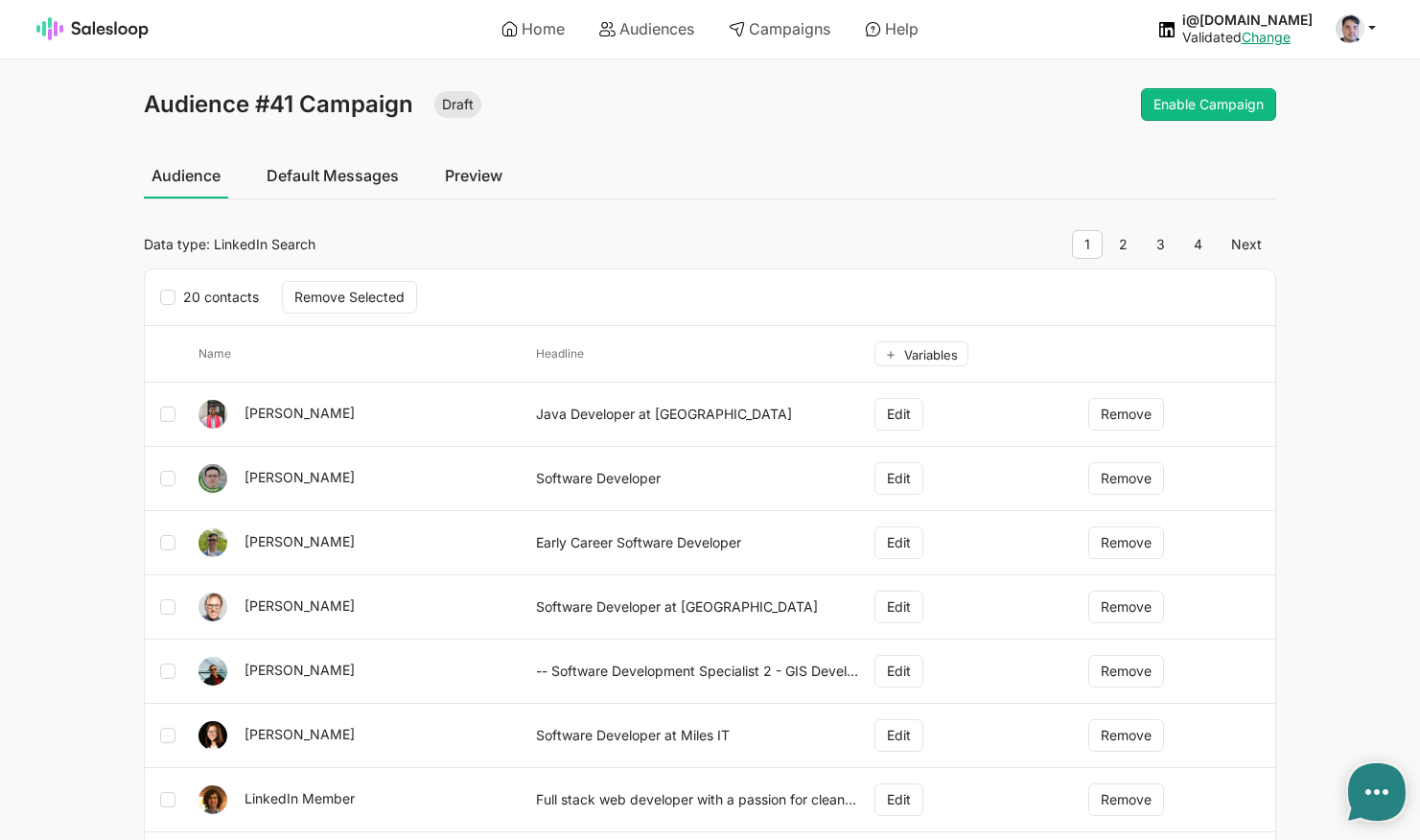
click at [171, 294] on icon at bounding box center [168, 297] width 16 height 16
click at [182, 288] on input "20 contacts" at bounding box center [182, 287] width 1 height 1
checkbox input "true"
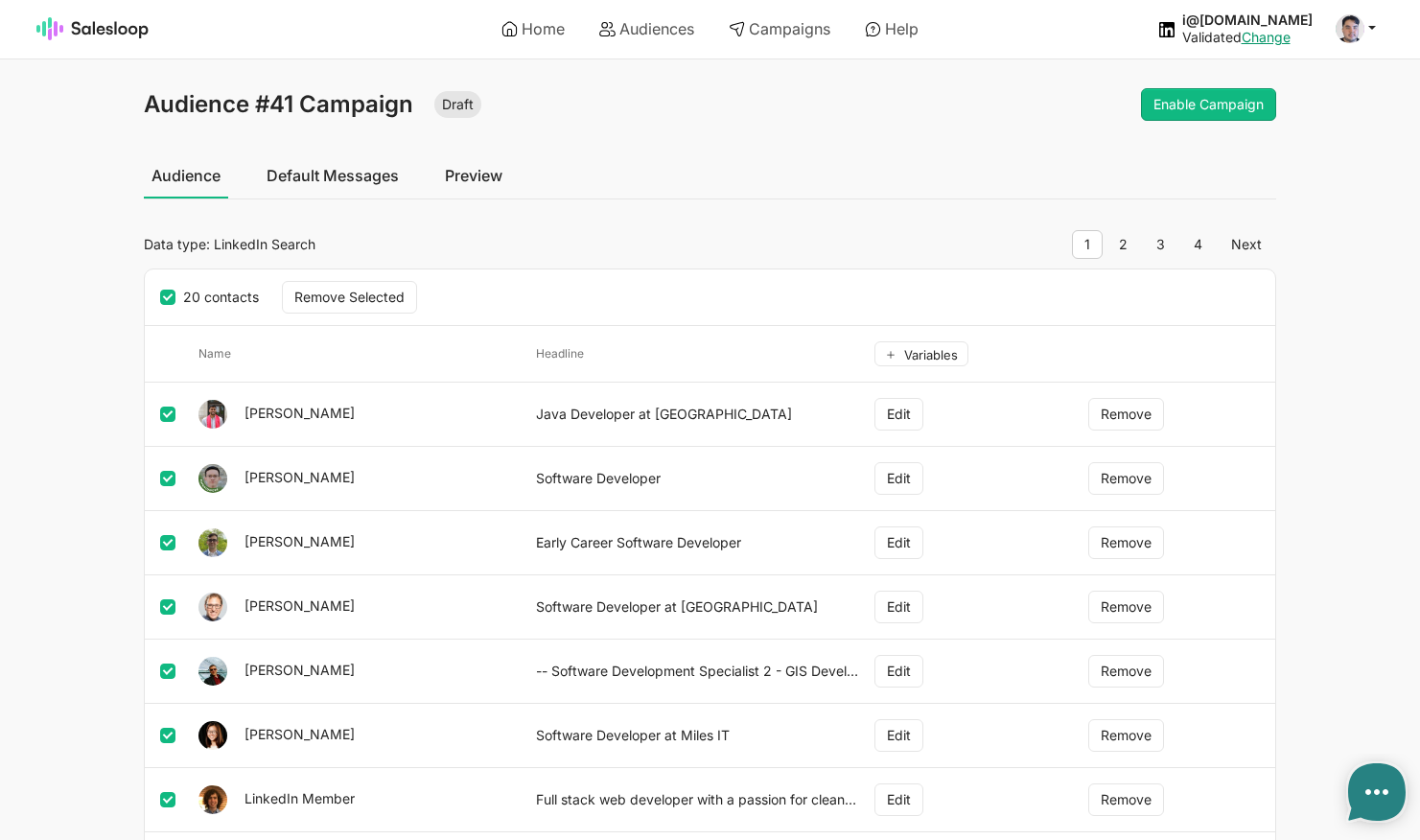
checkbox input "true"
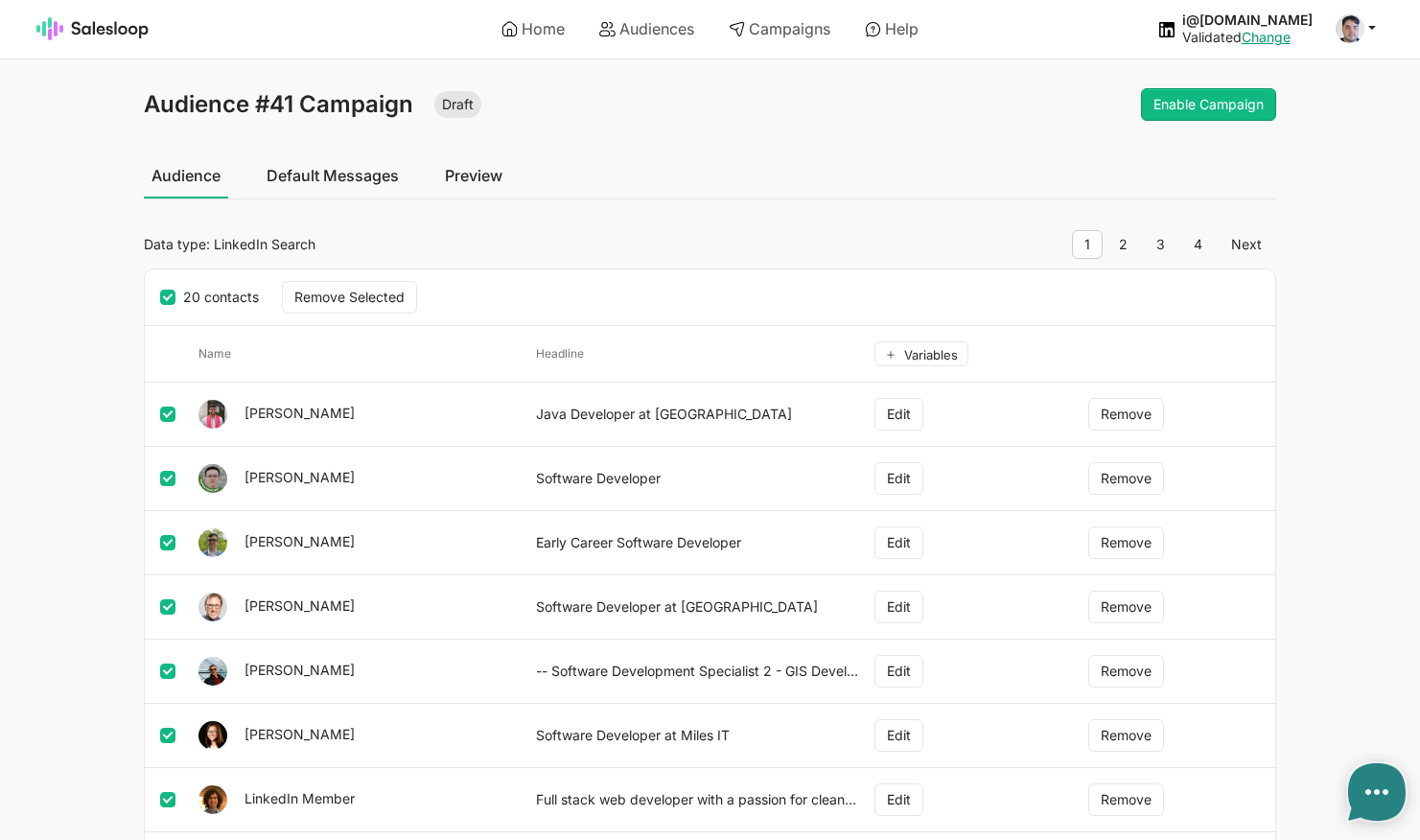
checkbox input "true"
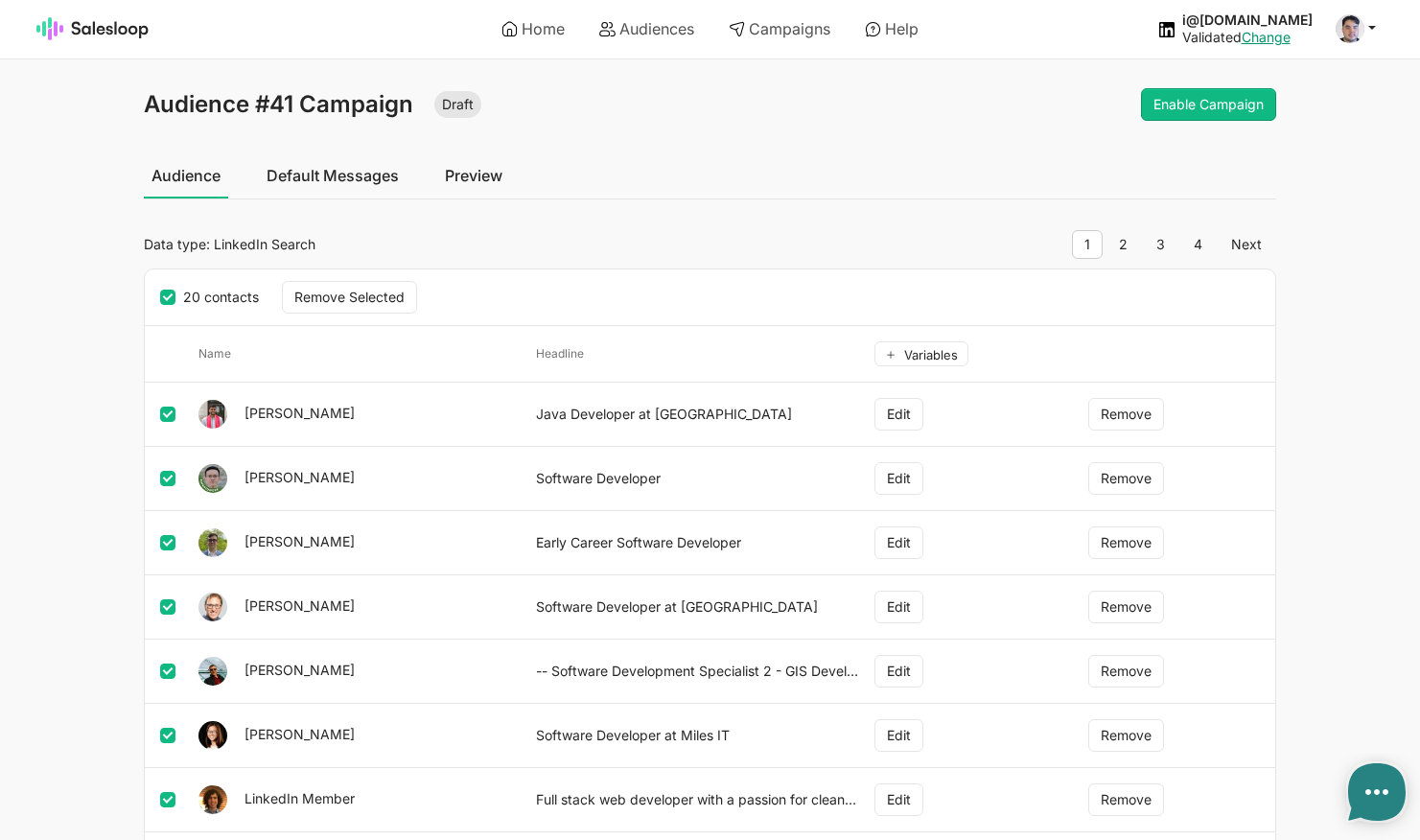
checkbox input "true"
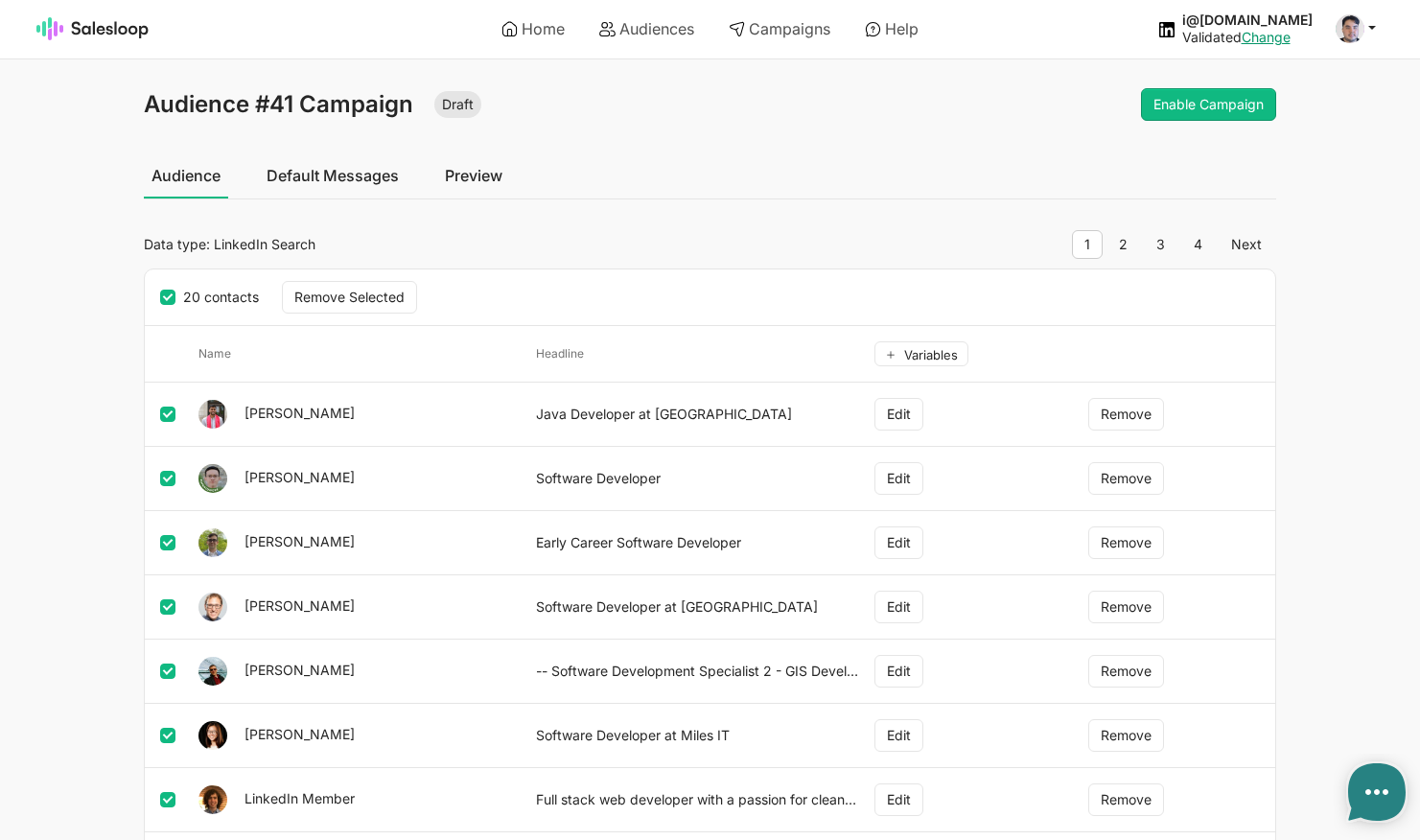
checkbox input "true"
click at [338, 179] on link "Default Messages" at bounding box center [333, 175] width 148 height 48
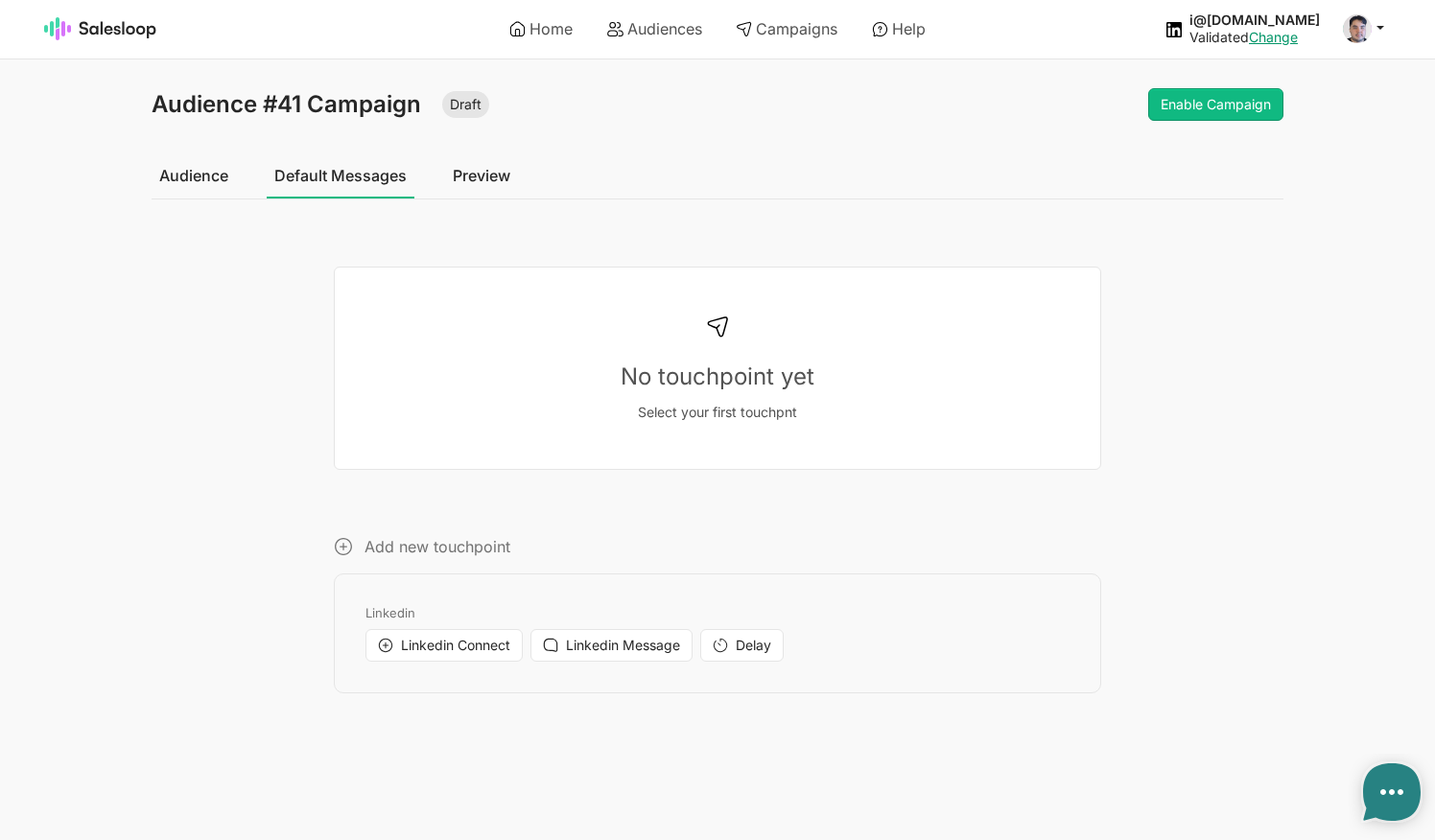
type textarea "x"
click at [588, 645] on span "Linkedin Message" at bounding box center [623, 645] width 115 height 17
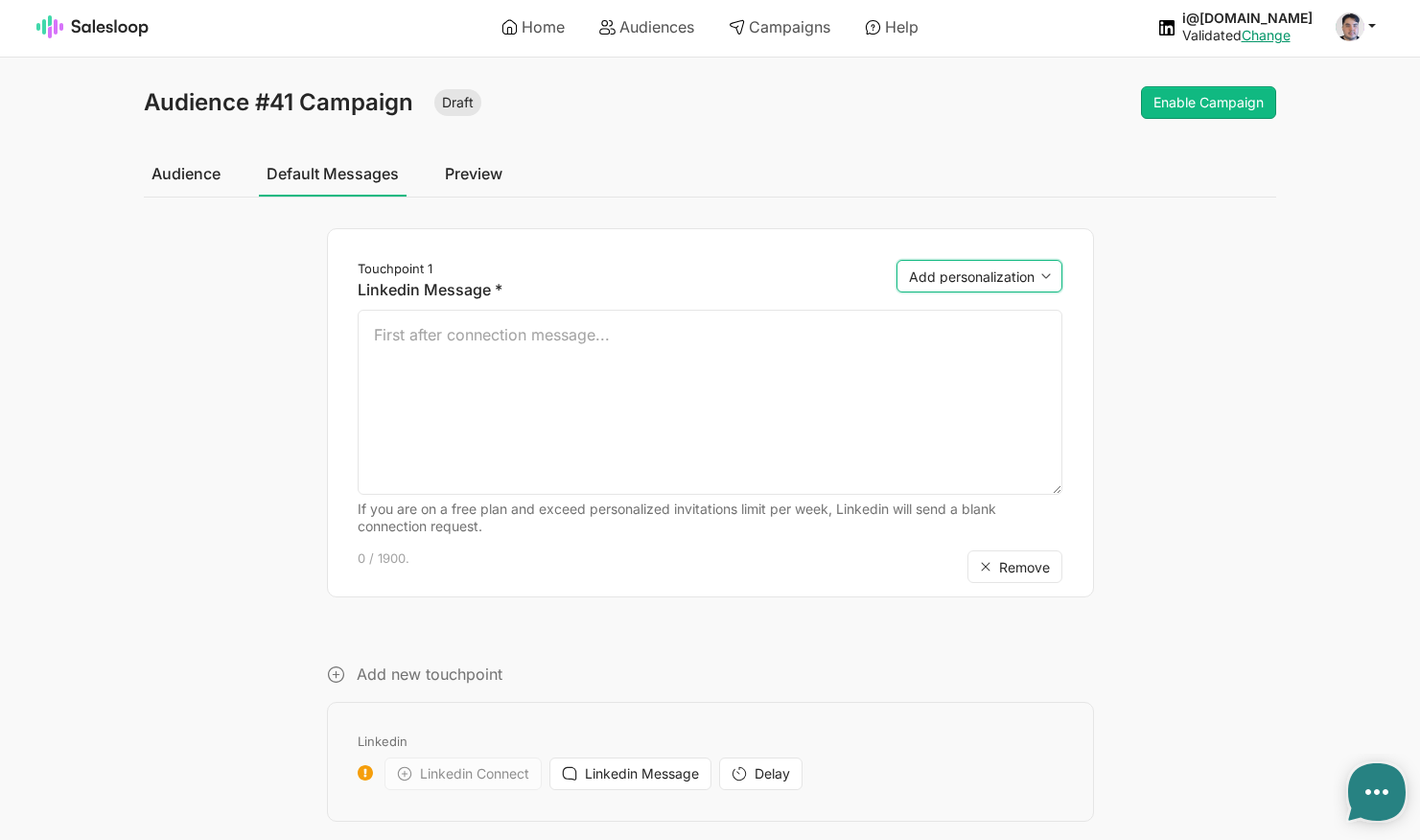
scroll to position [1, 0]
click at [1020, 572] on span "Remove" at bounding box center [1024, 568] width 50 height 17
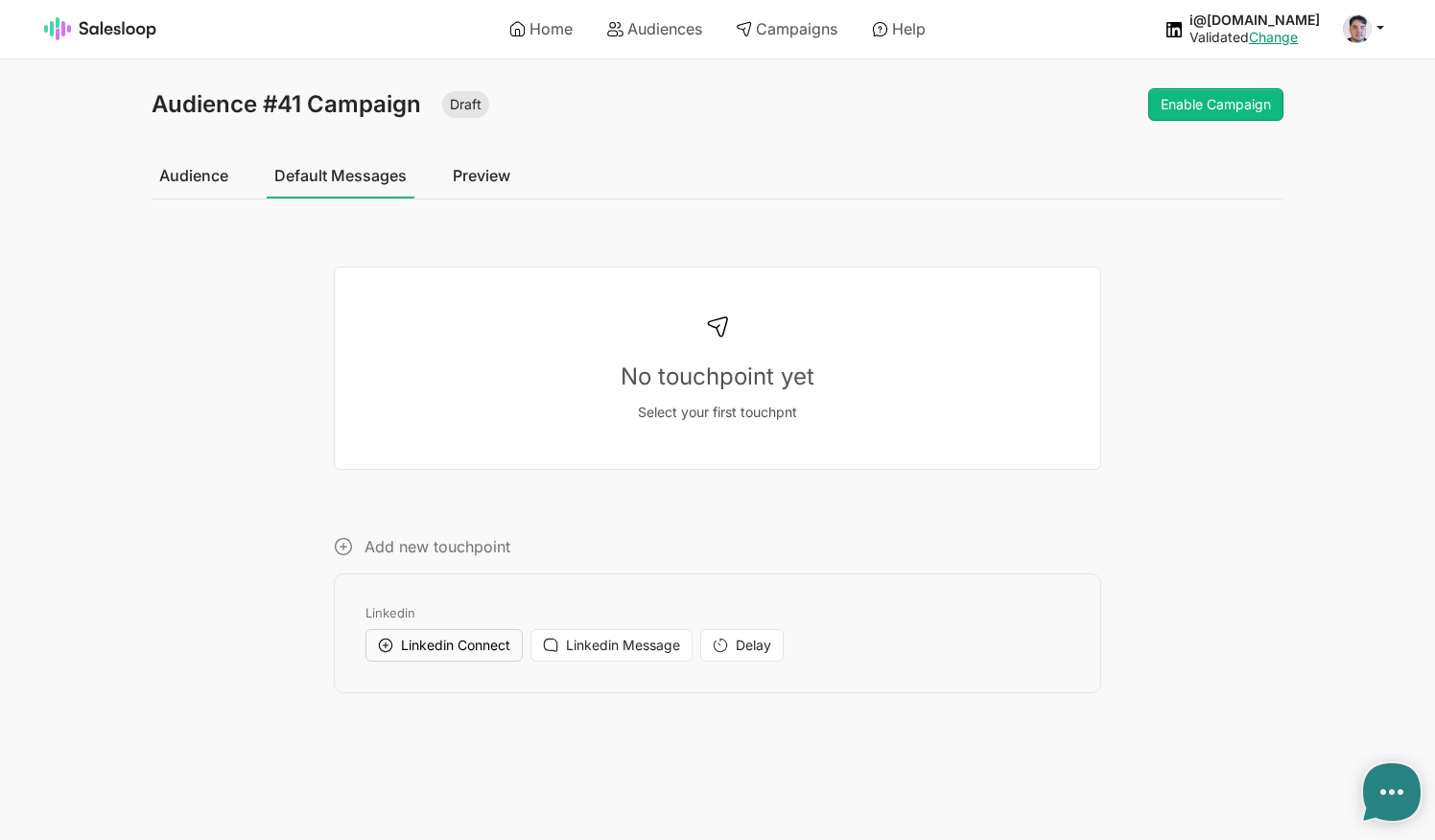
click at [438, 639] on span "Linkedin Connect" at bounding box center [455, 645] width 110 height 17
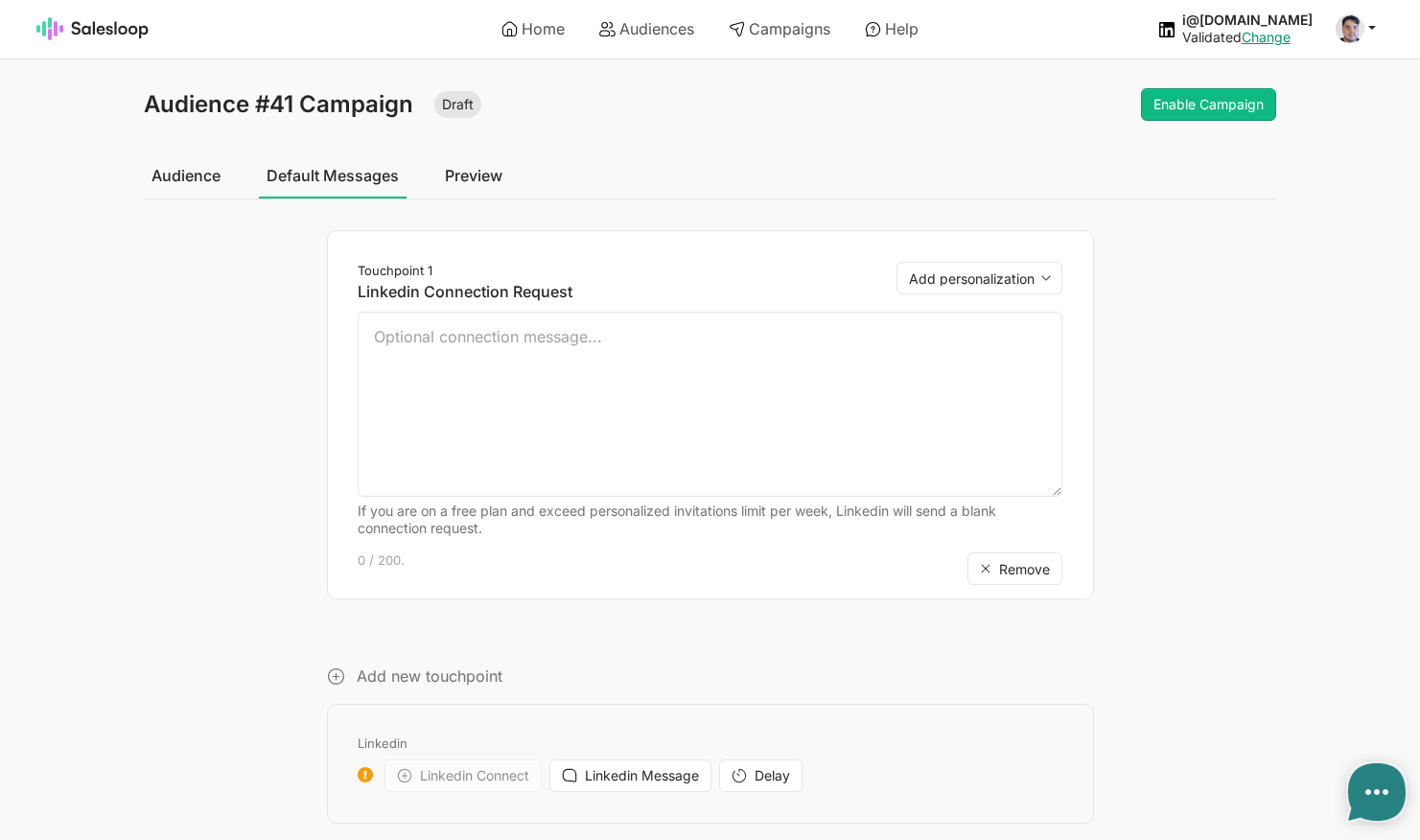
click at [193, 170] on link "Audience" at bounding box center [186, 175] width 84 height 48
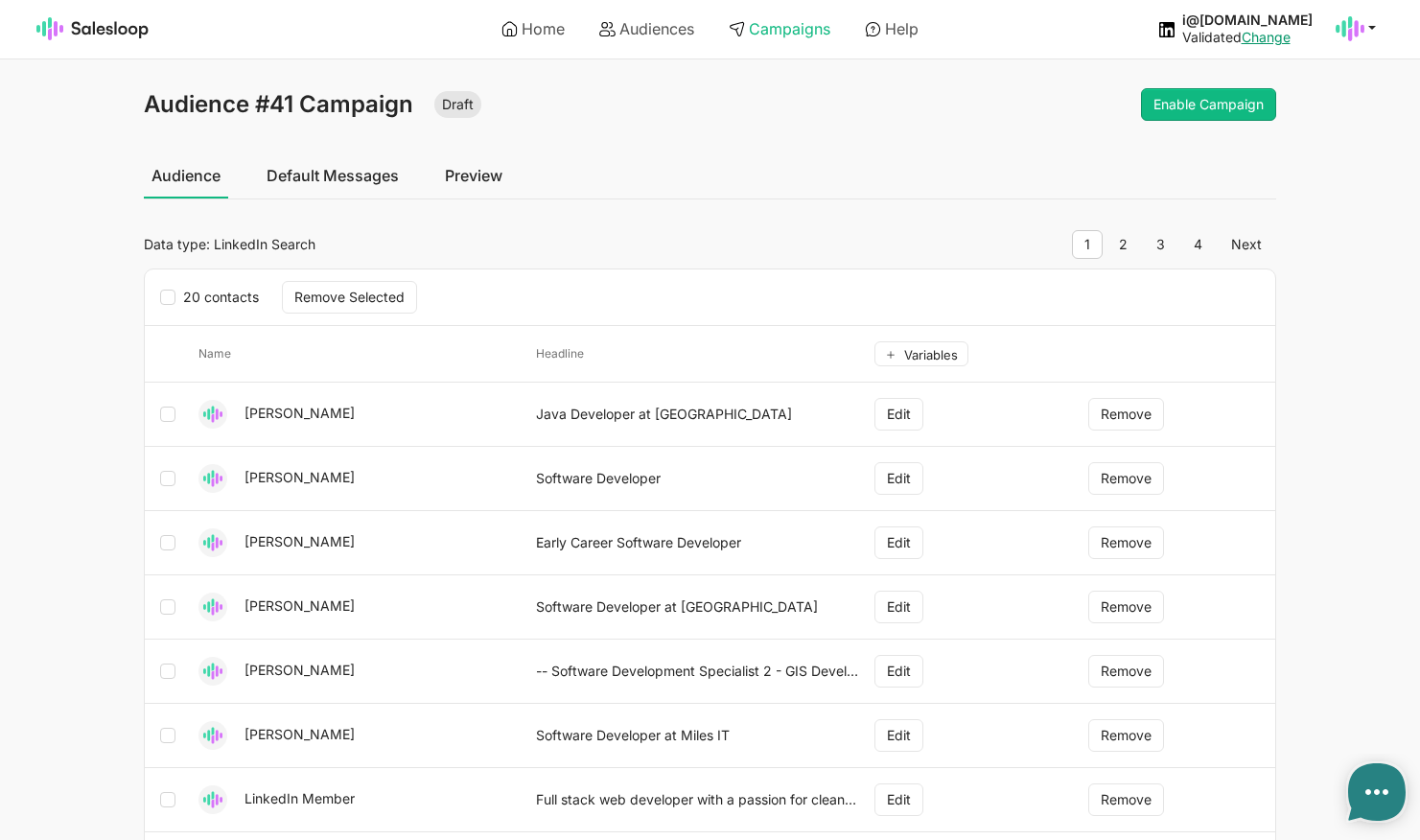
click at [775, 37] on link "Campaigns" at bounding box center [779, 29] width 128 height 33
type textarea "x"
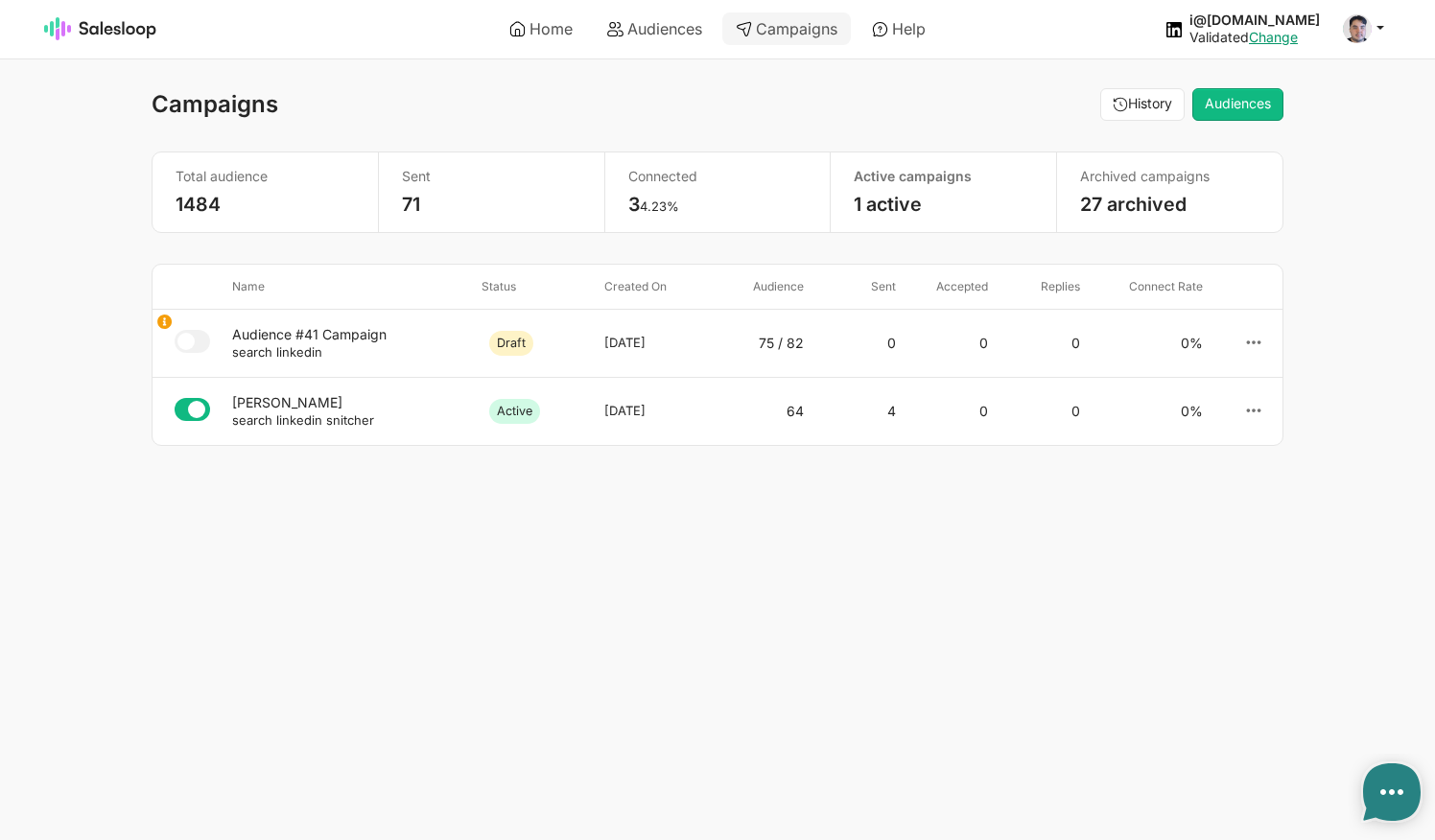
type textarea "x"
click at [555, 20] on link "Home" at bounding box center [540, 29] width 90 height 33
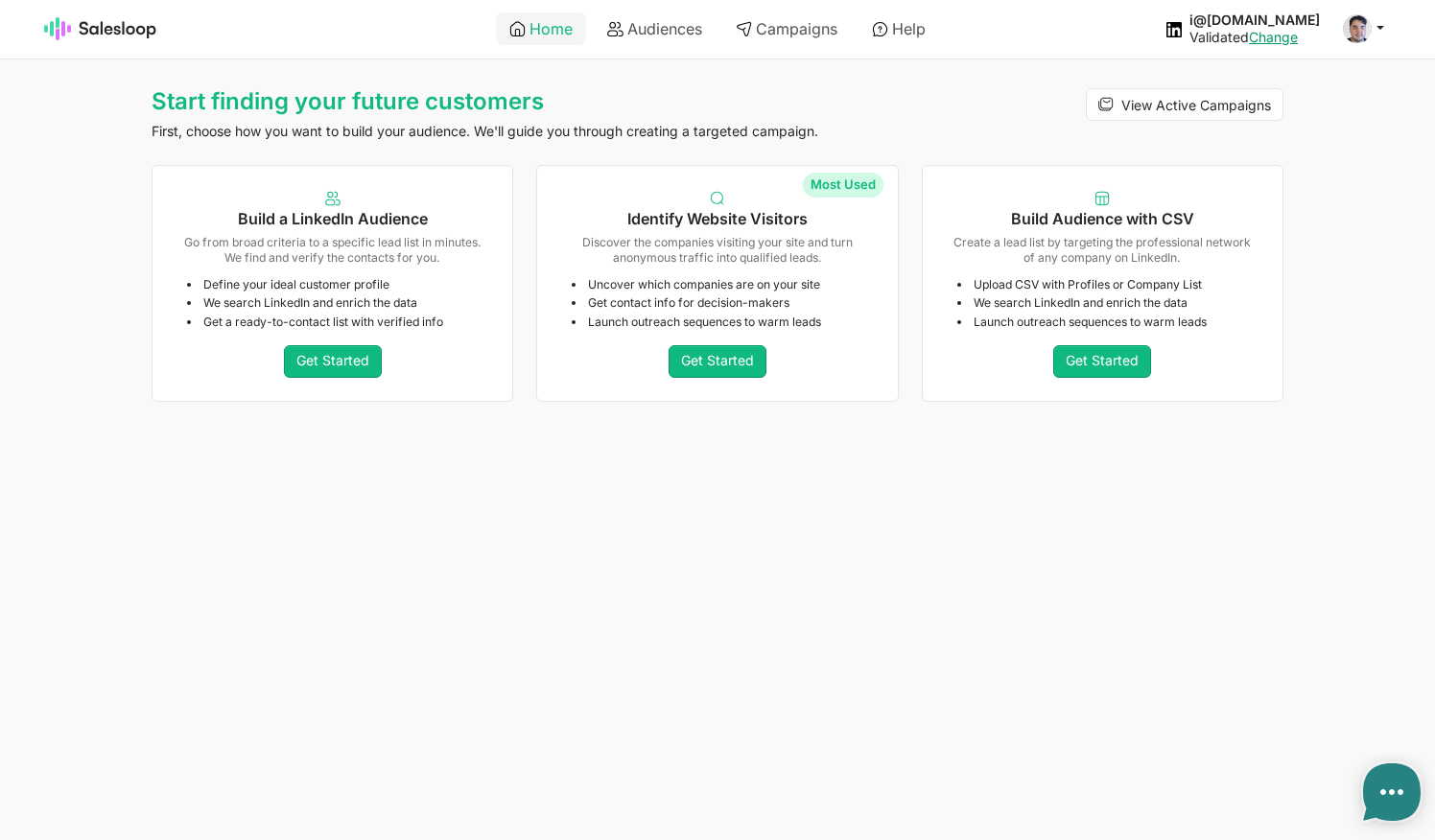
type textarea "x"
click at [1368, 24] on span at bounding box center [1356, 29] width 29 height 29
click at [1282, 97] on link "Logout" at bounding box center [1272, 107] width 207 height 33
